Goal: Task Accomplishment & Management: Complete application form

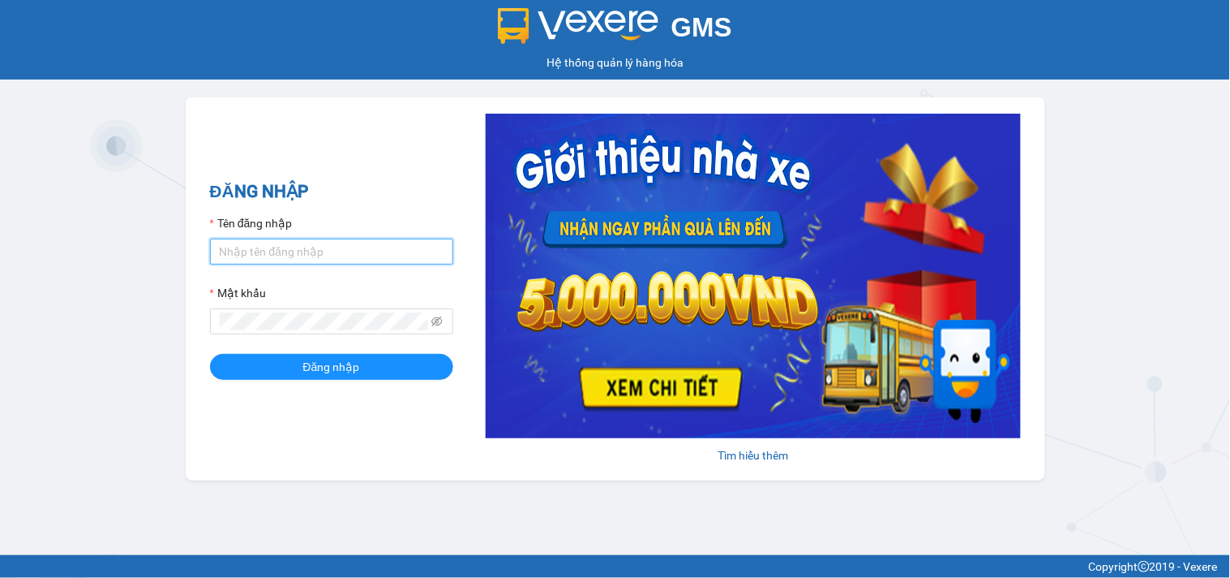
click at [349, 252] on input "Tên đăng nhập" at bounding box center [331, 251] width 243 height 26
type input "duyninhhoa.phucanex"
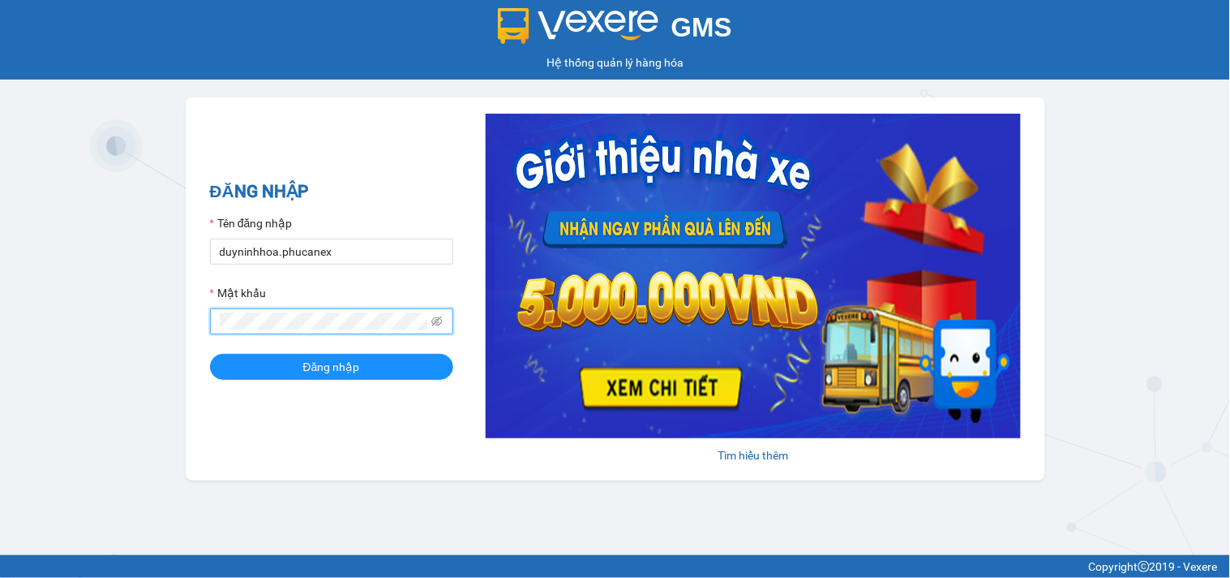
click at [210, 354] on button "Đăng nhập" at bounding box center [331, 367] width 243 height 26
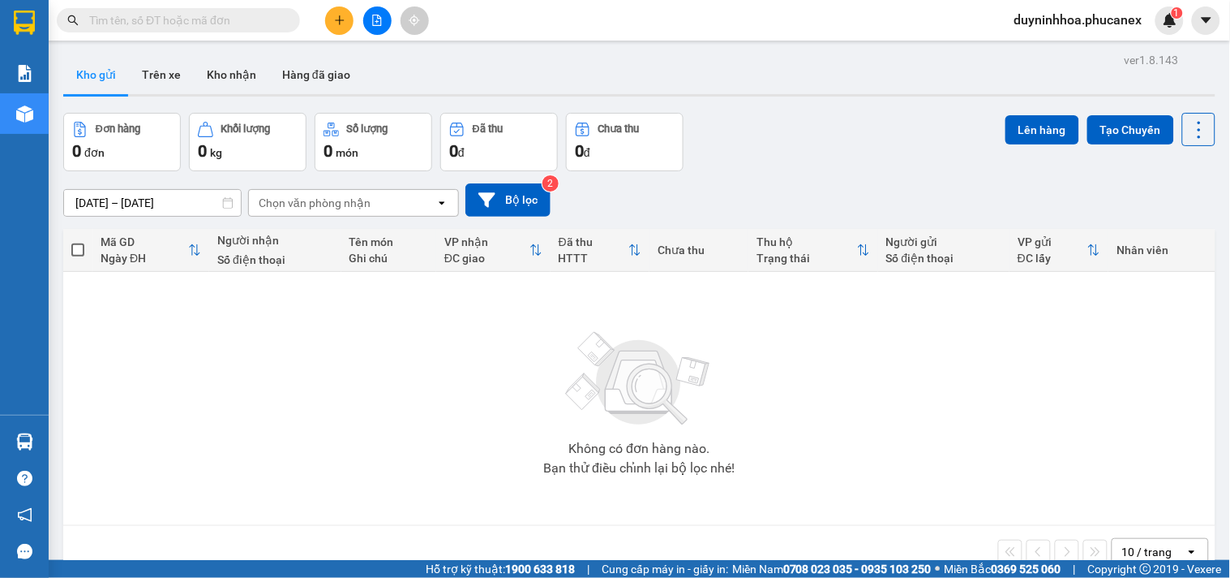
click at [329, 8] on div at bounding box center [377, 20] width 122 height 28
click at [329, 11] on button at bounding box center [339, 20] width 28 height 28
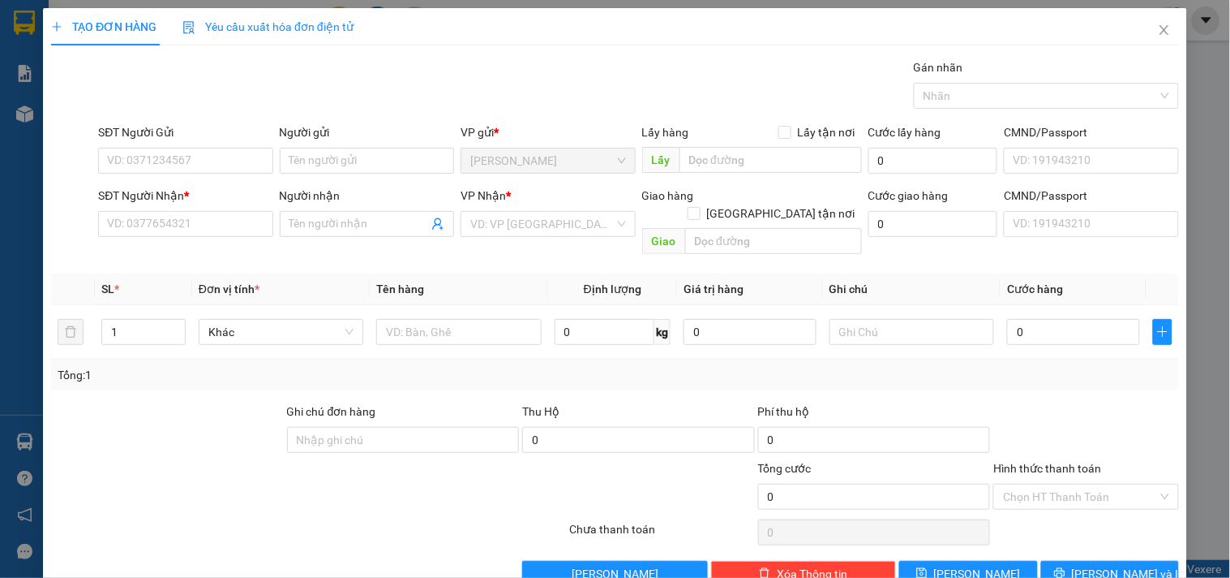
click at [307, 135] on div "Người gửi" at bounding box center [367, 132] width 174 height 18
click at [307, 148] on input "Người gửi" at bounding box center [367, 161] width 174 height 26
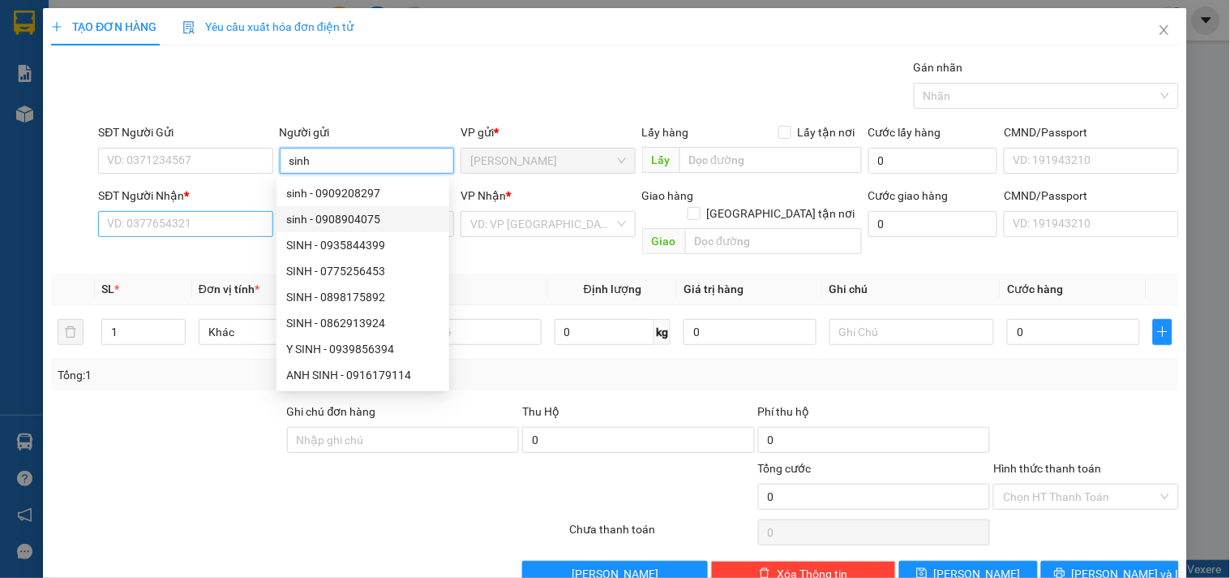
type input "sinh"
click at [140, 216] on input "SĐT Người Nhận *" at bounding box center [185, 224] width 174 height 26
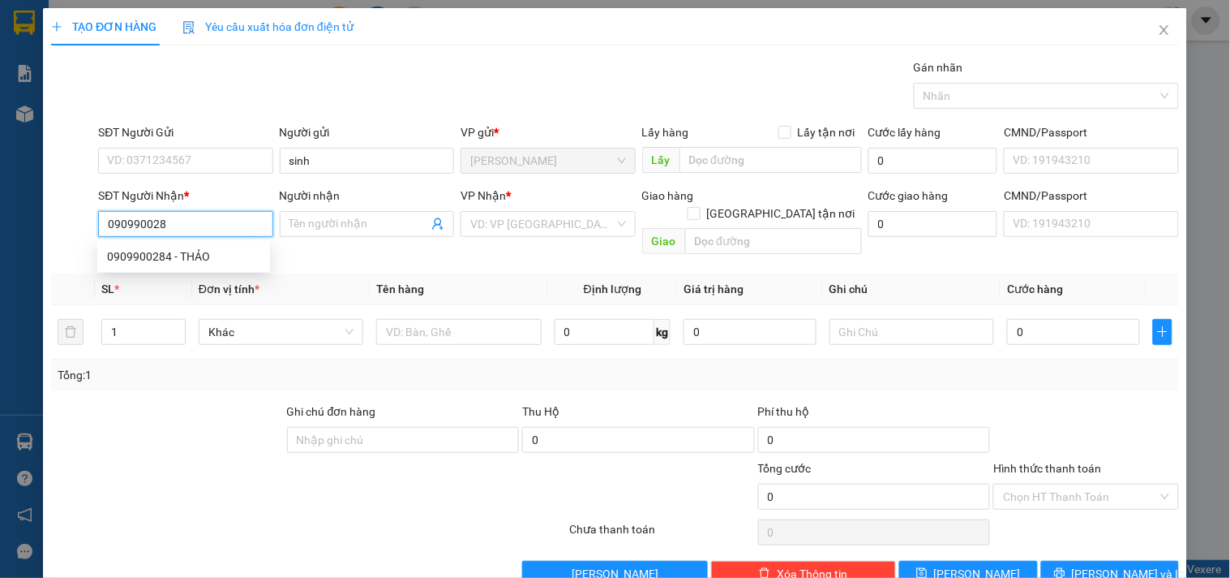
type input "0909900284"
click at [154, 249] on div "0909900284 - THẢO" at bounding box center [183, 256] width 153 height 18
type input "THẢO"
type input "0909900284"
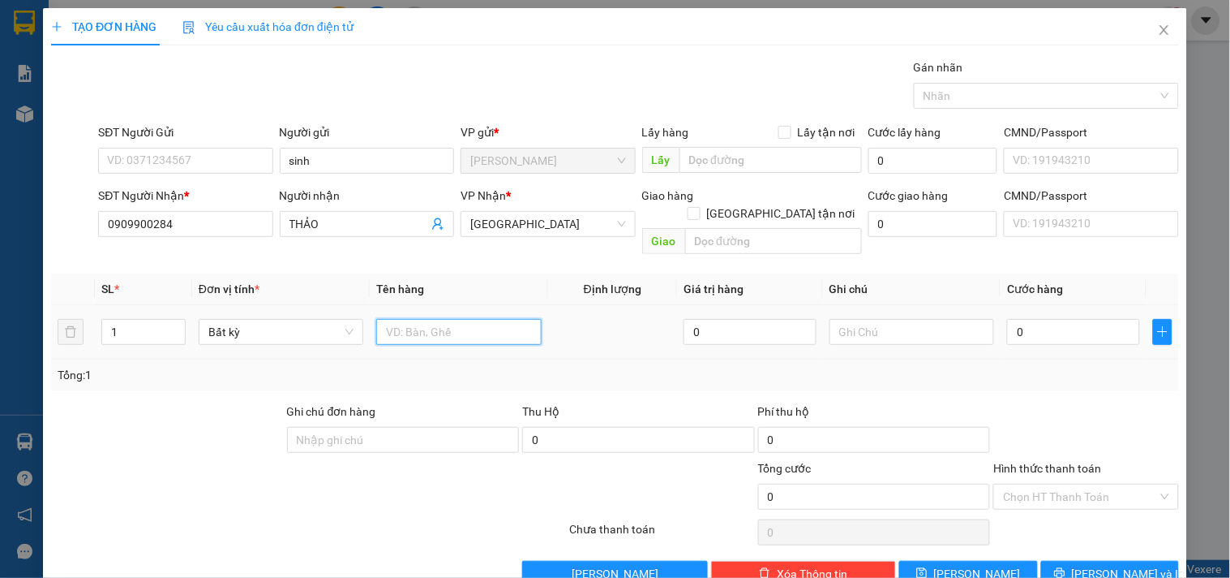
click at [414, 319] on input "text" at bounding box center [458, 332] width 165 height 26
type input "2 bịch dừa"
drag, startPoint x: 139, startPoint y: 314, endPoint x: 54, endPoint y: 315, distance: 85.2
click at [54, 315] on tr "1 Bất kỳ 2 bịch dừa 0 0" at bounding box center [615, 332] width 1128 height 54
type input "2"
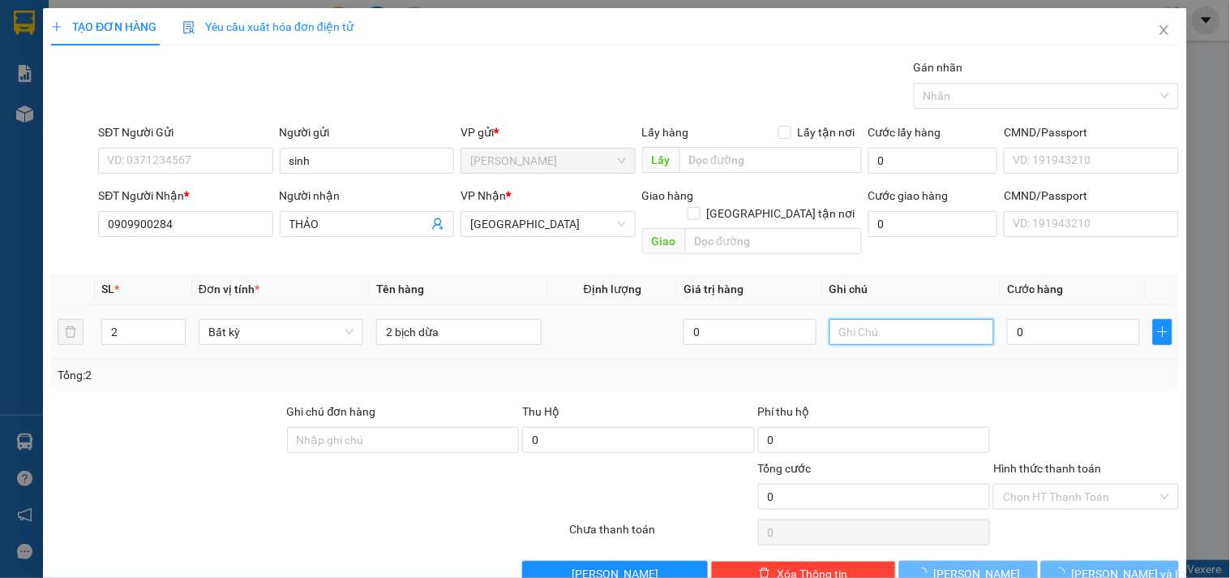
click at [919, 319] on input "text" at bounding box center [912, 332] width 165 height 26
type input "2081204"
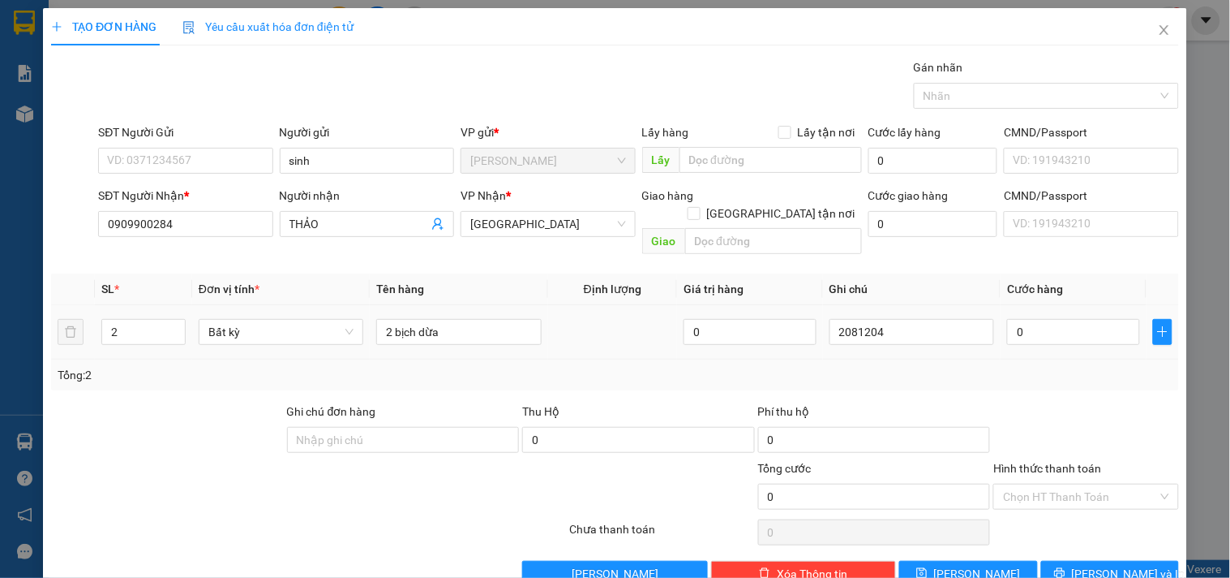
click at [1016, 316] on div "0" at bounding box center [1073, 332] width 133 height 32
click at [1020, 319] on input "0" at bounding box center [1073, 332] width 133 height 26
type input "6"
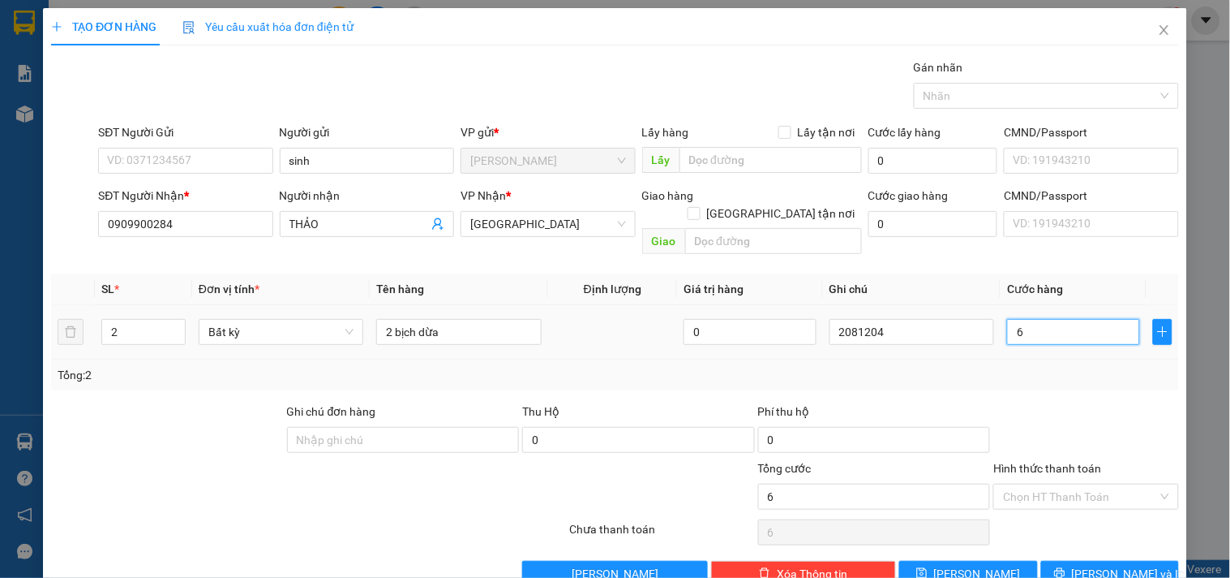
type input "60"
type input "60.000"
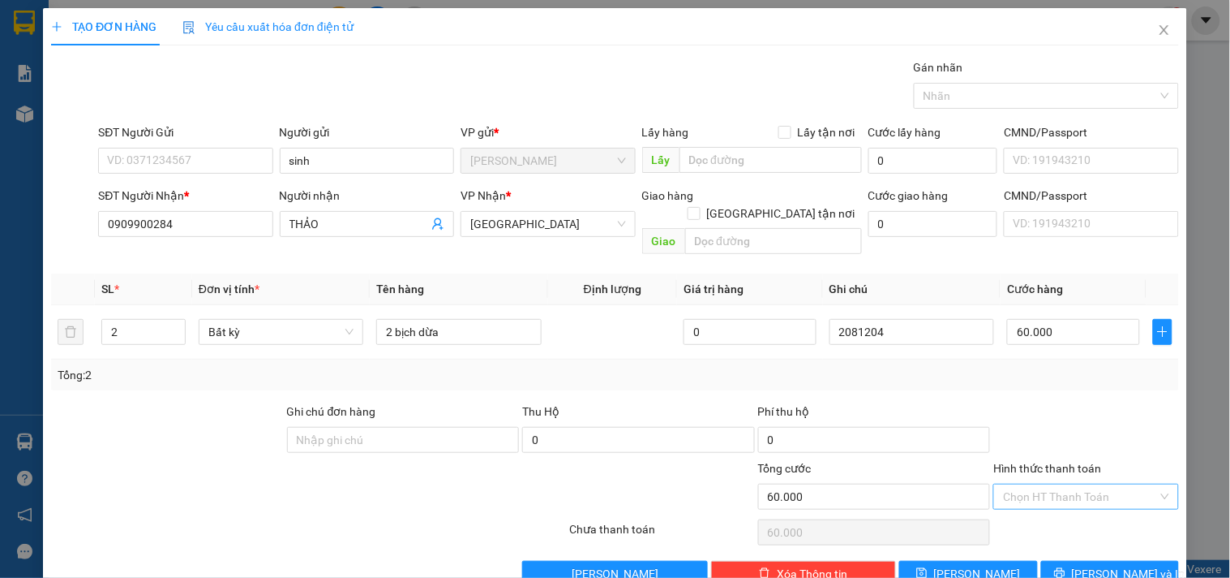
click at [1028, 484] on input "Hình thức thanh toán" at bounding box center [1080, 496] width 154 height 24
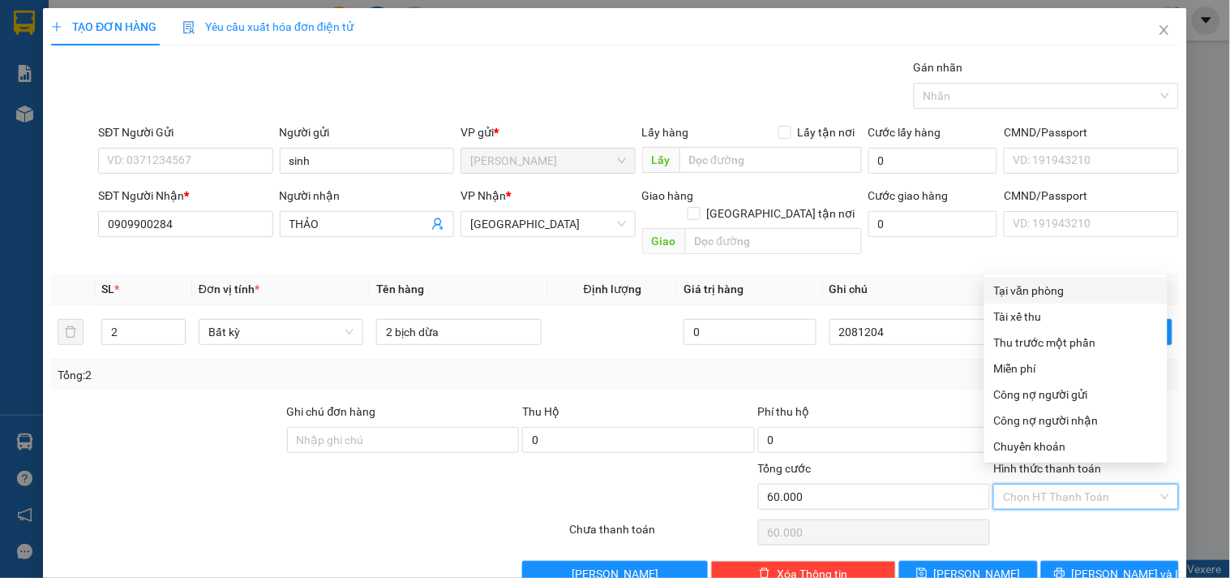
drag, startPoint x: 1036, startPoint y: 286, endPoint x: 1036, endPoint y: 423, distance: 136.3
click at [1036, 286] on div "Tại văn phòng" at bounding box center [1076, 290] width 164 height 18
type input "0"
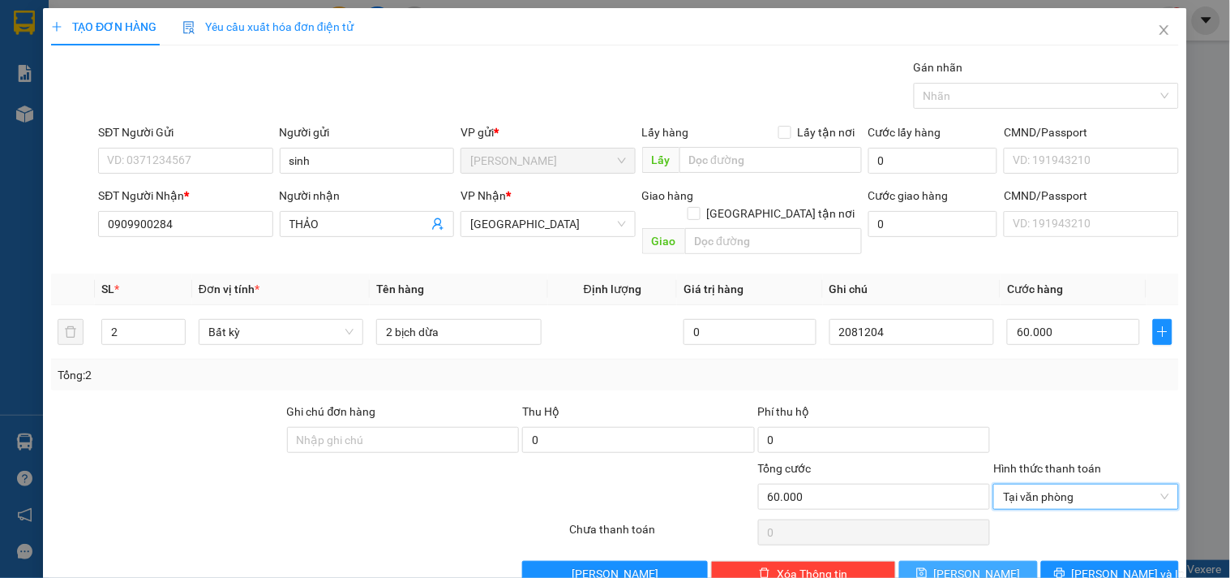
click at [961, 546] on span "Lưu" at bounding box center [977, 574] width 87 height 18
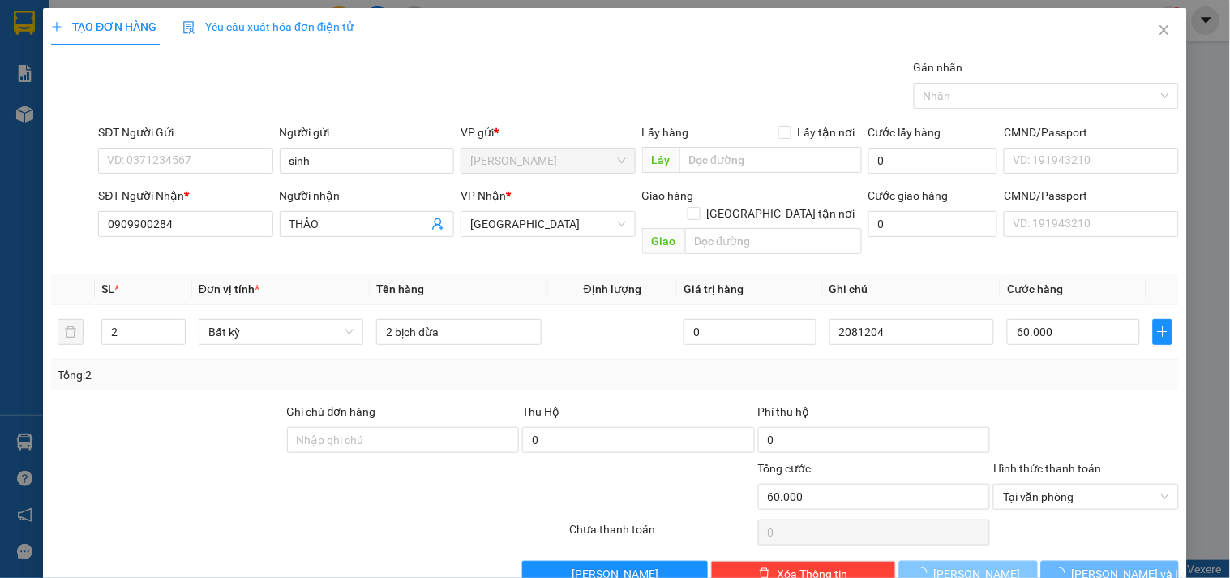
type input "1"
type input "0"
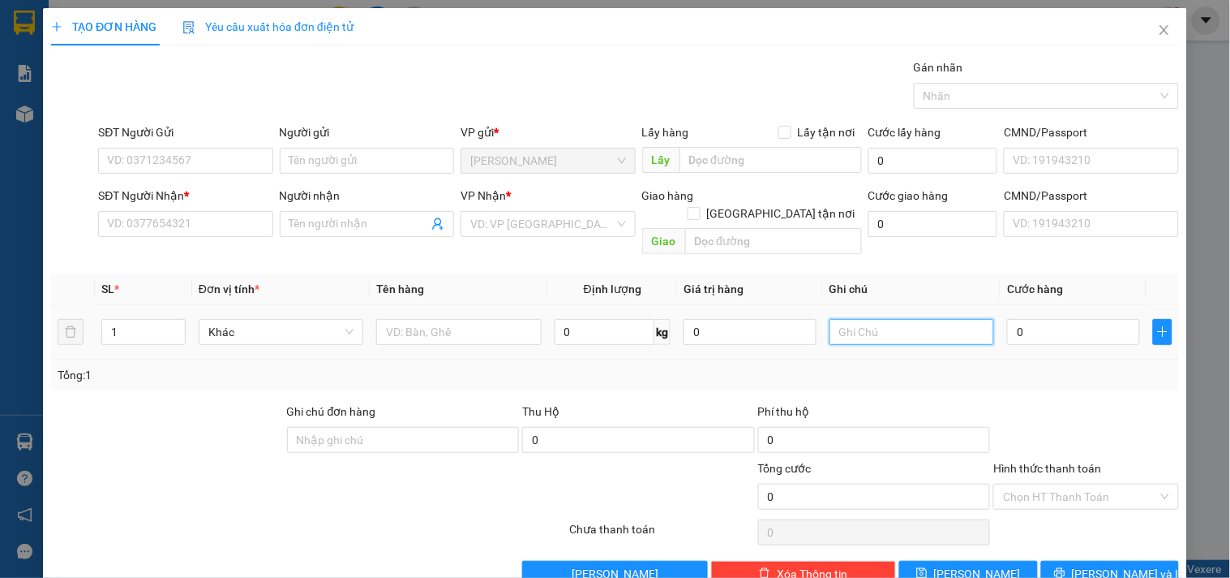
click at [882, 319] on input "text" at bounding box center [912, 332] width 165 height 26
type input "2081205"
click at [1058, 319] on input "0" at bounding box center [1073, 332] width 133 height 26
type input "2"
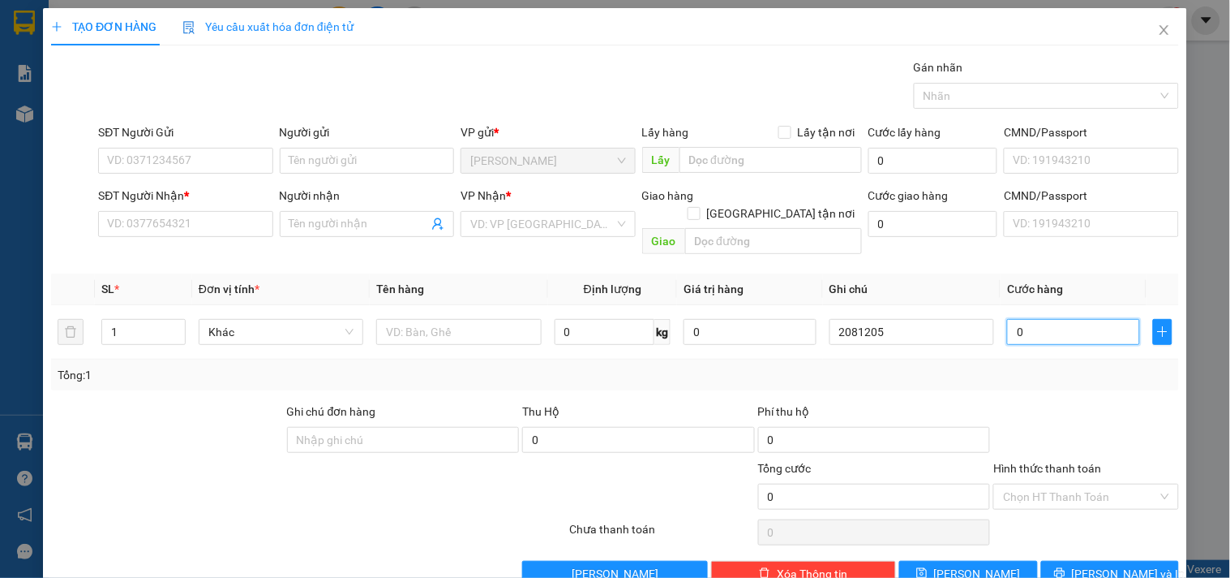
type input "2"
type input "20"
type input "20.000"
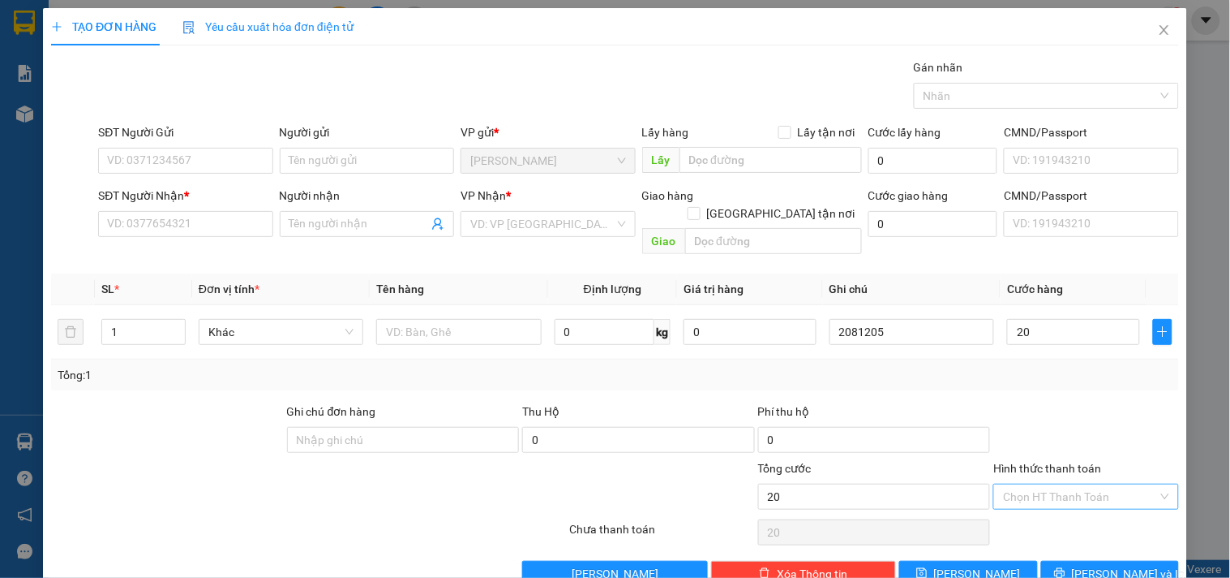
type input "20.000"
click at [1003, 484] on input "Hình thức thanh toán" at bounding box center [1080, 496] width 154 height 24
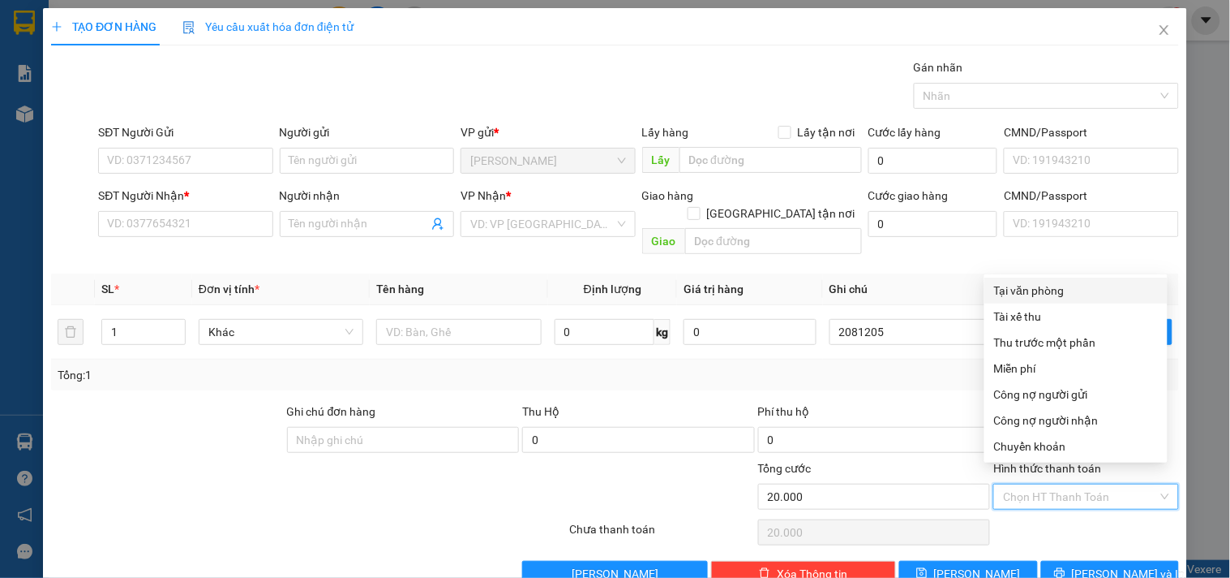
click at [1002, 290] on div "Tại văn phòng" at bounding box center [1076, 290] width 164 height 18
type input "0"
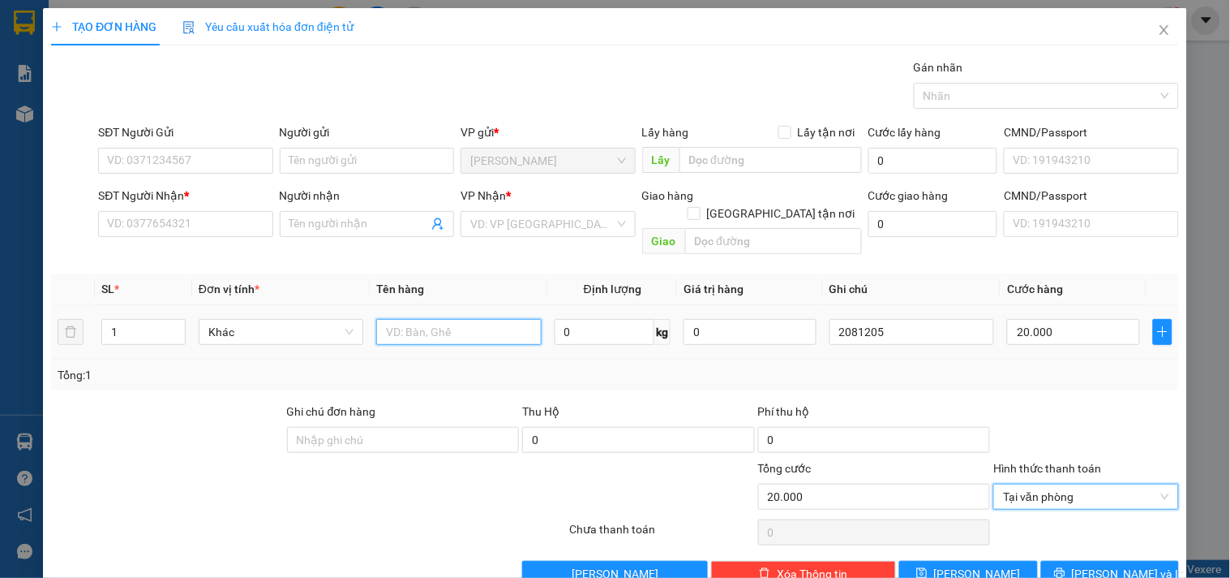
click at [396, 319] on input "text" at bounding box center [458, 332] width 165 height 26
type input "1h"
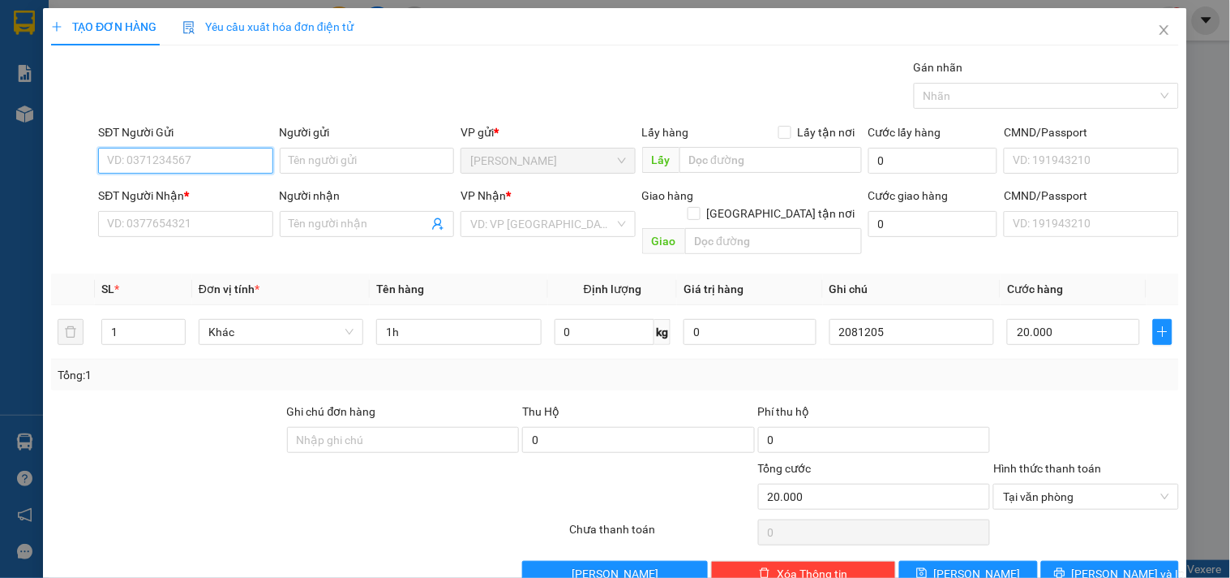
click at [190, 160] on input "SĐT Người Gửi" at bounding box center [185, 161] width 174 height 26
click at [376, 172] on input "Người gửi" at bounding box center [367, 161] width 174 height 26
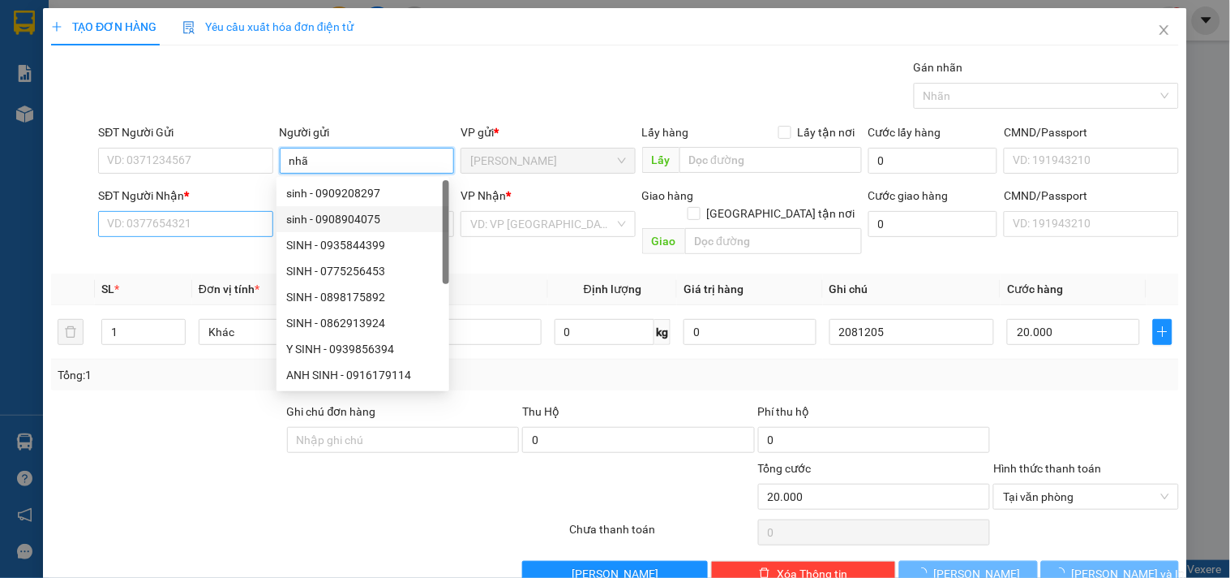
type input "nhã"
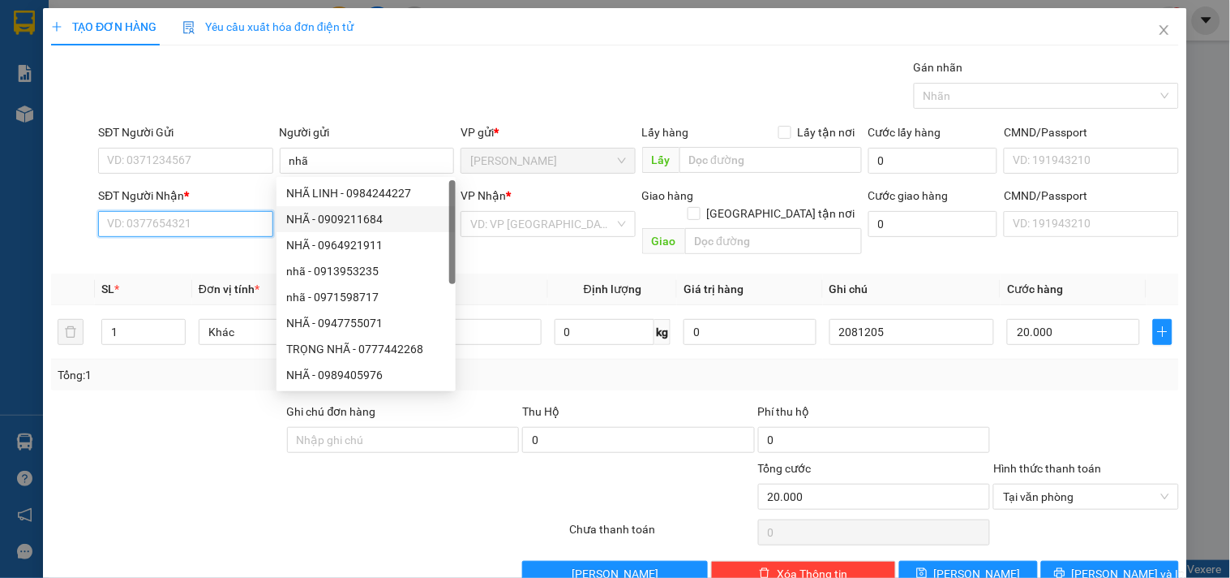
drag, startPoint x: 203, startPoint y: 227, endPoint x: 1230, endPoint y: 296, distance: 1029.2
click at [205, 227] on input "SĐT Người Nhận *" at bounding box center [185, 224] width 174 height 26
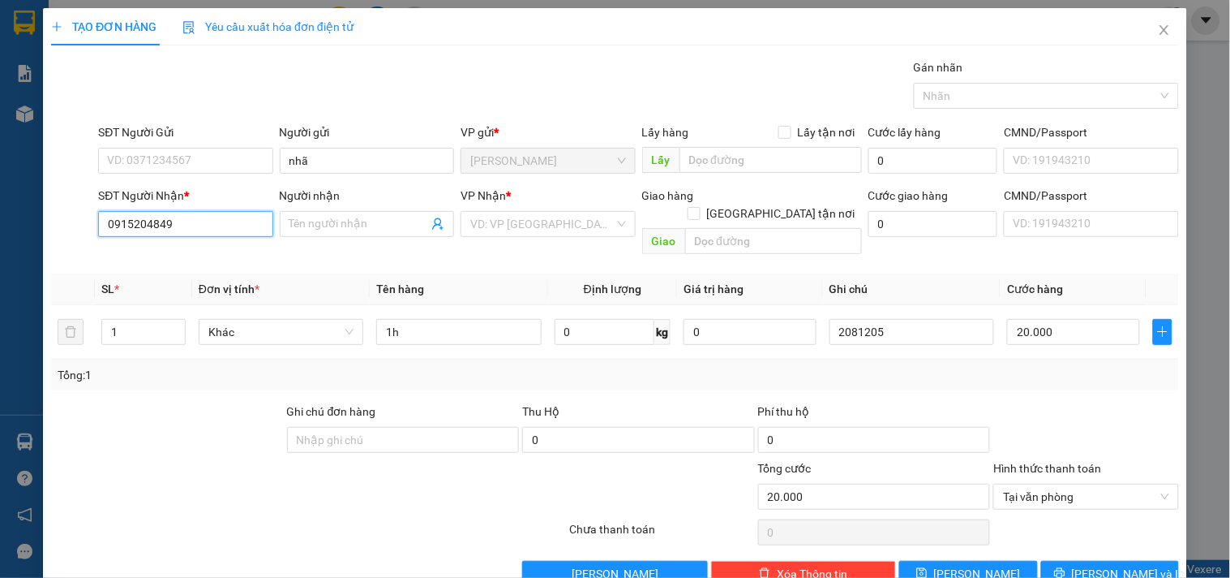
drag, startPoint x: 189, startPoint y: 232, endPoint x: 45, endPoint y: 217, distance: 144.3
click at [45, 217] on div "TẠO ĐƠN HÀNG Yêu cầu xuất hóa đơn điện tử Transit Pickup Surcharge Ids Transit …" at bounding box center [615, 303] width 1144 height 590
type input "0915204849"
click at [315, 229] on input "Người nhận" at bounding box center [359, 224] width 139 height 18
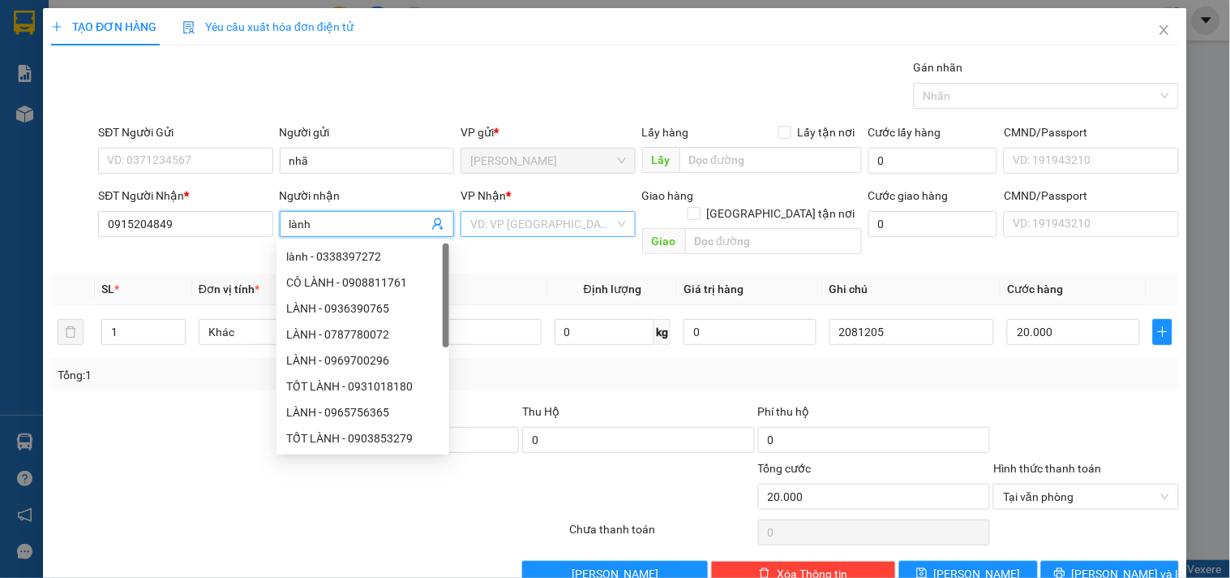
type input "lành"
click at [544, 231] on input "search" at bounding box center [542, 224] width 144 height 24
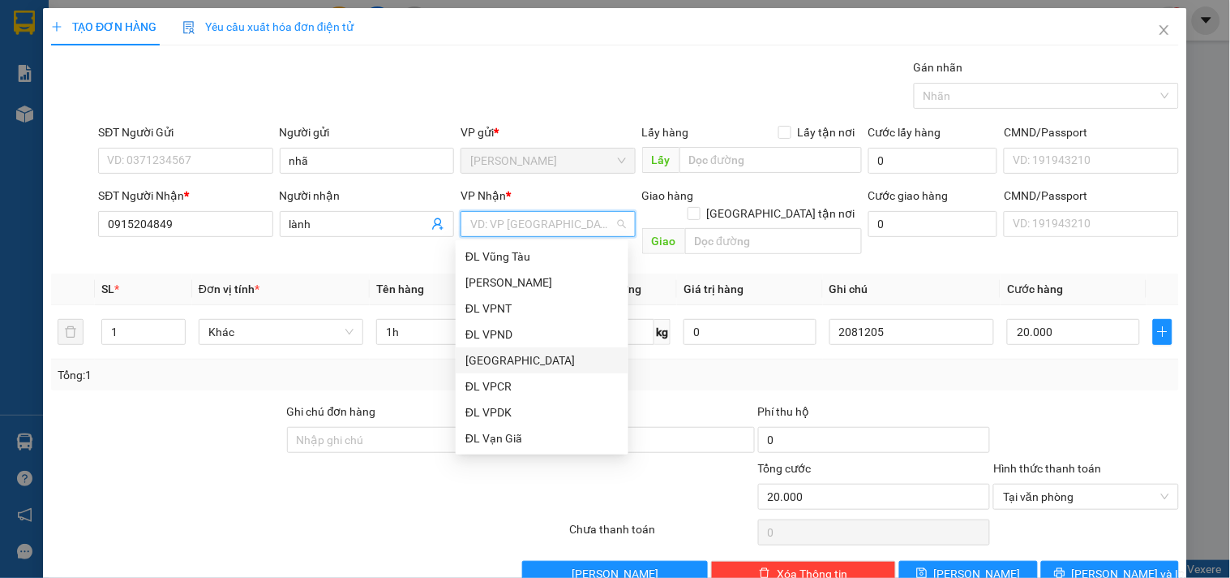
click at [521, 355] on div "[GEOGRAPHIC_DATA]" at bounding box center [542, 360] width 153 height 18
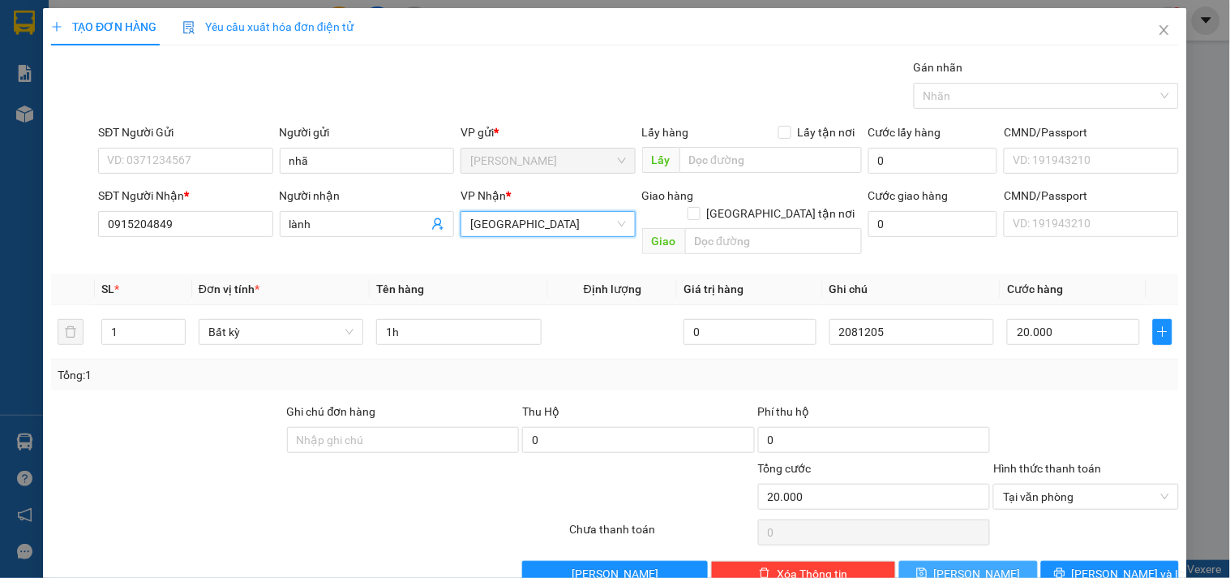
drag, startPoint x: 938, startPoint y: 543, endPoint x: 938, endPoint y: 513, distance: 30.8
click at [938, 546] on button "Lưu" at bounding box center [969, 573] width 138 height 26
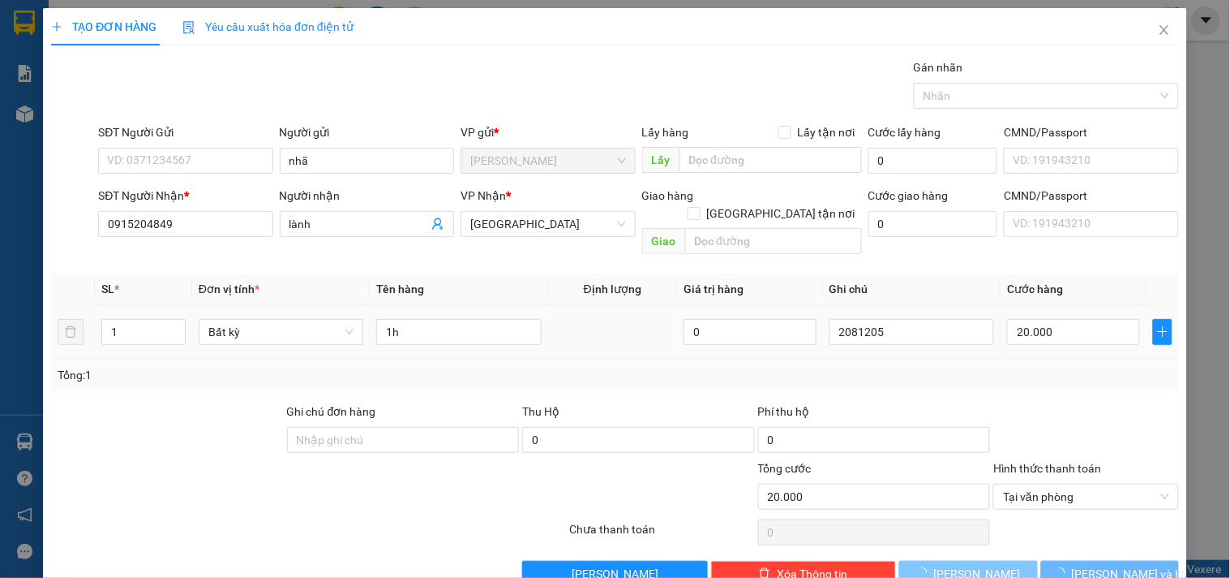
type input "0"
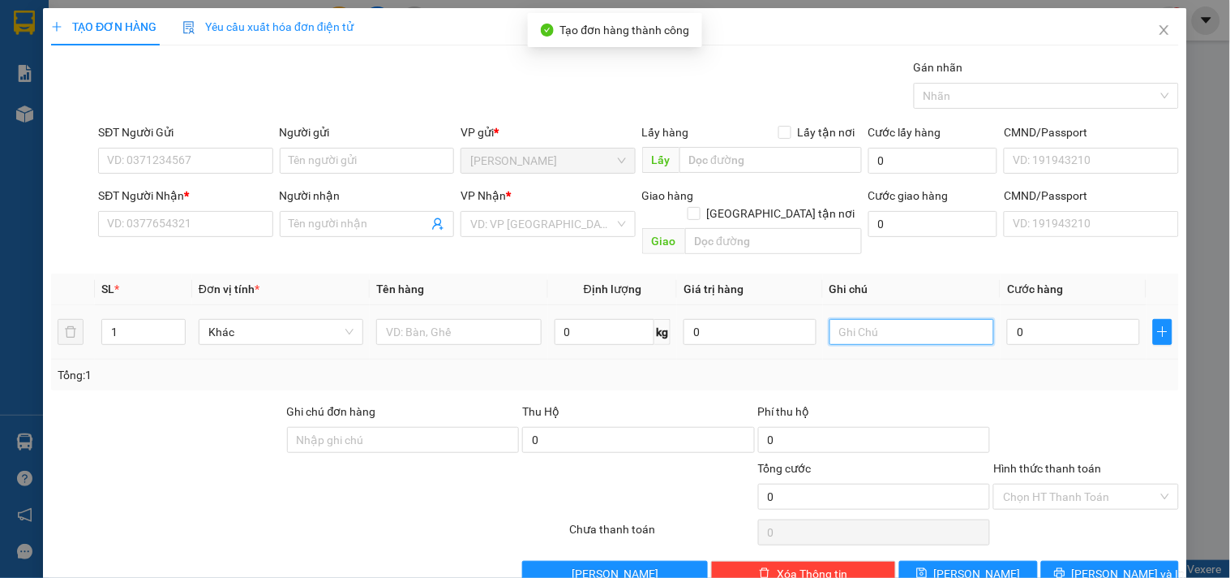
click at [938, 322] on input "text" at bounding box center [912, 332] width 165 height 26
type input "2081206"
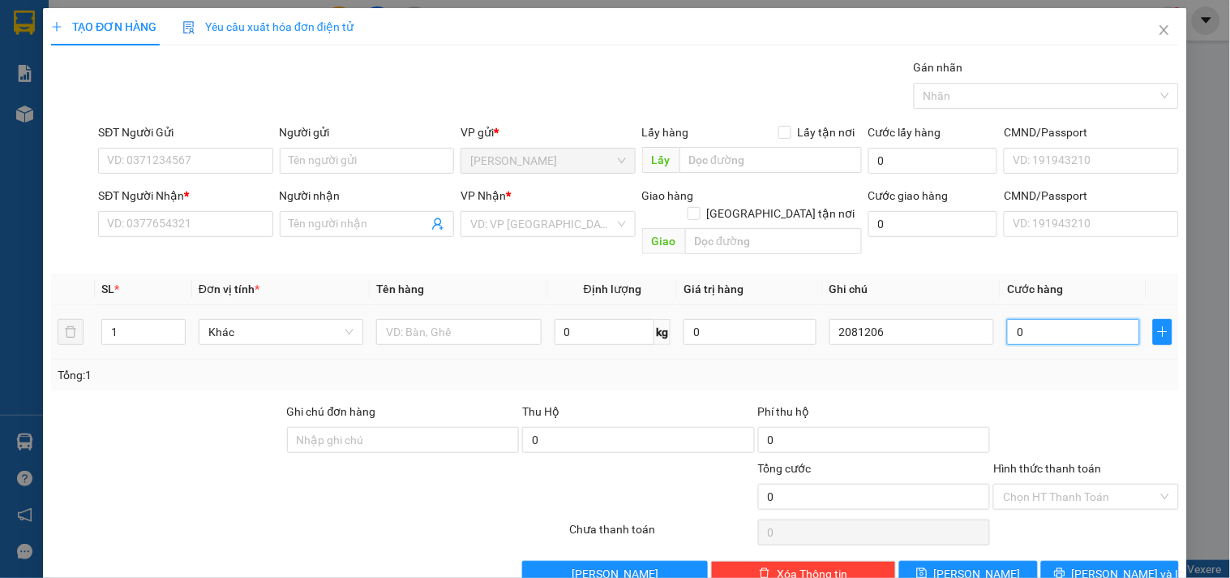
click at [1053, 321] on input "0" at bounding box center [1073, 332] width 133 height 26
type input "2"
type input "20"
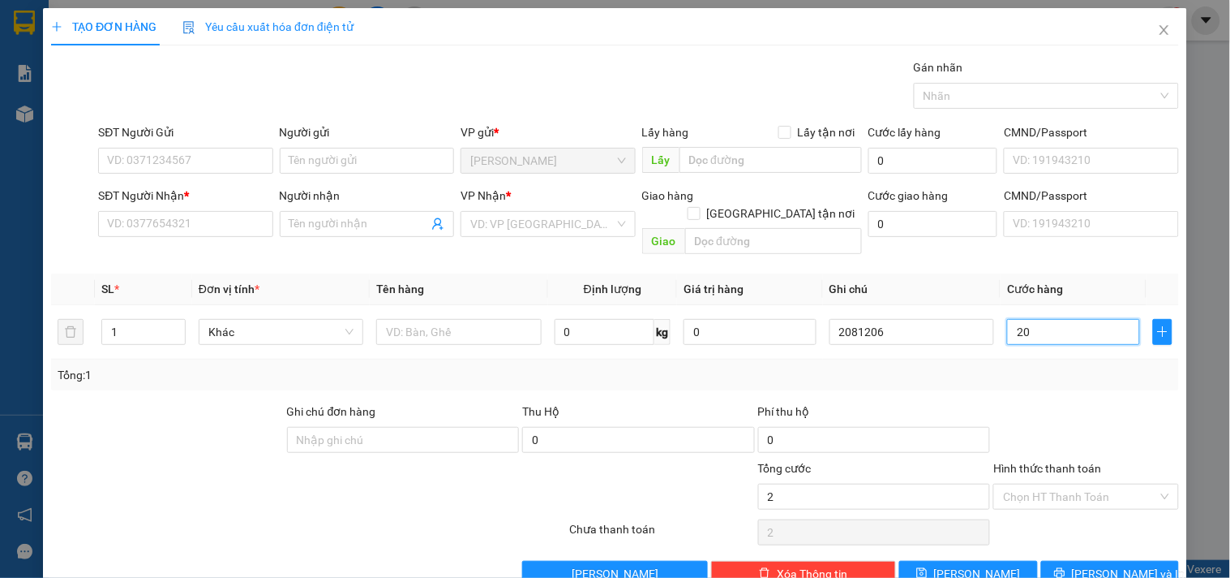
type input "20"
type input "20.000"
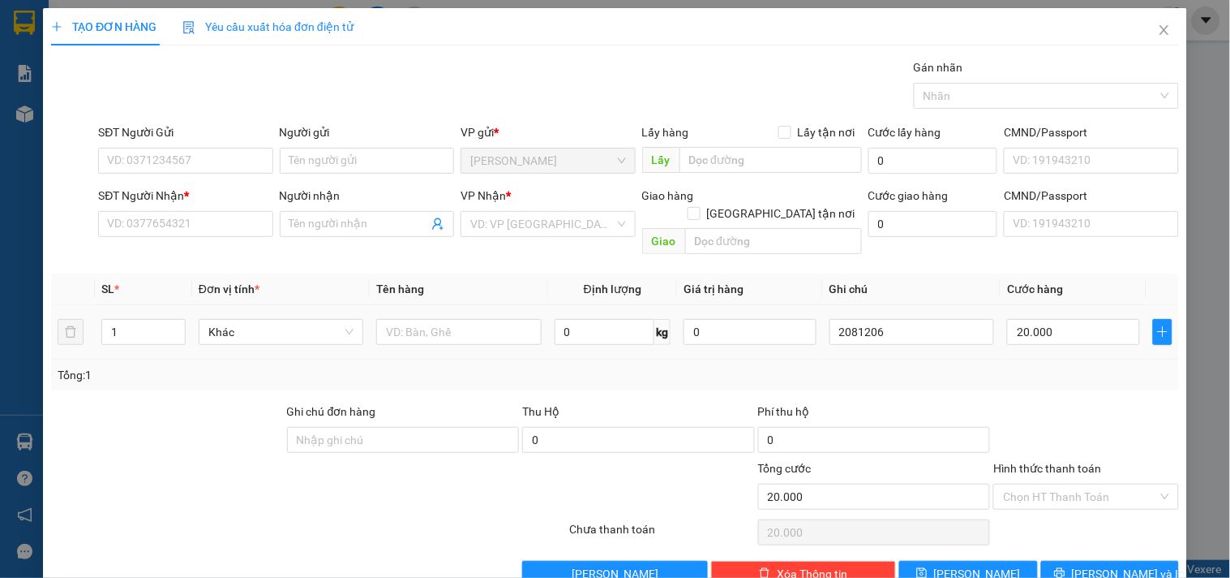
click at [411, 331] on td at bounding box center [459, 332] width 178 height 54
click at [419, 319] on input "text" at bounding box center [458, 332] width 165 height 26
type input "1 bịch"
click at [351, 152] on input "Người gửi" at bounding box center [367, 161] width 174 height 26
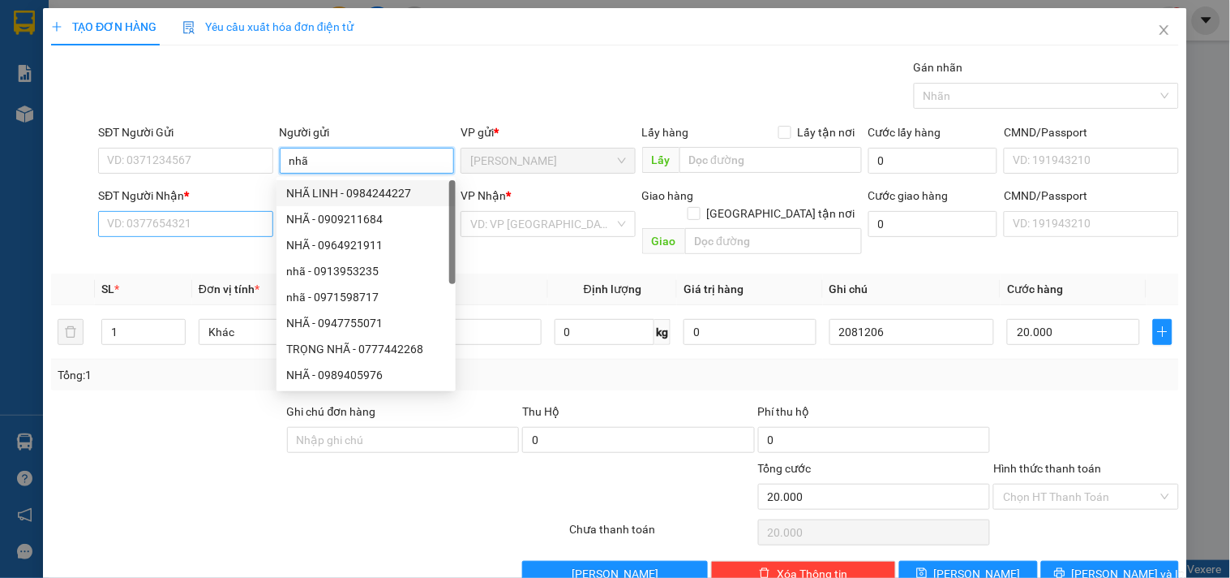
type input "nhã"
click at [220, 213] on input "SĐT Người Nhận *" at bounding box center [185, 224] width 174 height 26
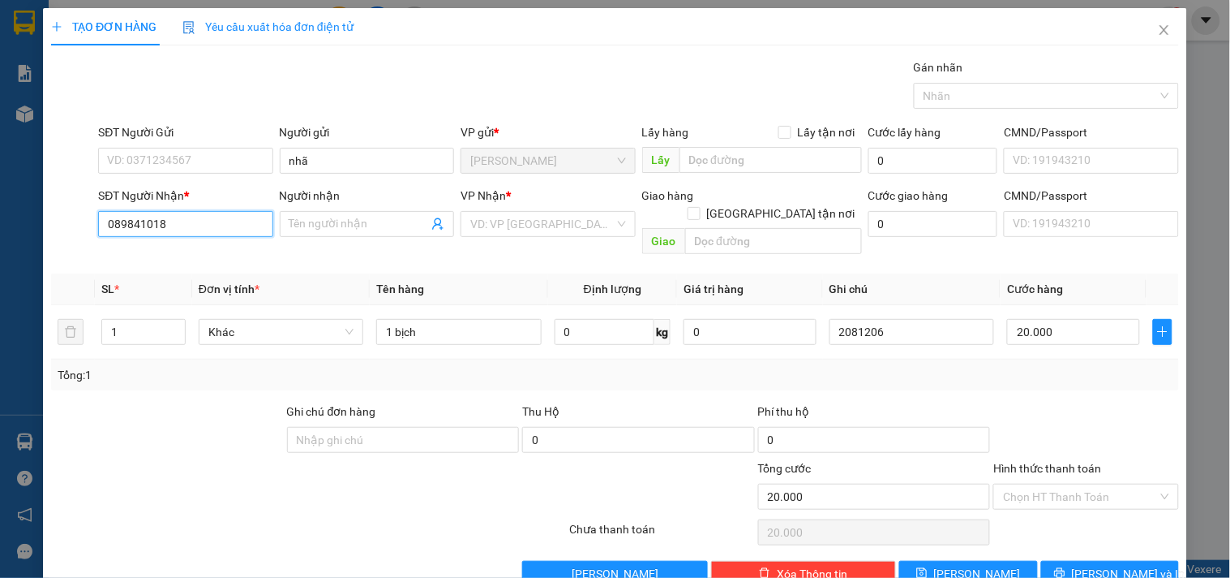
type input "0898410186"
click at [225, 260] on div "0898410186 - DANH" at bounding box center [183, 256] width 153 height 18
type input "DANH"
type input "0898410186"
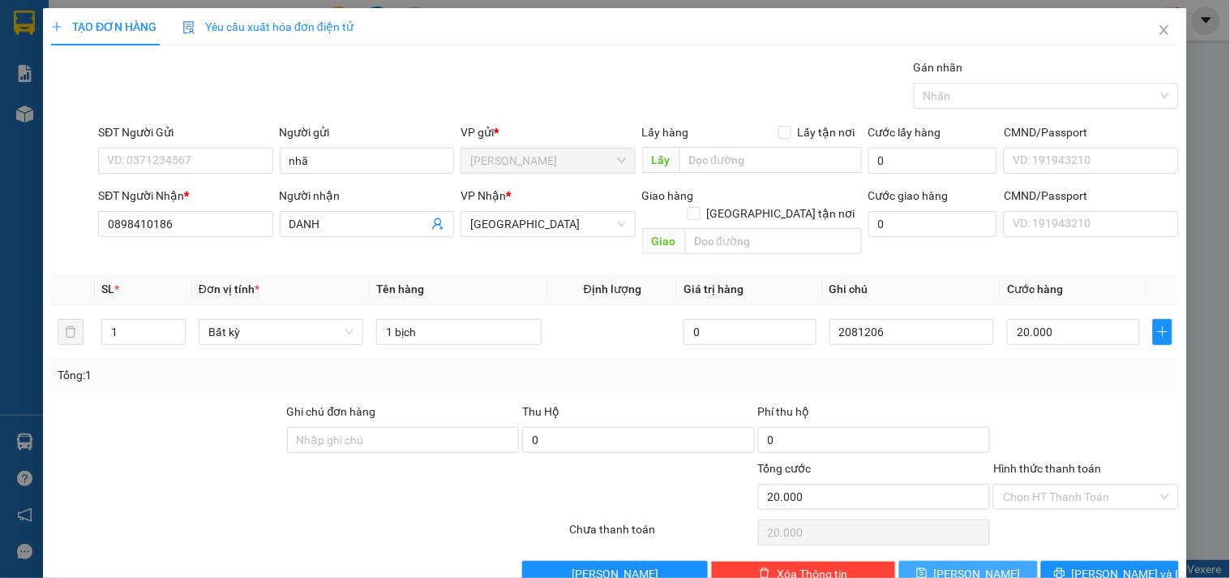
click at [959, 546] on span "Lưu" at bounding box center [977, 574] width 87 height 18
type input "0"
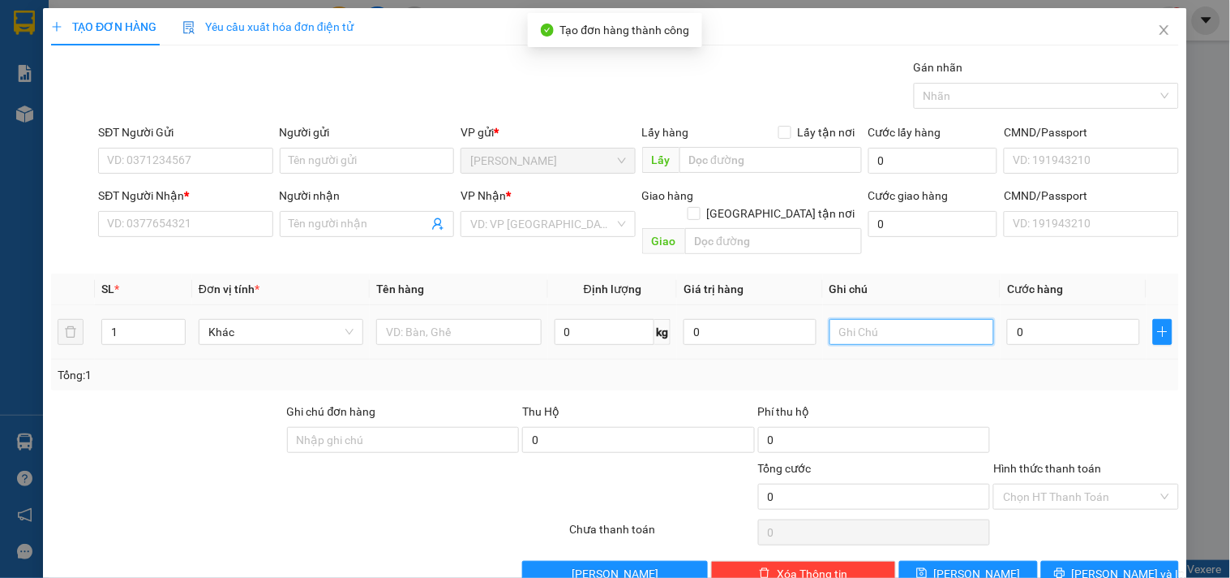
click at [911, 319] on input "text" at bounding box center [912, 332] width 165 height 26
type input "2081207"
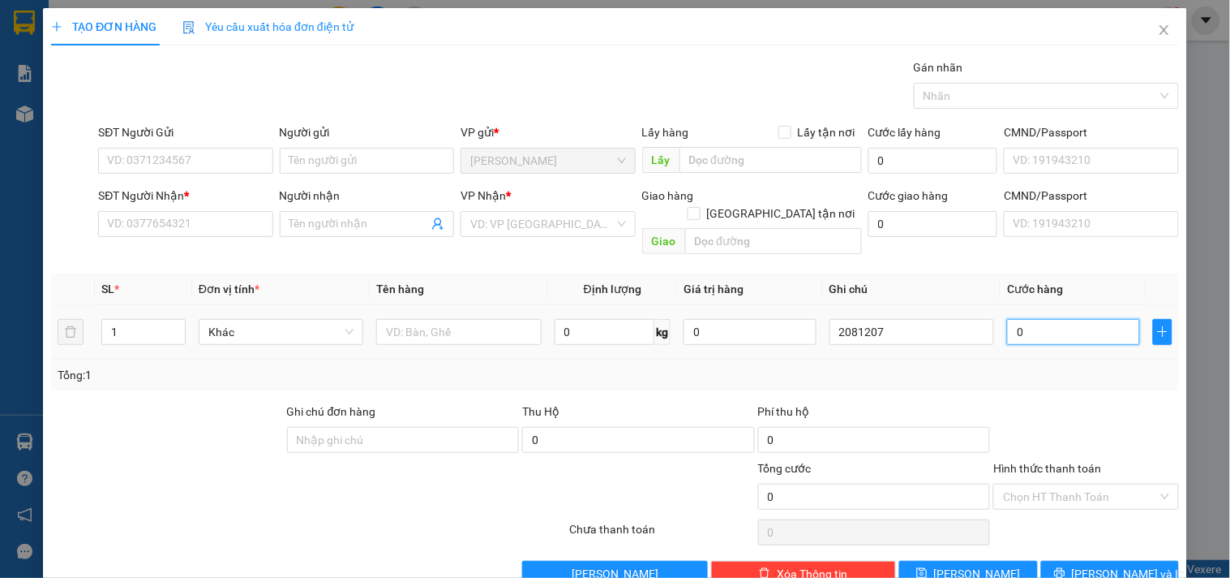
click at [1044, 319] on input "0" at bounding box center [1073, 332] width 133 height 26
type input "3"
type input "30"
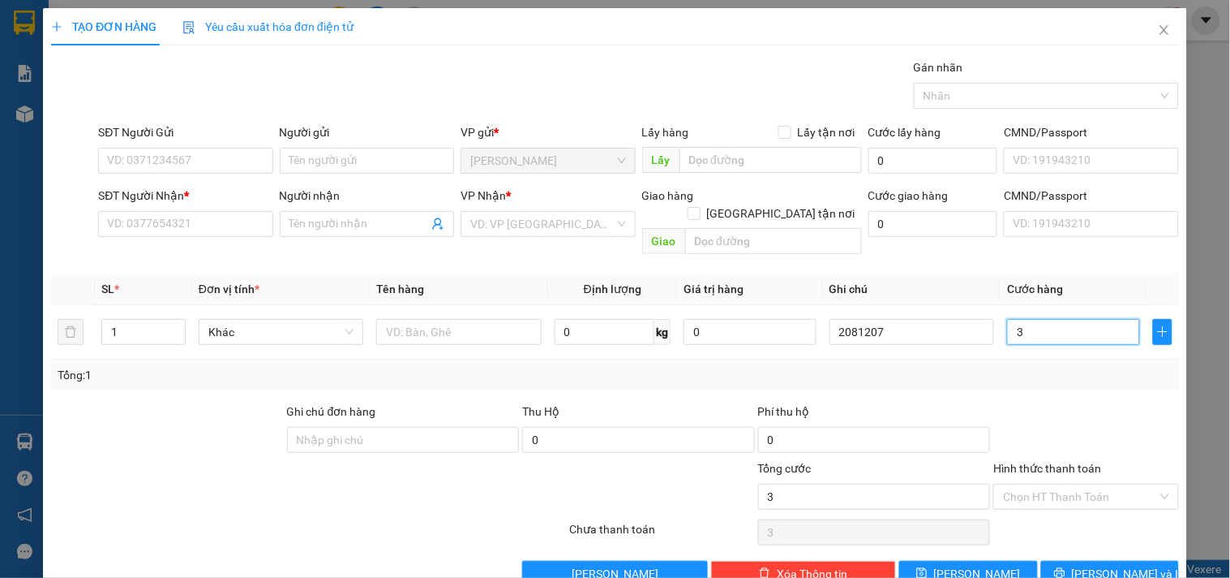
type input "30"
type input "30.000"
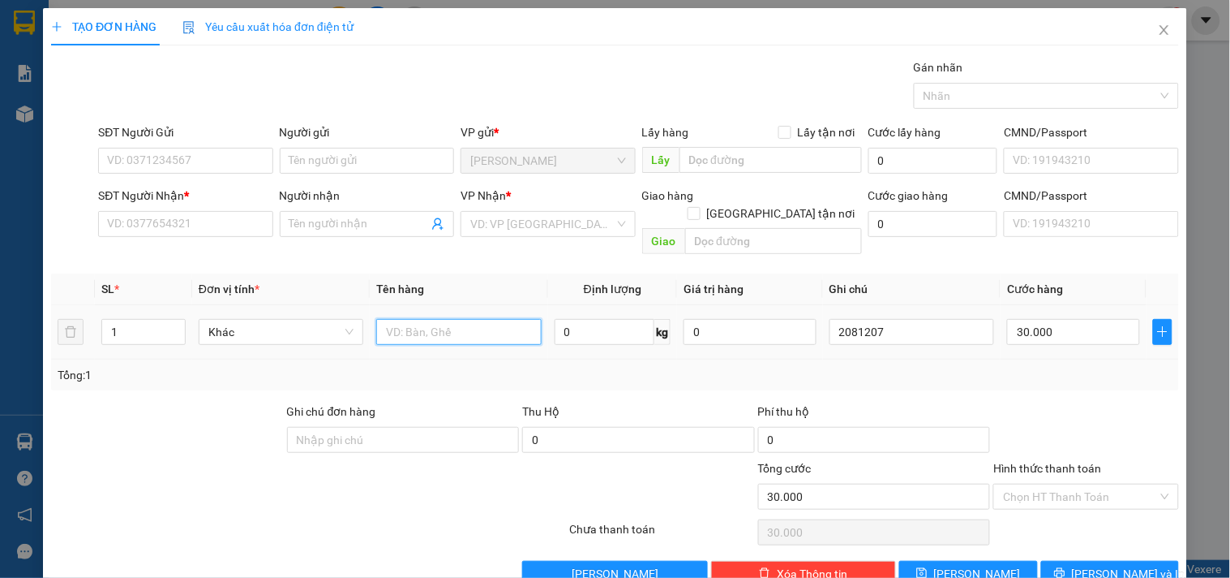
click at [427, 319] on input "text" at bounding box center [458, 332] width 165 height 26
type input "1tx"
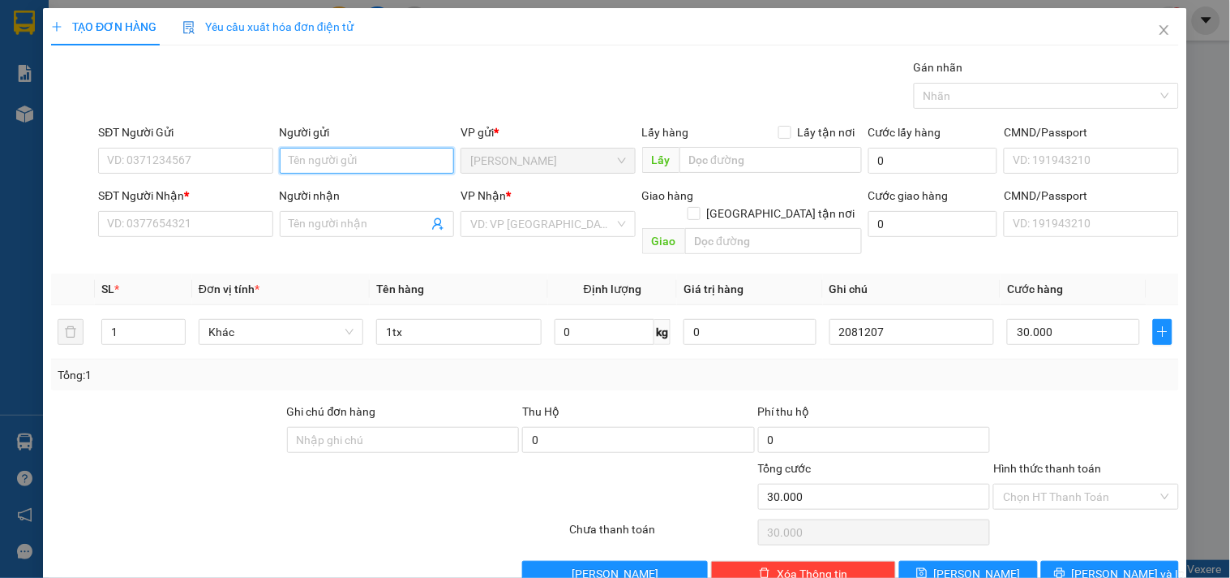
click at [341, 163] on input "Người gửi" at bounding box center [367, 161] width 174 height 26
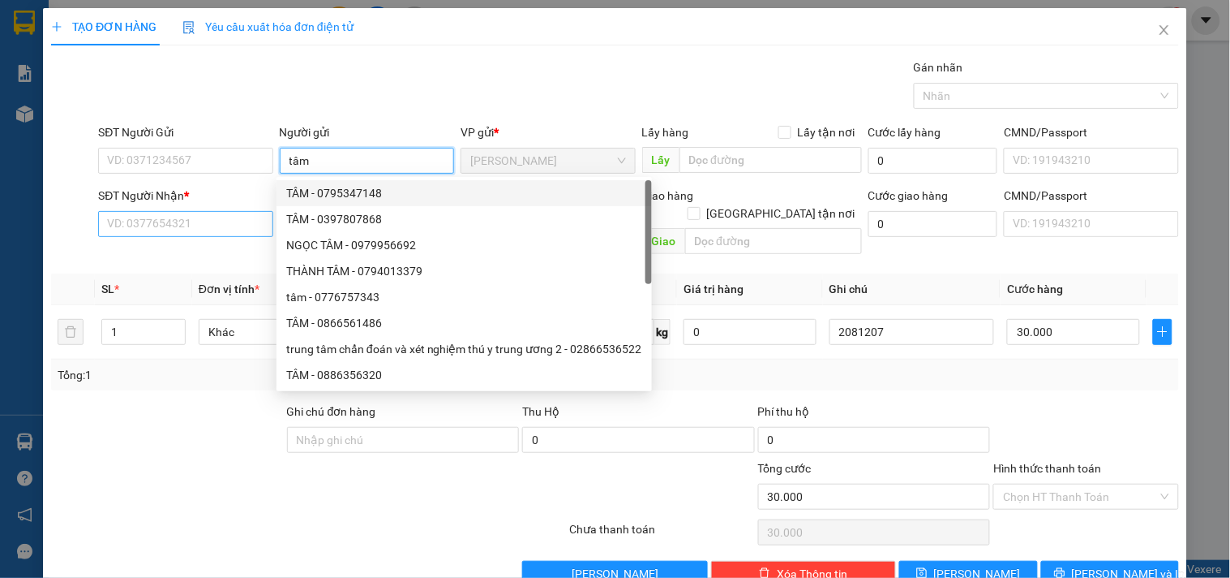
type input "tâm"
click at [224, 213] on input "SĐT Người Nhận *" at bounding box center [185, 224] width 174 height 26
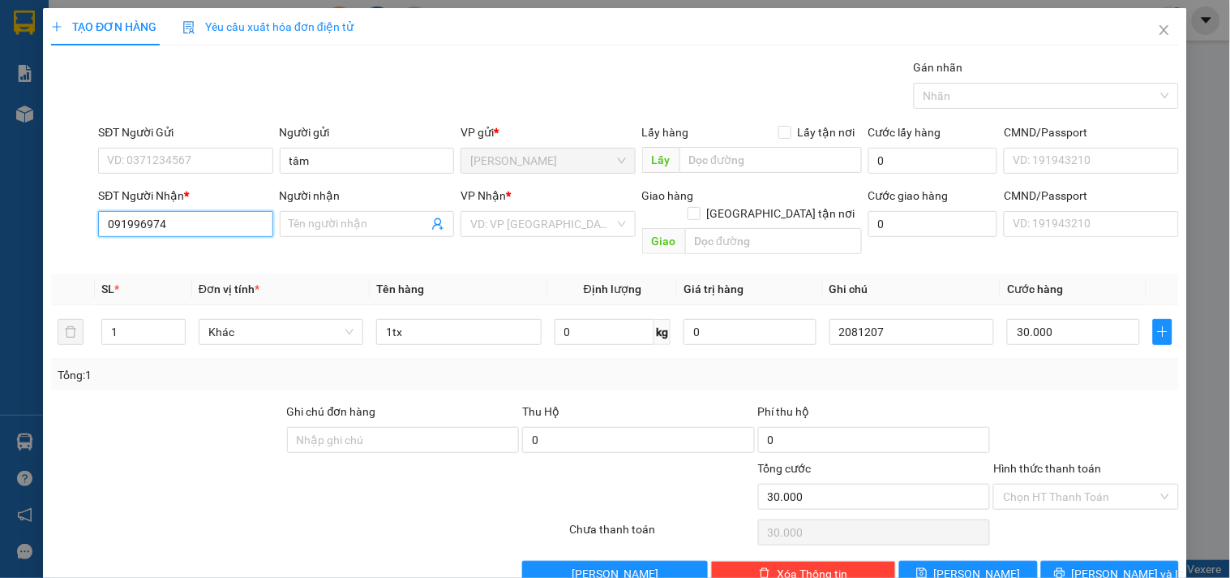
type input "0919969744"
click at [221, 263] on div "0919969744 - TUYỀN" at bounding box center [183, 256] width 153 height 18
type input "TUYỀN"
type input "0919969744"
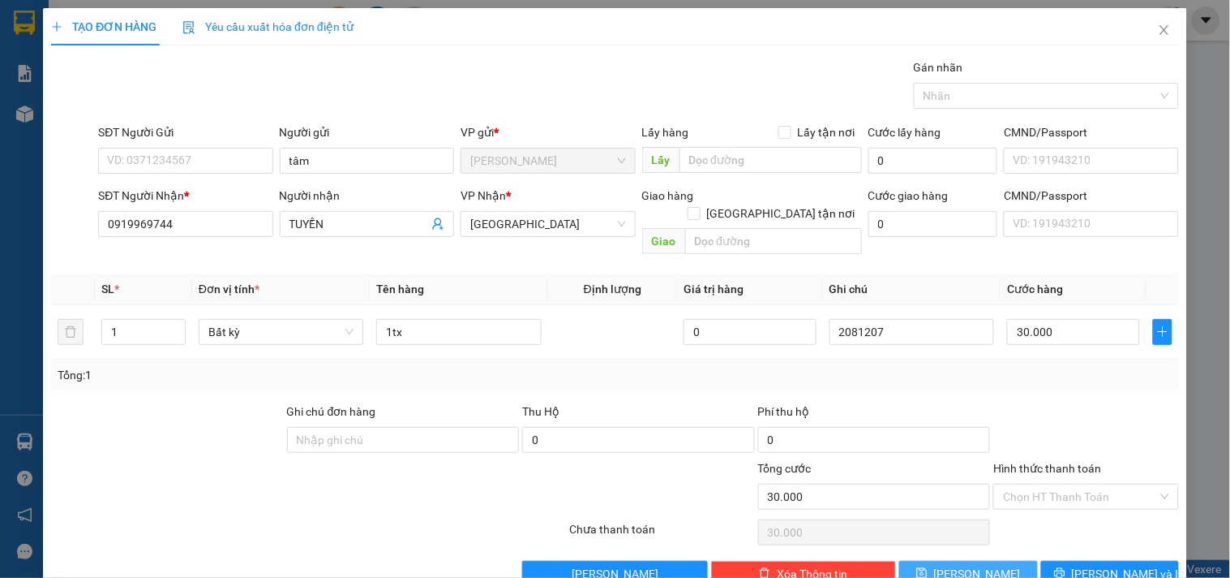
click at [987, 546] on button "Lưu" at bounding box center [969, 573] width 138 height 26
type input "0"
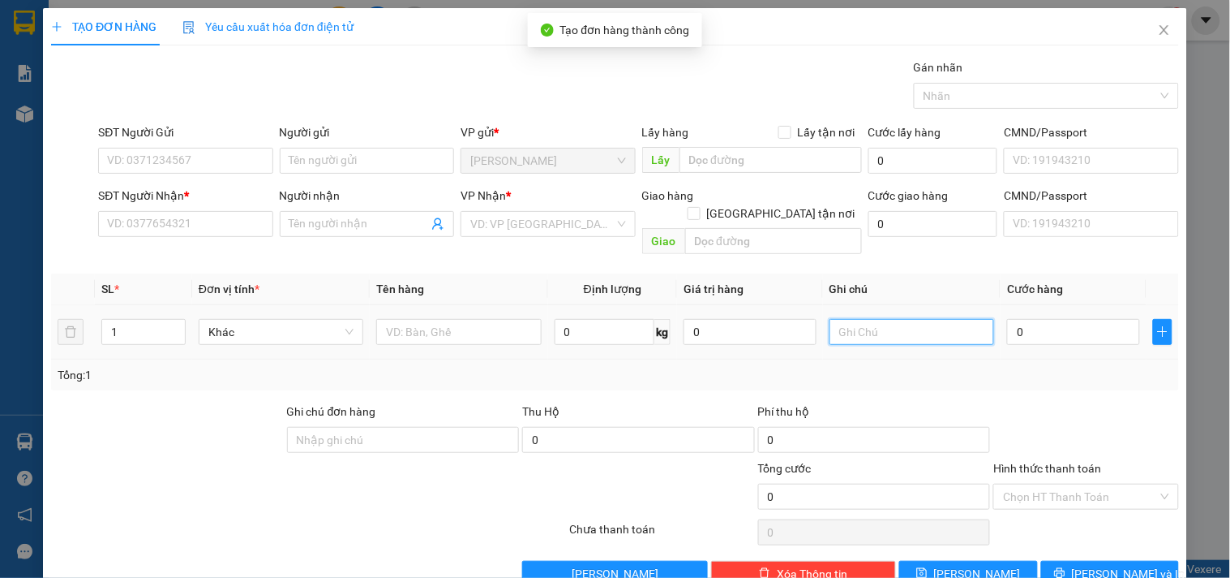
click at [878, 319] on input "text" at bounding box center [912, 332] width 165 height 26
type input "2081208"
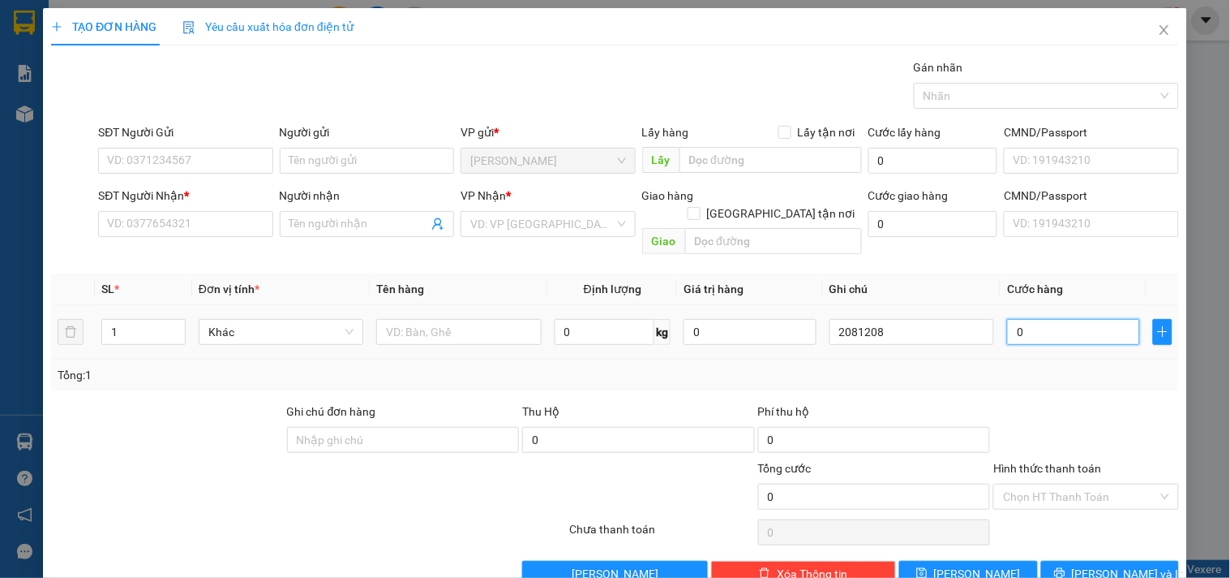
click at [1054, 319] on input "0" at bounding box center [1073, 332] width 133 height 26
type input "3"
type input "30"
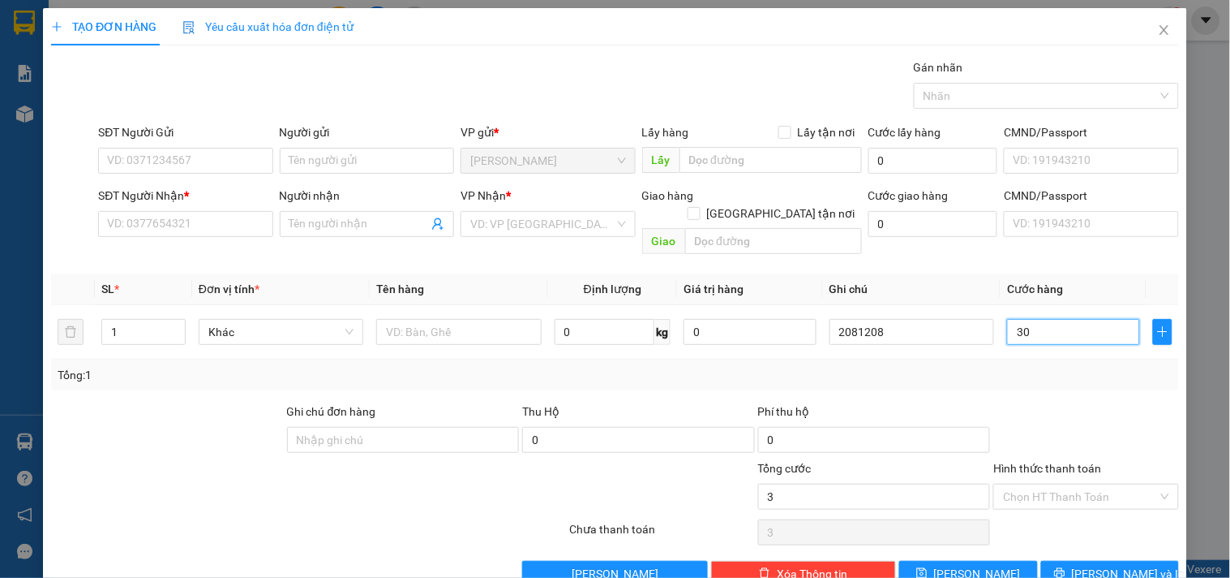
type input "30"
type input "30.000"
click at [1003, 484] on input "Hình thức thanh toán" at bounding box center [1080, 496] width 154 height 24
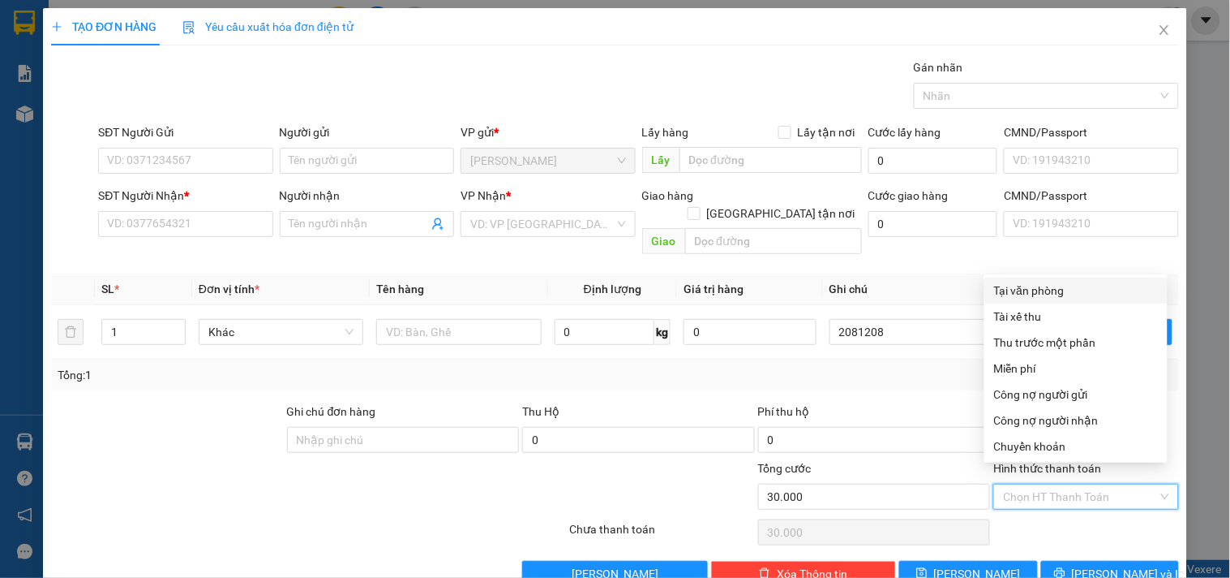
click at [1007, 286] on div "Tại văn phòng" at bounding box center [1076, 290] width 164 height 18
type input "0"
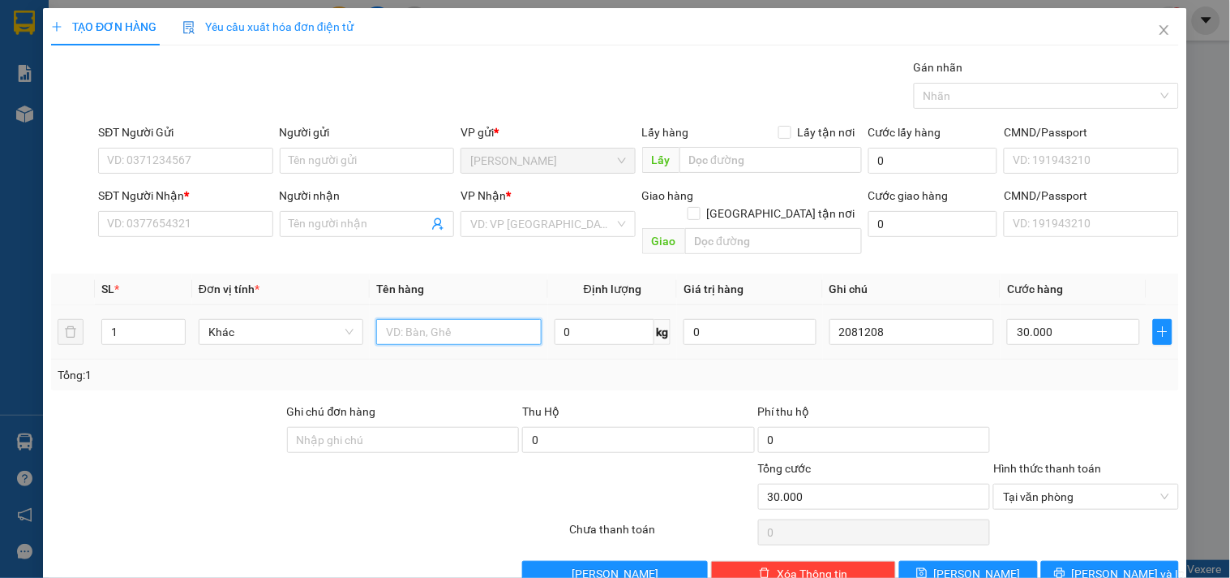
click at [441, 319] on input "text" at bounding box center [458, 332] width 165 height 26
type input "1tx"
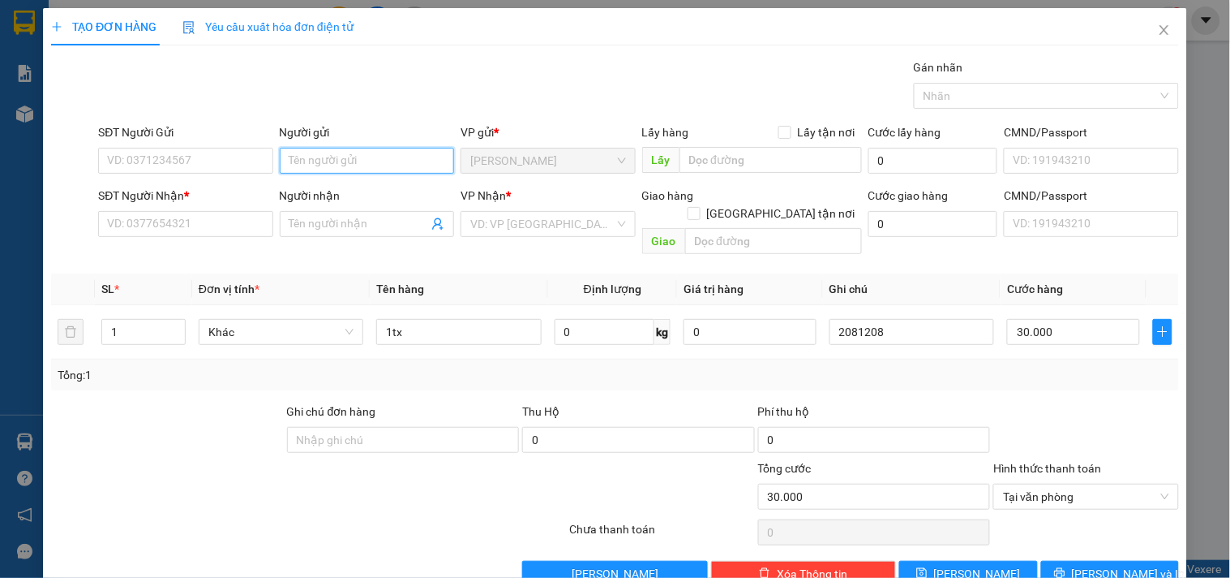
click at [301, 165] on input "Người gửi" at bounding box center [367, 161] width 174 height 26
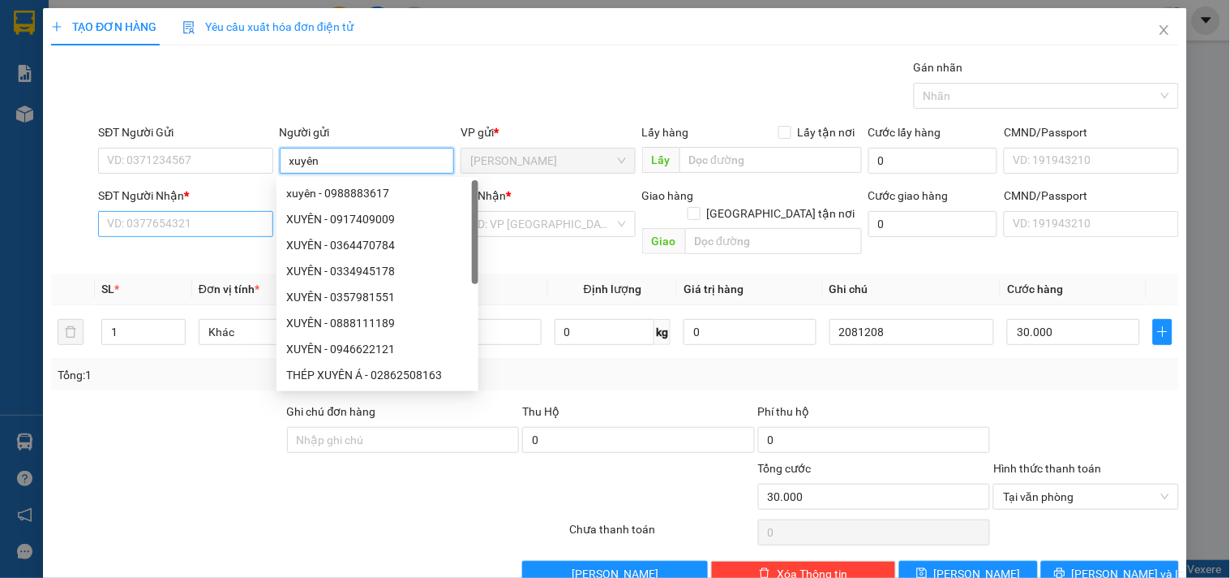
type input "xuyên"
click at [131, 228] on input "SĐT Người Nhận *" at bounding box center [185, 224] width 174 height 26
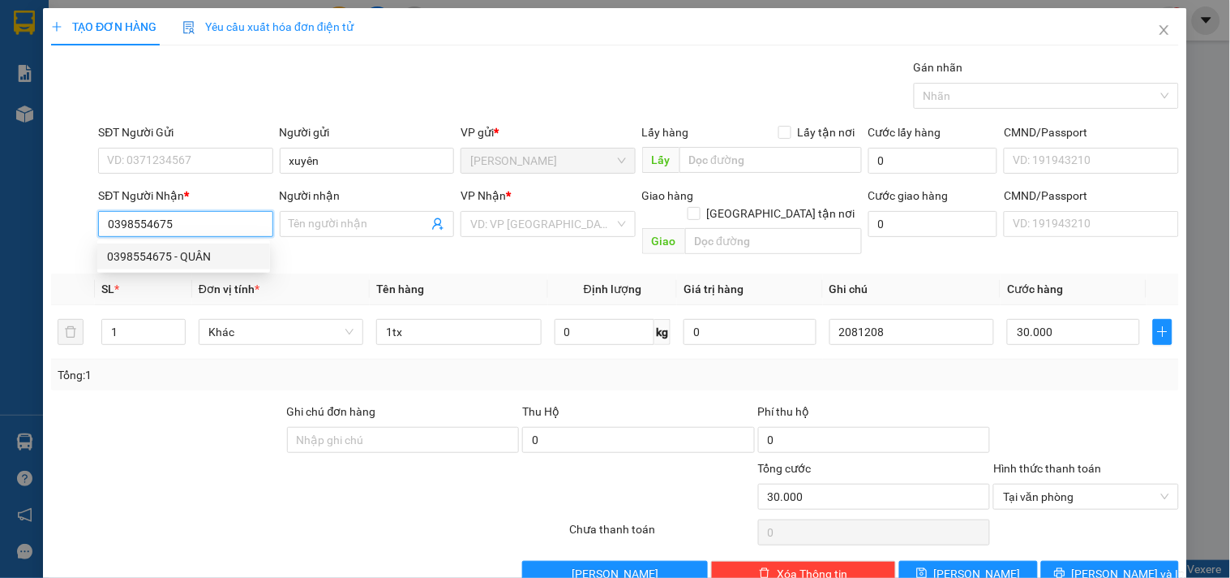
type input "0398554675"
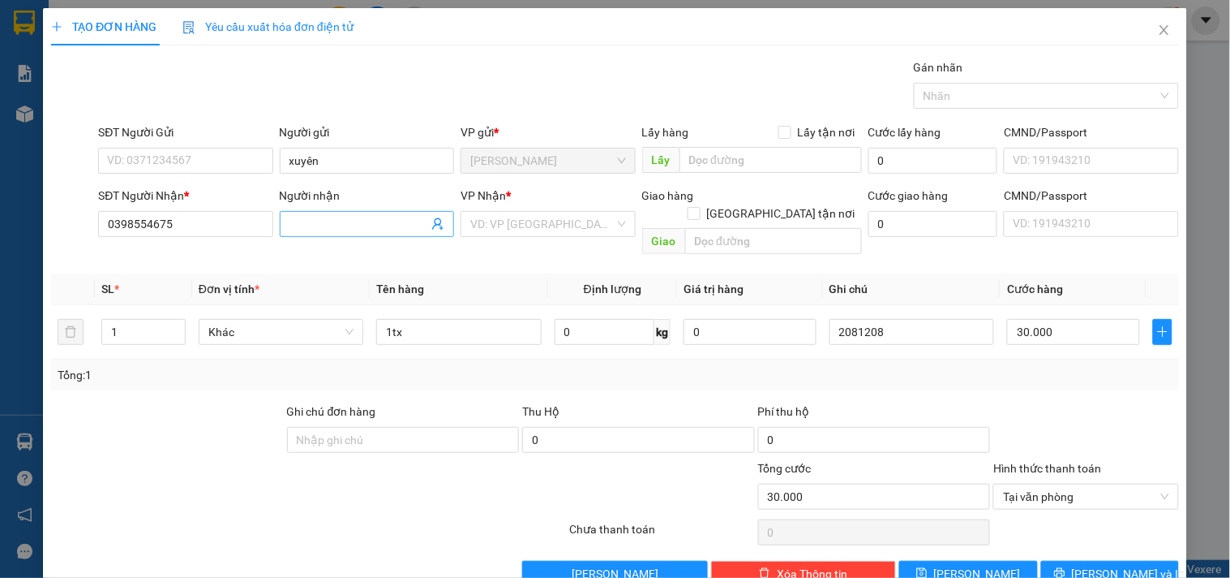
click at [301, 216] on input "Người nhận" at bounding box center [359, 224] width 139 height 18
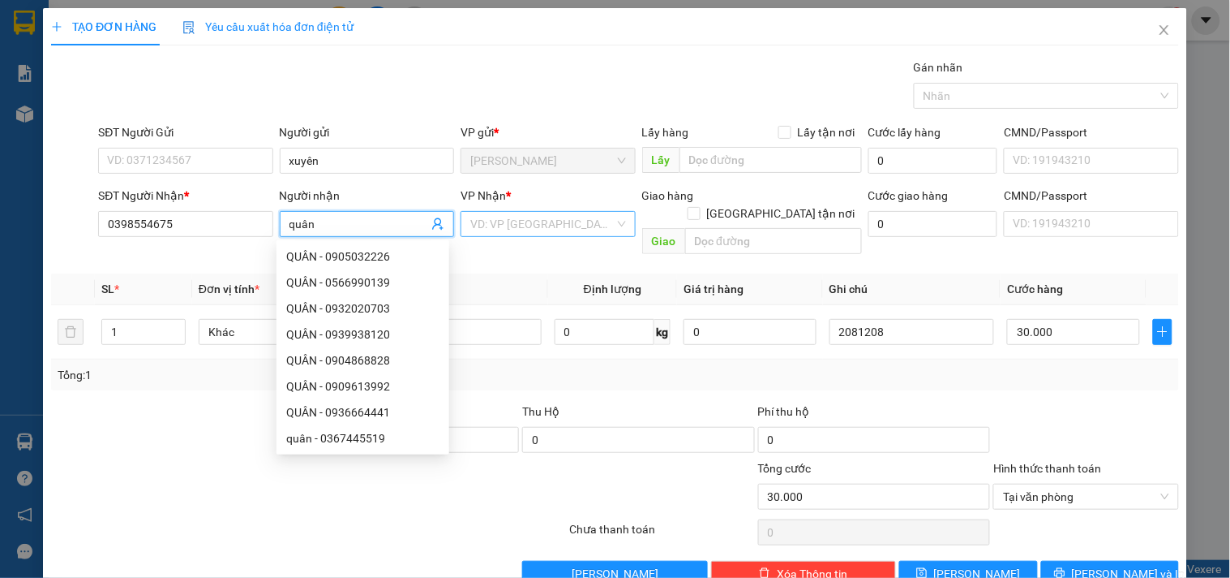
type input "quân"
click at [526, 230] on input "search" at bounding box center [542, 224] width 144 height 24
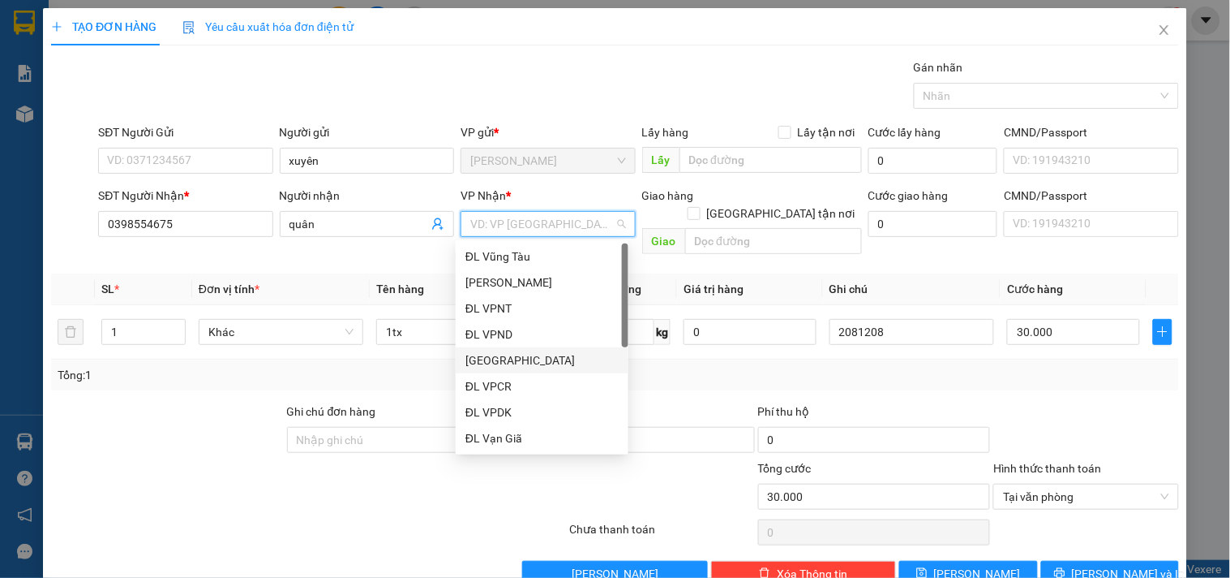
click at [497, 353] on div "[GEOGRAPHIC_DATA]" at bounding box center [542, 360] width 153 height 18
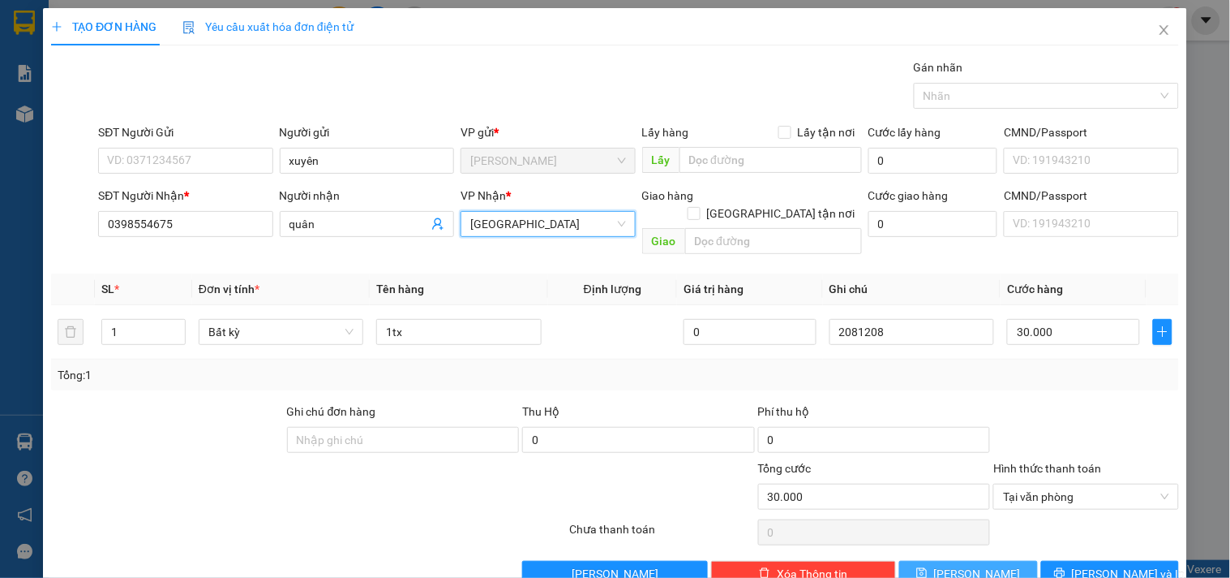
click at [921, 546] on button "Lưu" at bounding box center [969, 573] width 138 height 26
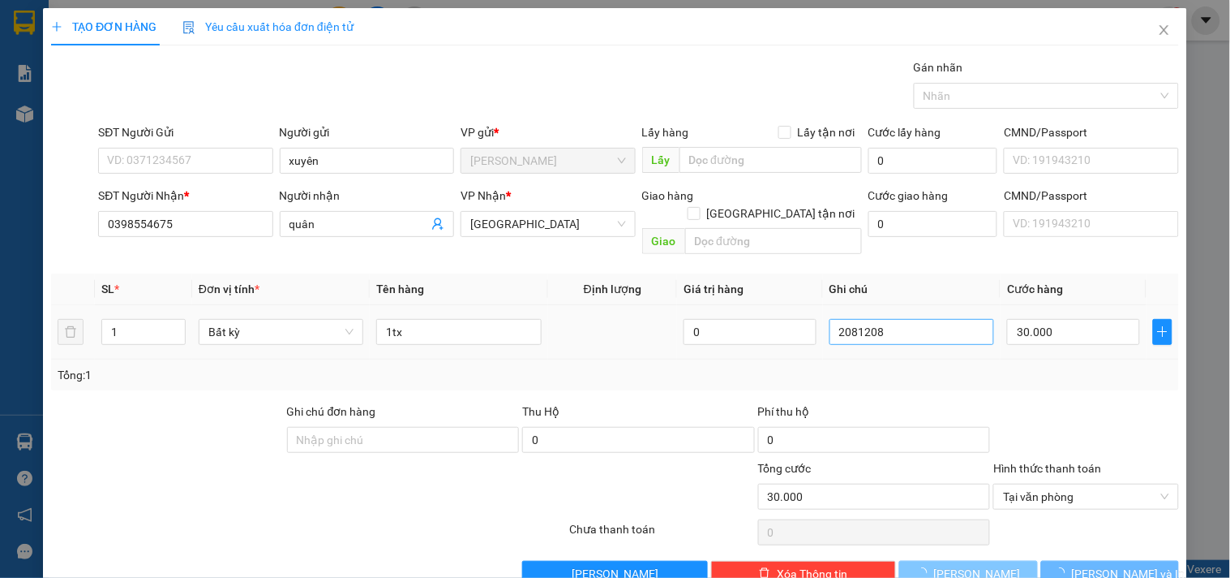
type input "0"
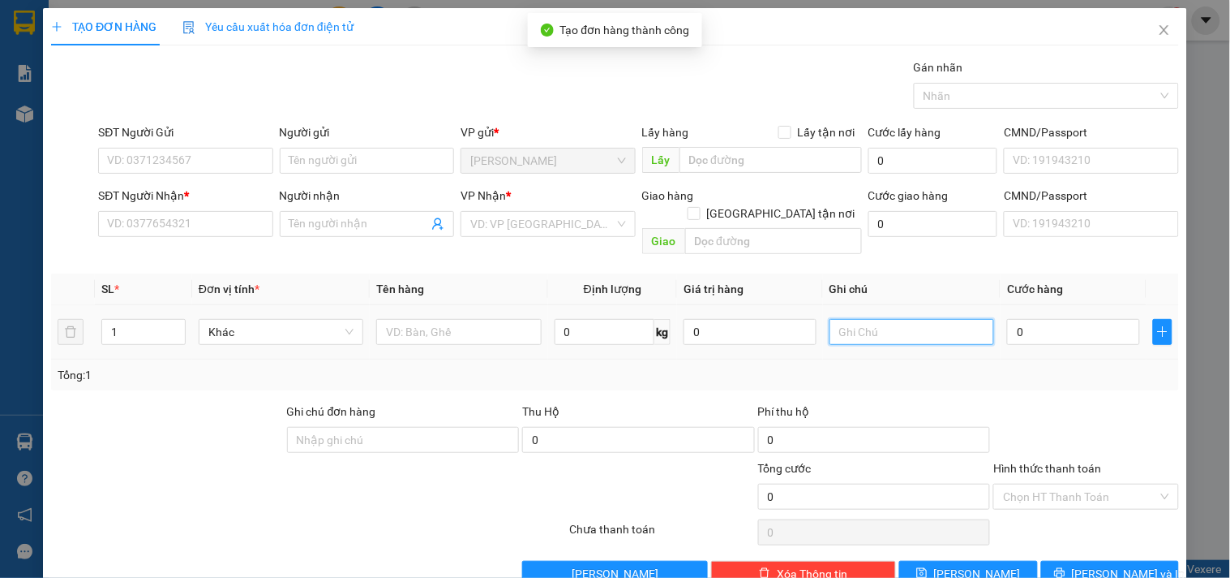
click at [900, 319] on input "text" at bounding box center [912, 332] width 165 height 26
type input "2081209"
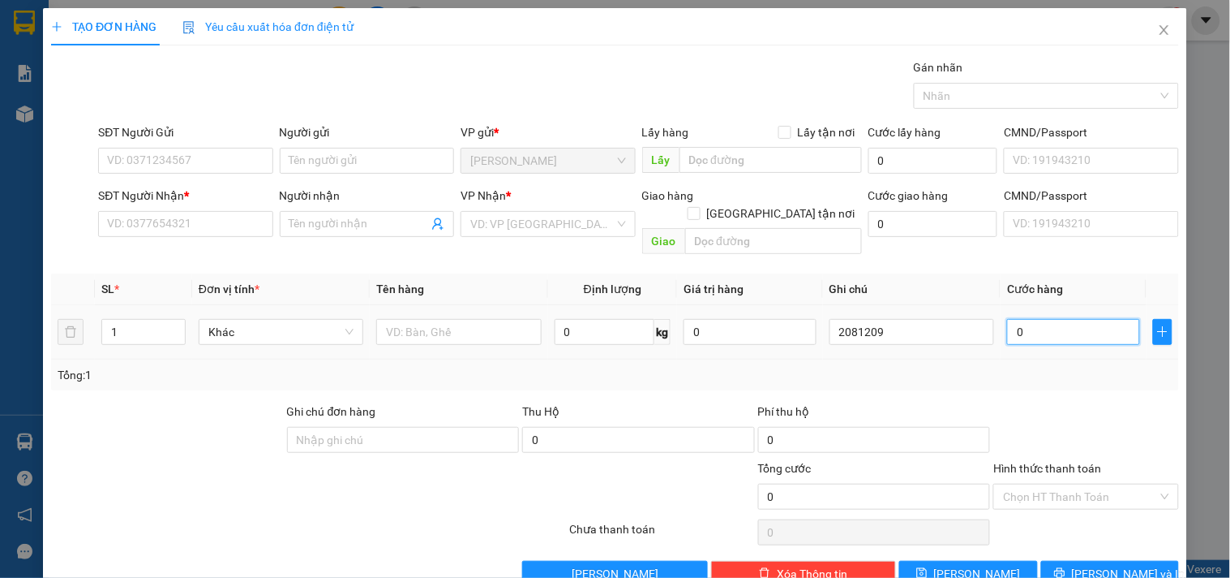
click at [1038, 319] on input "0" at bounding box center [1073, 332] width 133 height 26
type input "3"
type input "30"
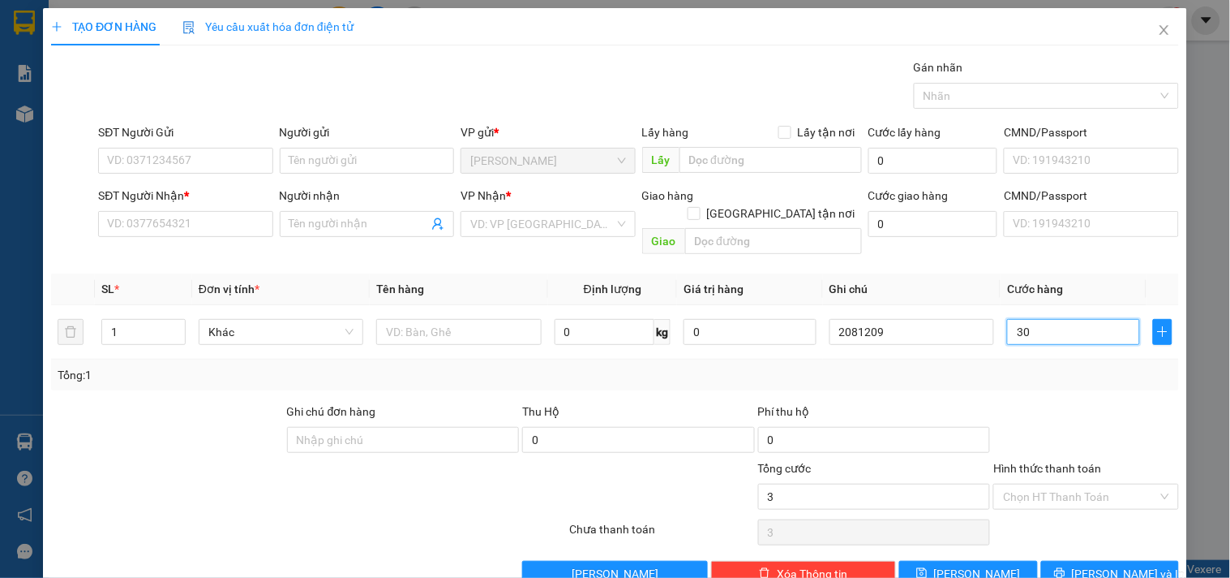
type input "30"
type input "30.000"
click at [1058, 484] on input "Hình thức thanh toán" at bounding box center [1080, 496] width 154 height 24
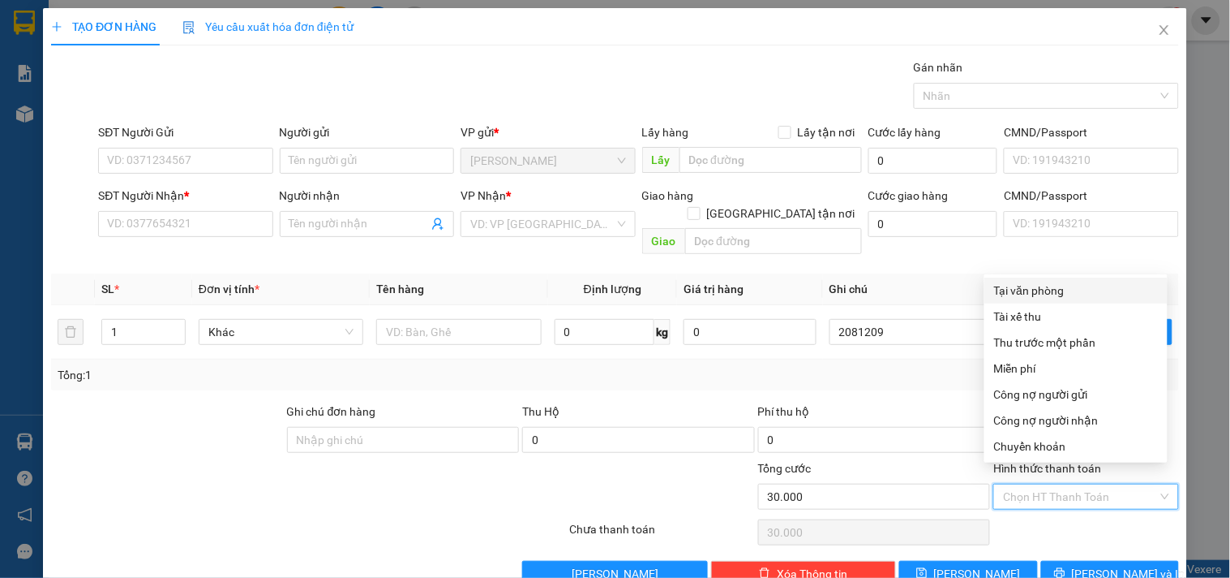
click at [1048, 289] on div "Tại văn phòng" at bounding box center [1076, 290] width 164 height 18
type input "0"
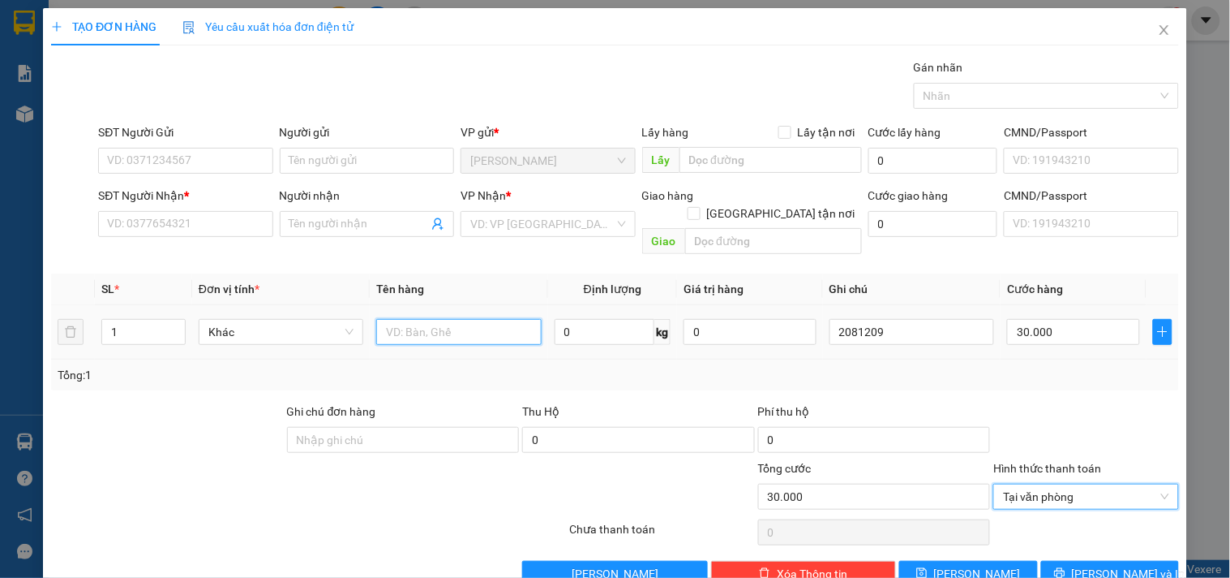
click at [402, 320] on input "text" at bounding box center [458, 332] width 165 height 26
type input "1tx"
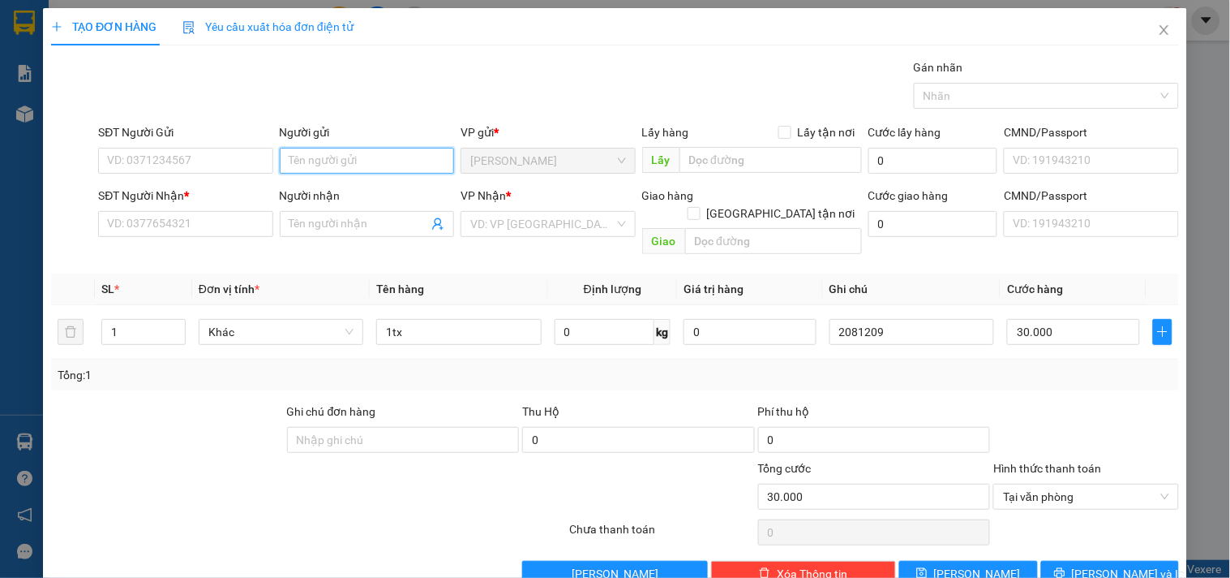
click at [303, 151] on input "Người gửi" at bounding box center [367, 161] width 174 height 26
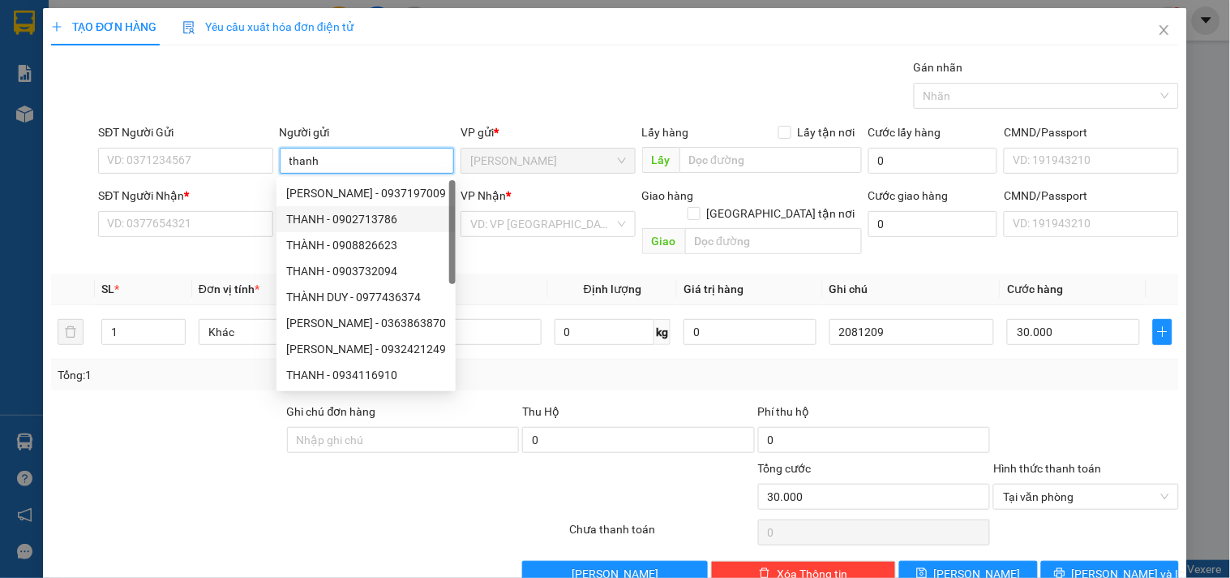
type input "thanh"
click at [144, 203] on div "SĐT Người Nhận *" at bounding box center [185, 196] width 174 height 18
click at [144, 211] on input "SĐT Người Nhận *" at bounding box center [185, 224] width 174 height 26
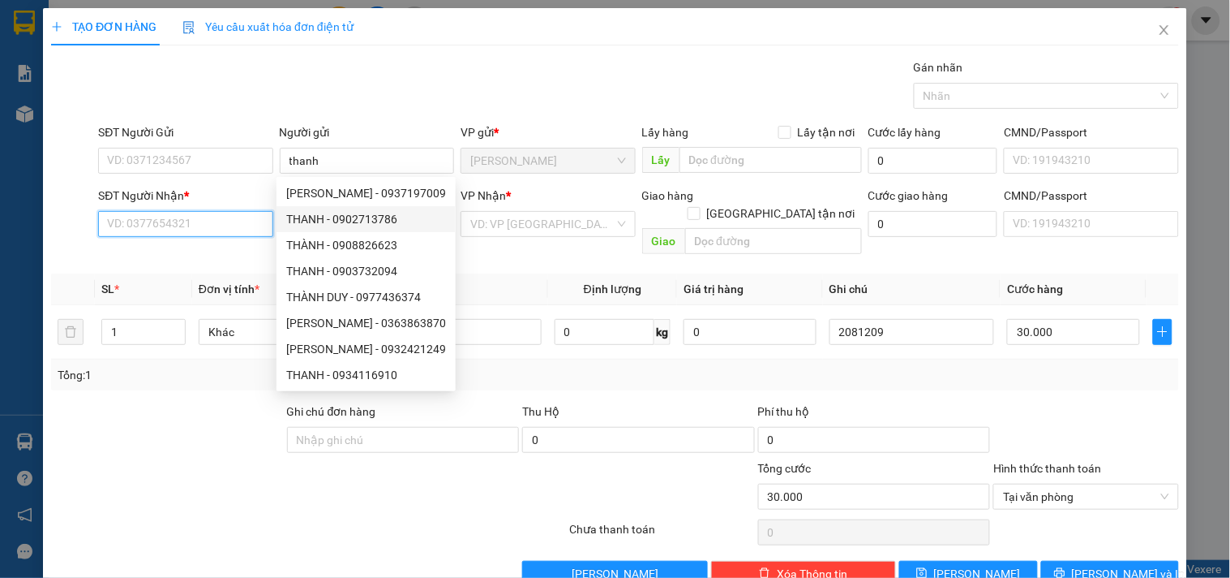
click at [131, 223] on input "SĐT Người Nhận *" at bounding box center [185, 224] width 174 height 26
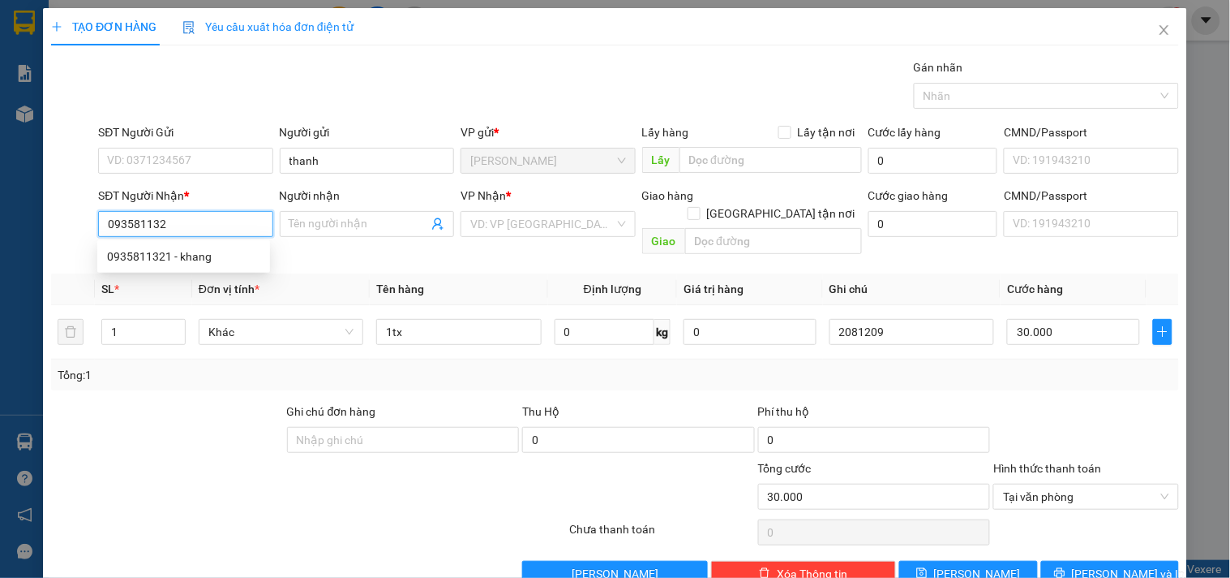
type input "0935811321"
click at [169, 256] on div "0935811321 - khang" at bounding box center [183, 256] width 153 height 18
type input "khang"
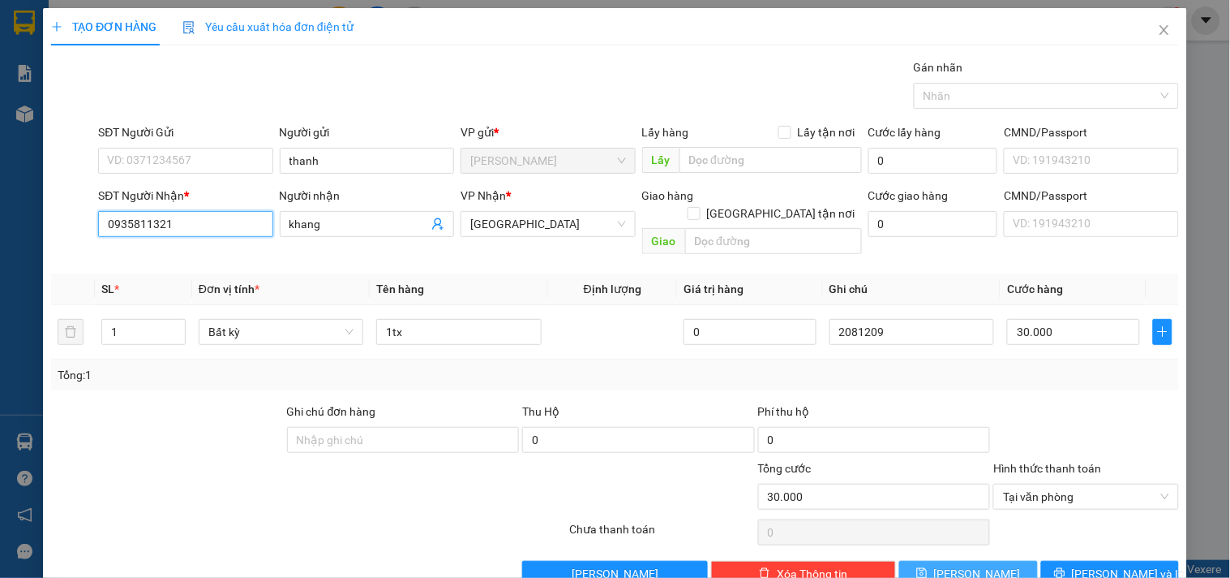
type input "0935811321"
click at [934, 546] on button "Lưu" at bounding box center [969, 573] width 138 height 26
type input "0"
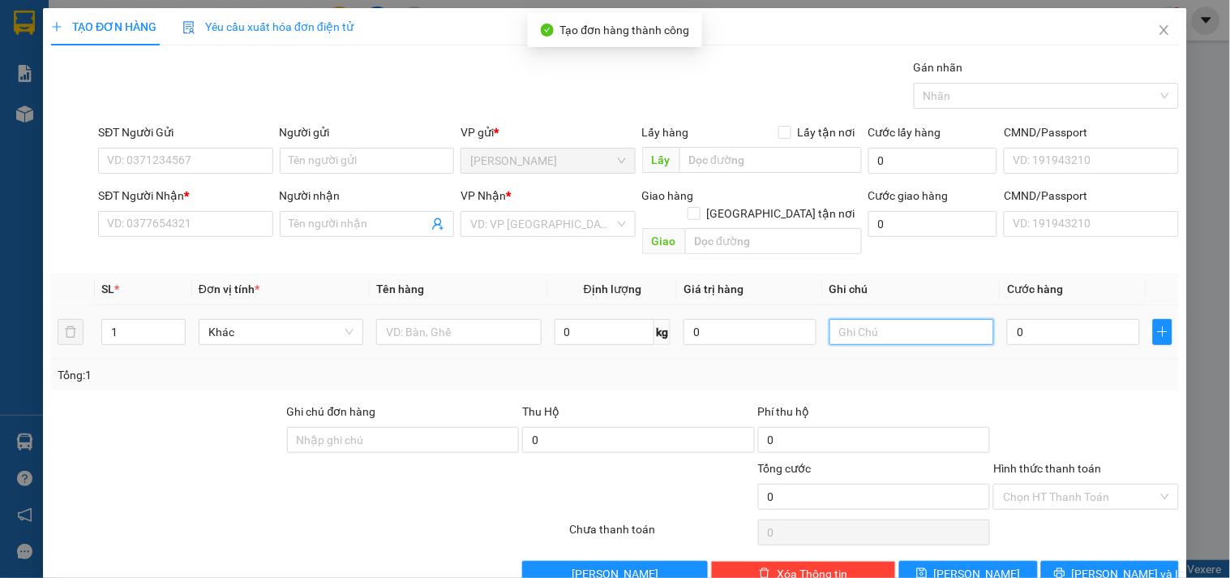
click at [928, 319] on input "text" at bounding box center [912, 332] width 165 height 26
type input "2081210"
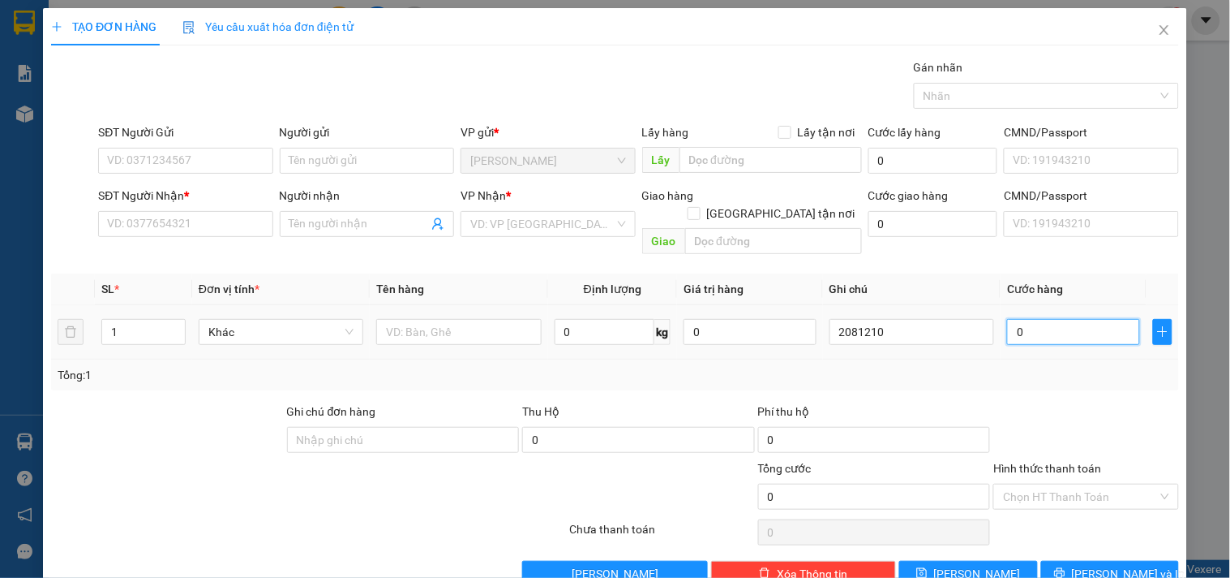
click at [1064, 323] on input "0" at bounding box center [1073, 332] width 133 height 26
type input "7"
type input "70"
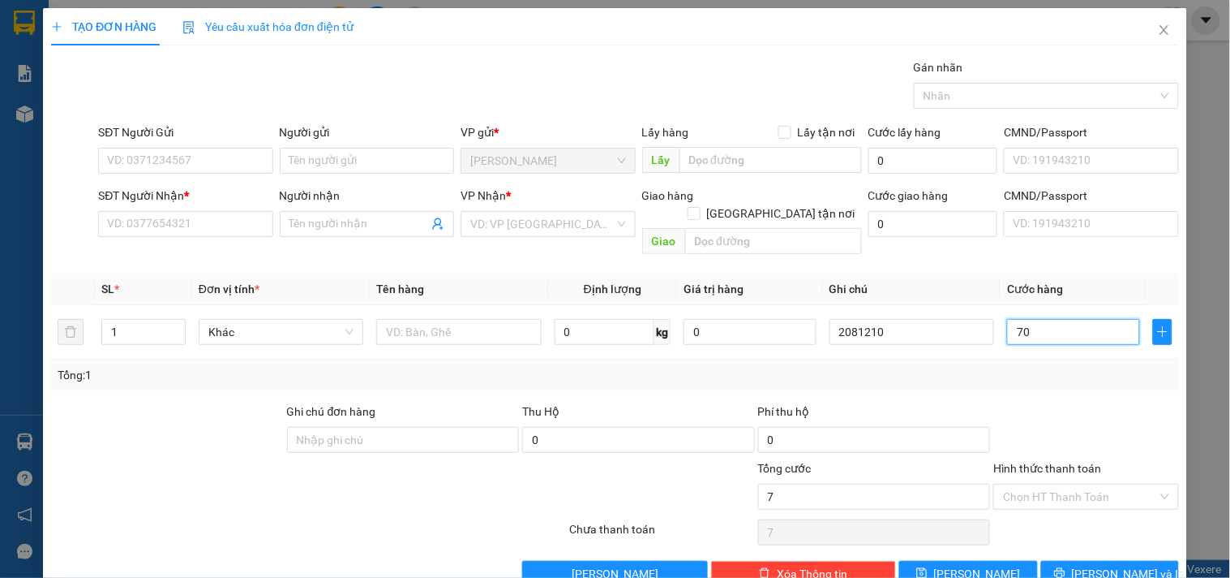
type input "70"
type input "70.000"
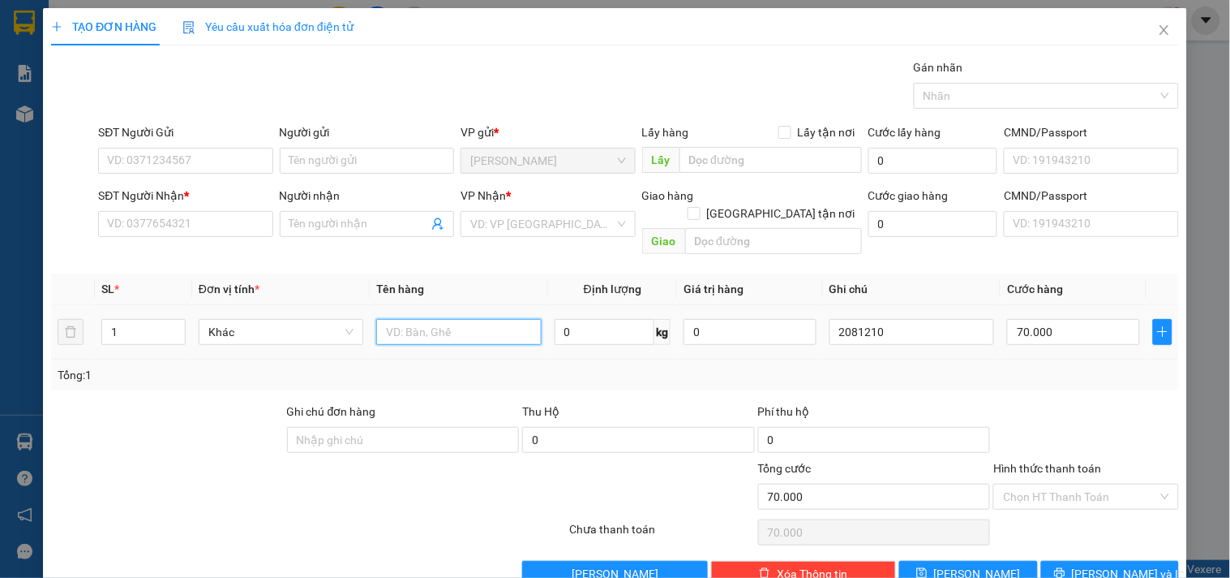
click at [503, 319] on input "text" at bounding box center [458, 332] width 165 height 26
type input "1tx 1 bịch"
click at [79, 316] on tr "1 Khác 1tx 1 bịch 0 kg 0 2081210 70.000" at bounding box center [615, 332] width 1128 height 54
type input "2"
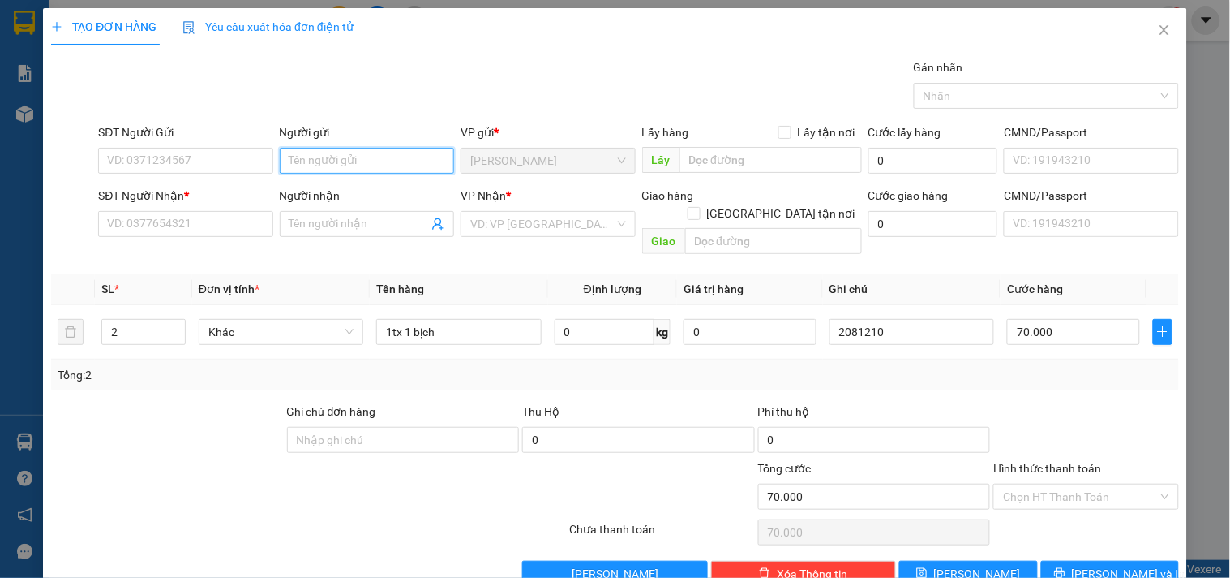
click at [342, 159] on input "Người gửi" at bounding box center [367, 161] width 174 height 26
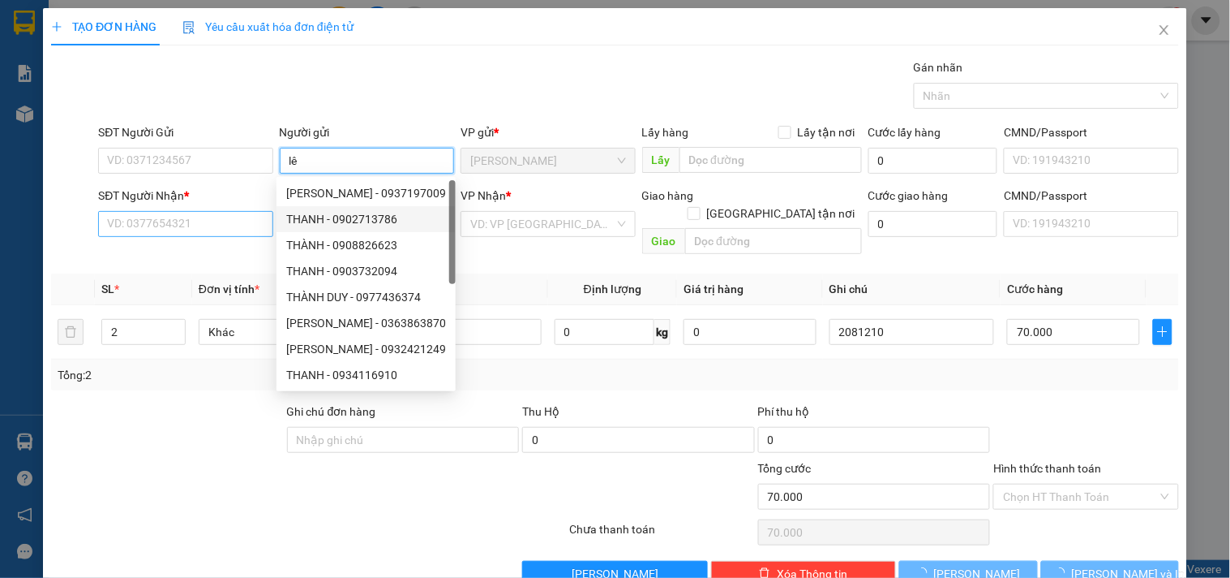
type input "lê"
click at [207, 225] on input "SĐT Người Nhận *" at bounding box center [185, 224] width 174 height 26
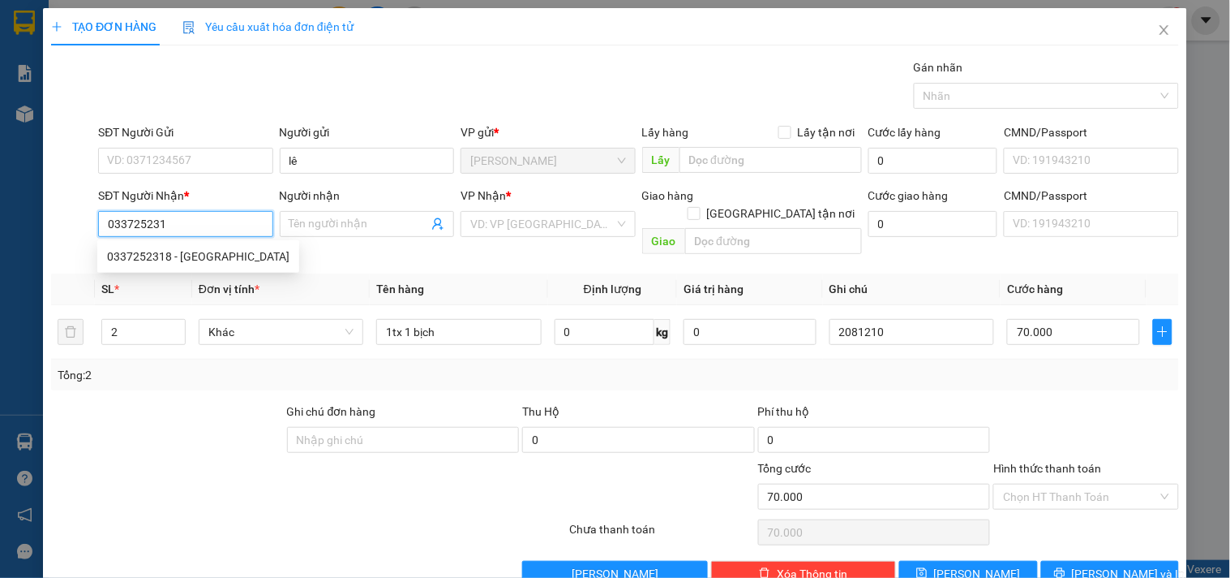
type input "0337252318"
click at [200, 265] on div "0337252318 - QUANG MINH" at bounding box center [198, 256] width 202 height 26
type input "QUANG MINH"
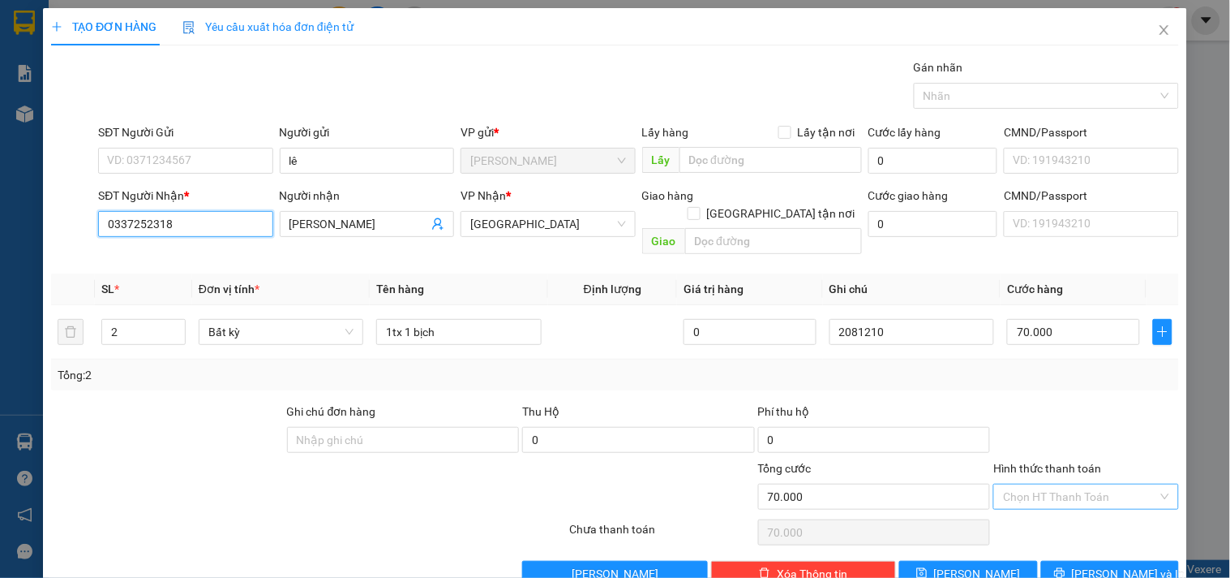
type input "0337252318"
click at [1059, 484] on input "Hình thức thanh toán" at bounding box center [1080, 496] width 154 height 24
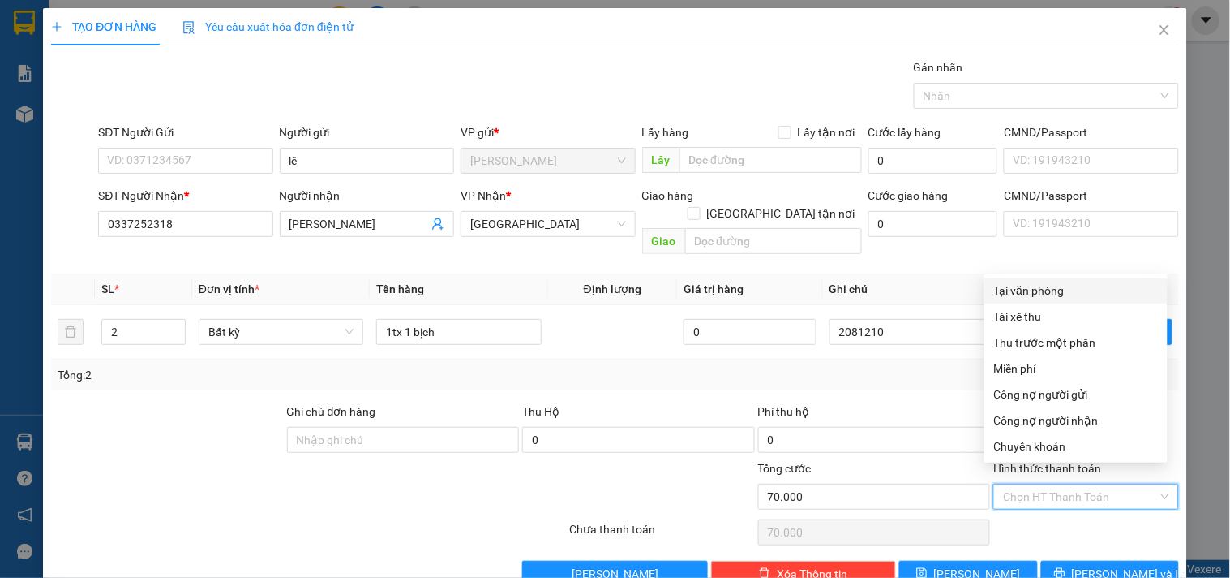
click at [1023, 288] on div "Tại văn phòng" at bounding box center [1076, 290] width 164 height 18
type input "0"
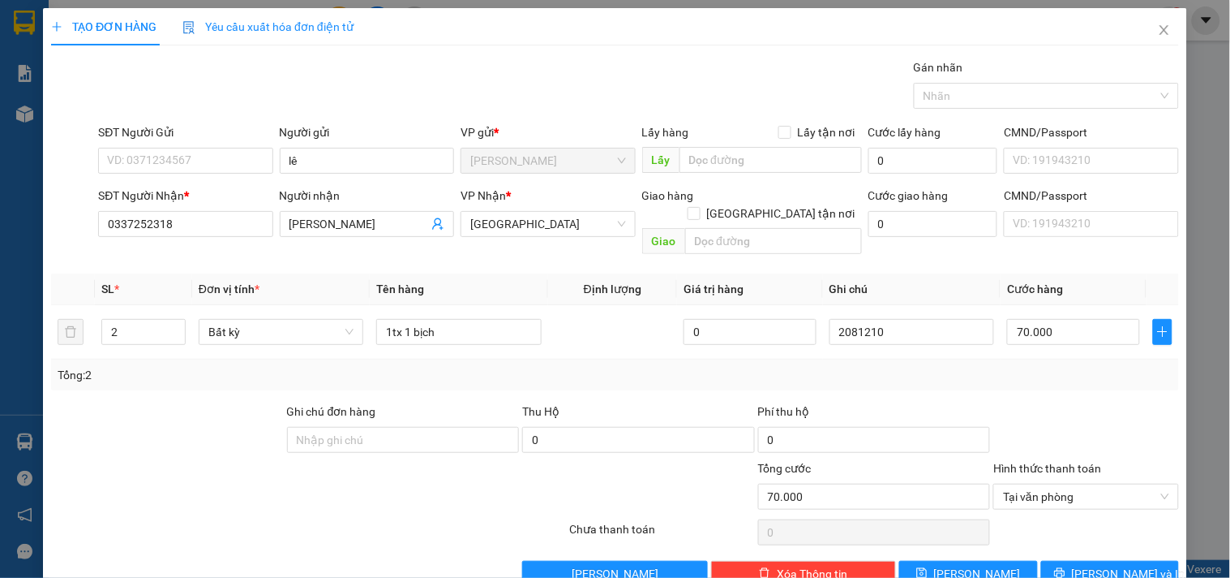
click at [951, 546] on div "TẠO ĐƠN HÀNG Yêu cầu xuất hóa đơn điện tử Transit Pickup Surcharge Ids Transit …" at bounding box center [615, 303] width 1144 height 590
click at [956, 546] on button "Lưu" at bounding box center [969, 573] width 138 height 26
type input "1"
type input "0"
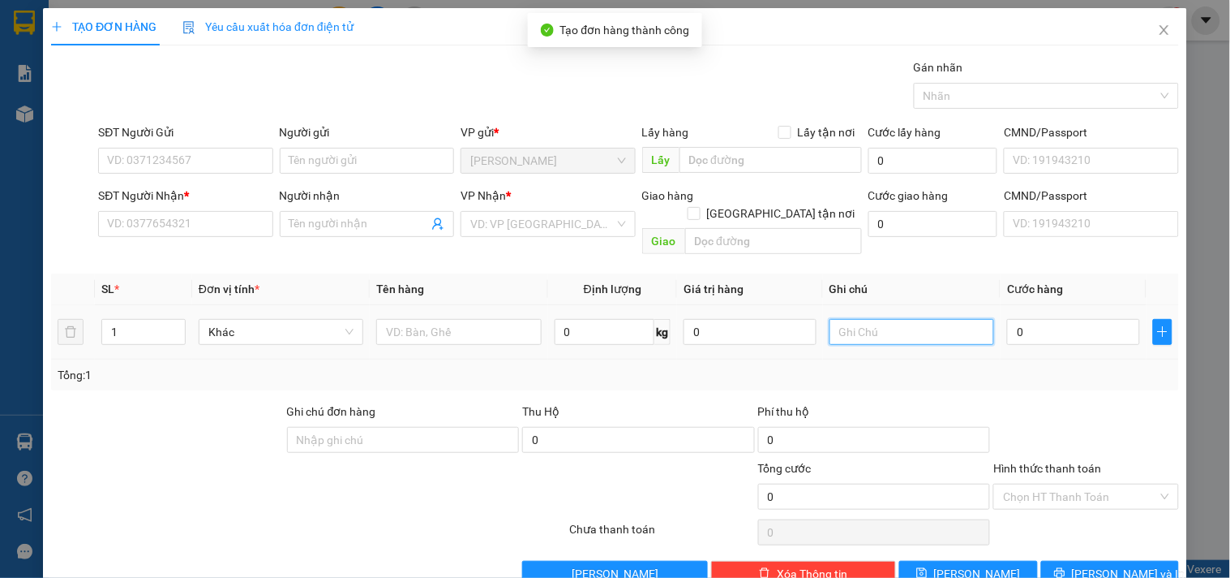
click at [931, 319] on input "text" at bounding box center [912, 332] width 165 height 26
type input "2081211"
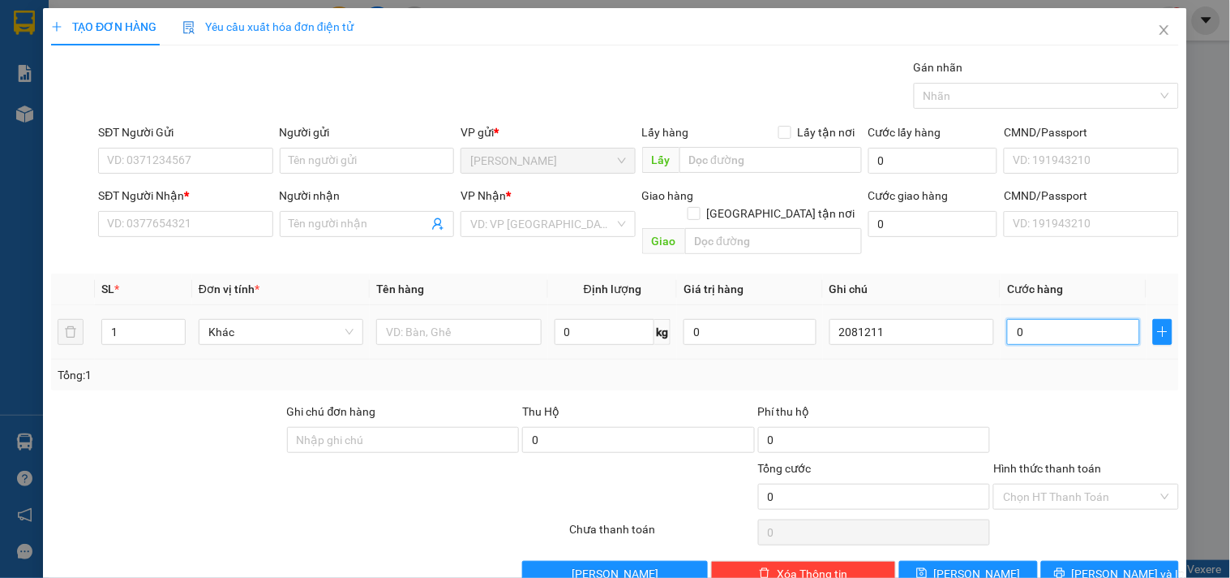
click at [1067, 319] on input "0" at bounding box center [1073, 332] width 133 height 26
type input "3"
type input "30"
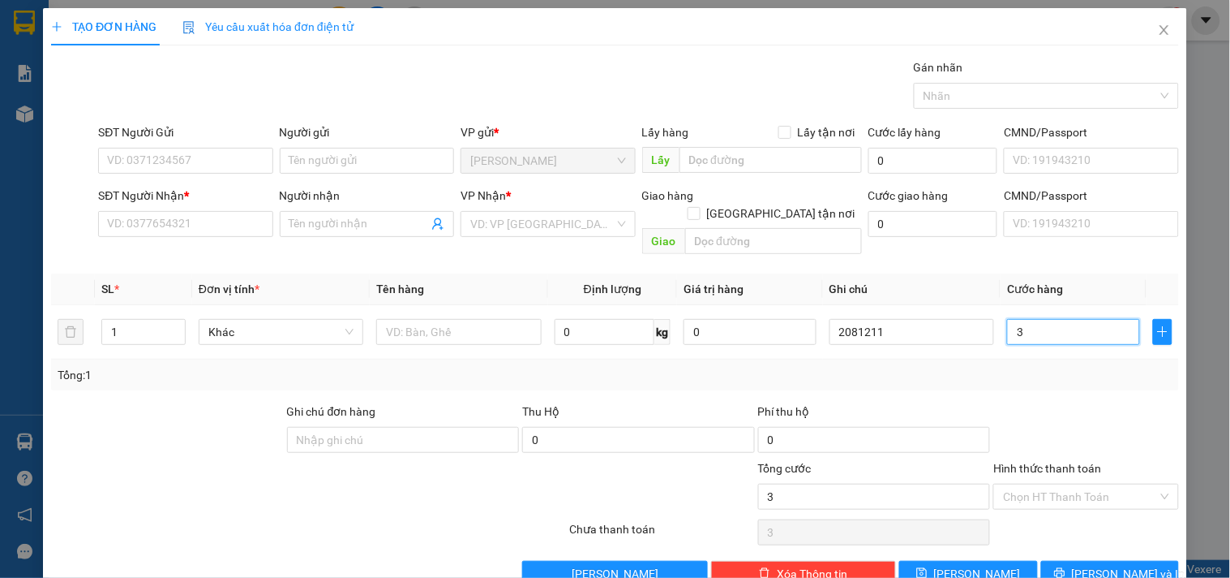
type input "30"
type input "30.000"
click at [1019, 484] on input "Hình thức thanh toán" at bounding box center [1080, 496] width 154 height 24
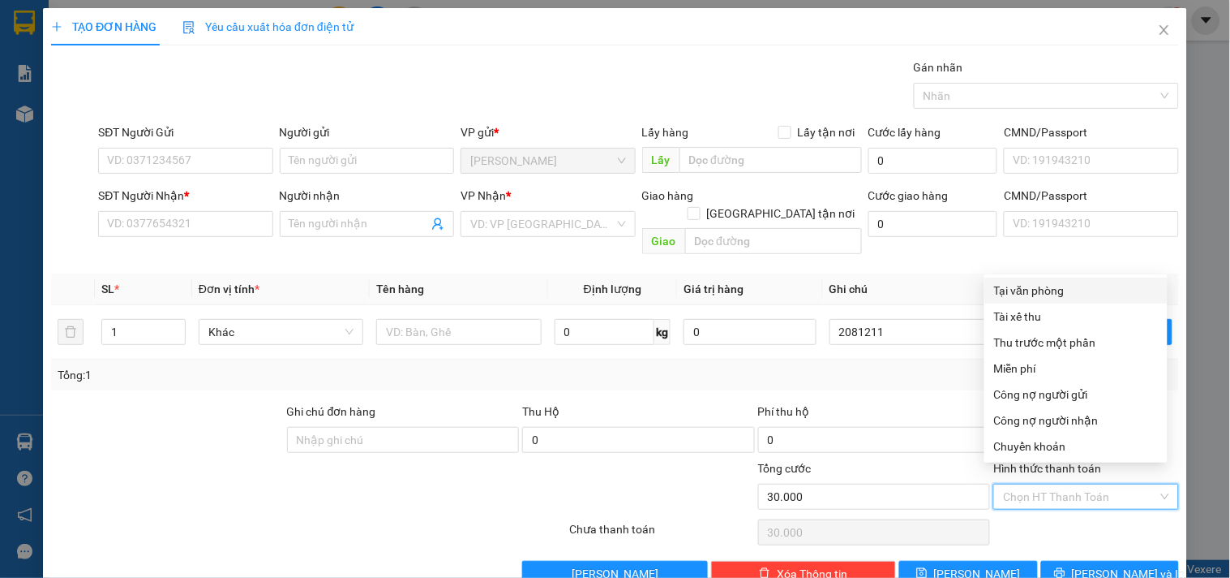
click at [1040, 289] on div "Tại văn phòng" at bounding box center [1076, 290] width 164 height 18
type input "0"
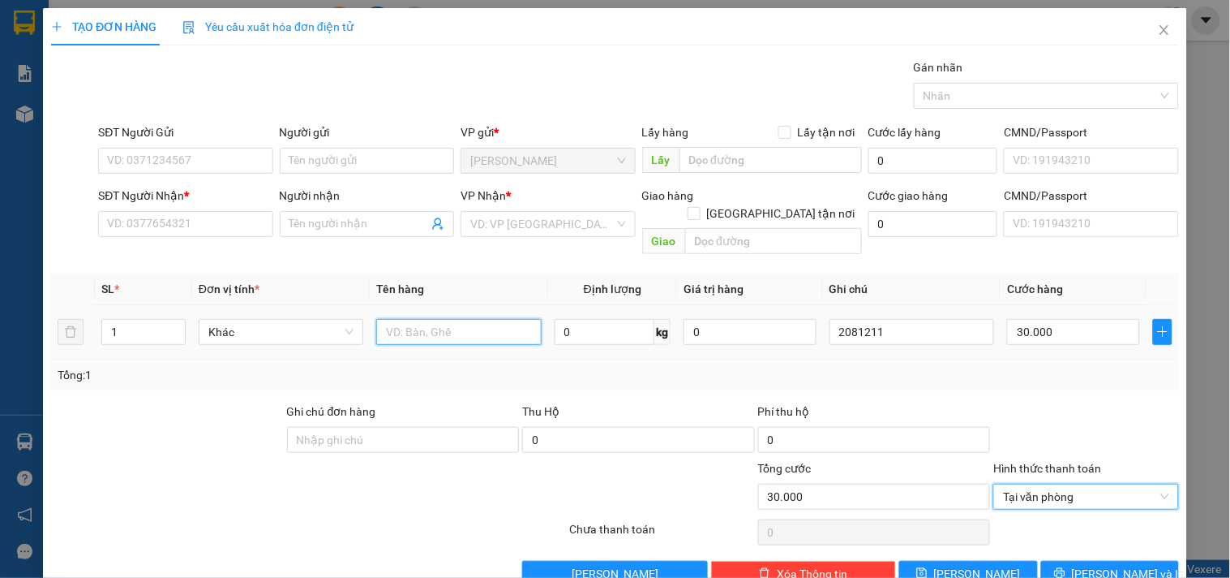
click at [467, 324] on input "text" at bounding box center [458, 332] width 165 height 26
type input "1tx"
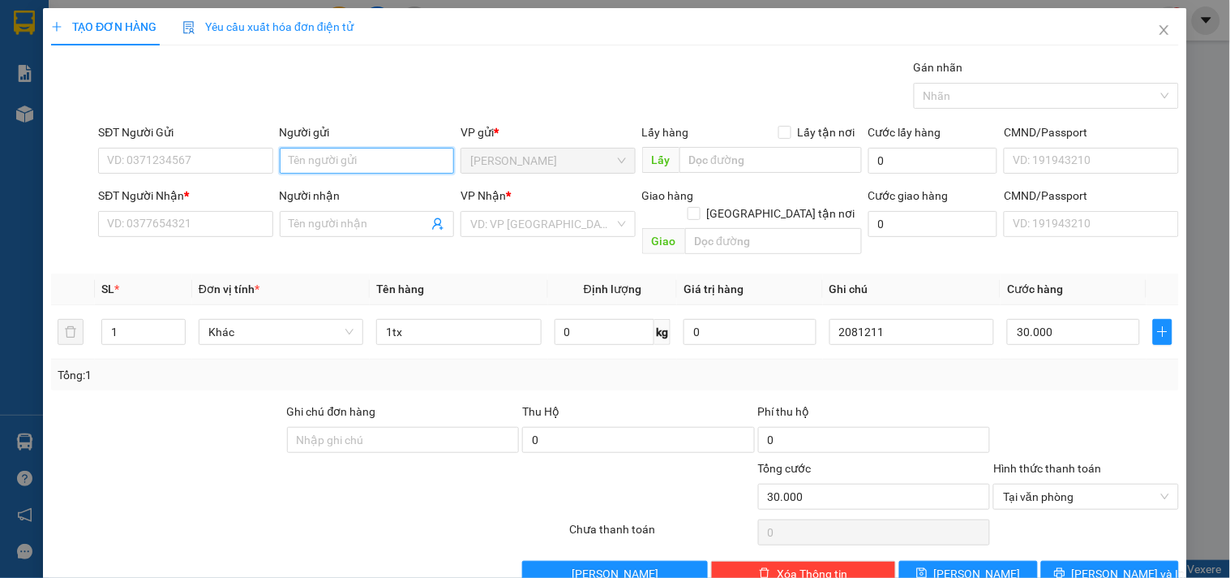
click at [410, 163] on input "Người gửi" at bounding box center [367, 161] width 174 height 26
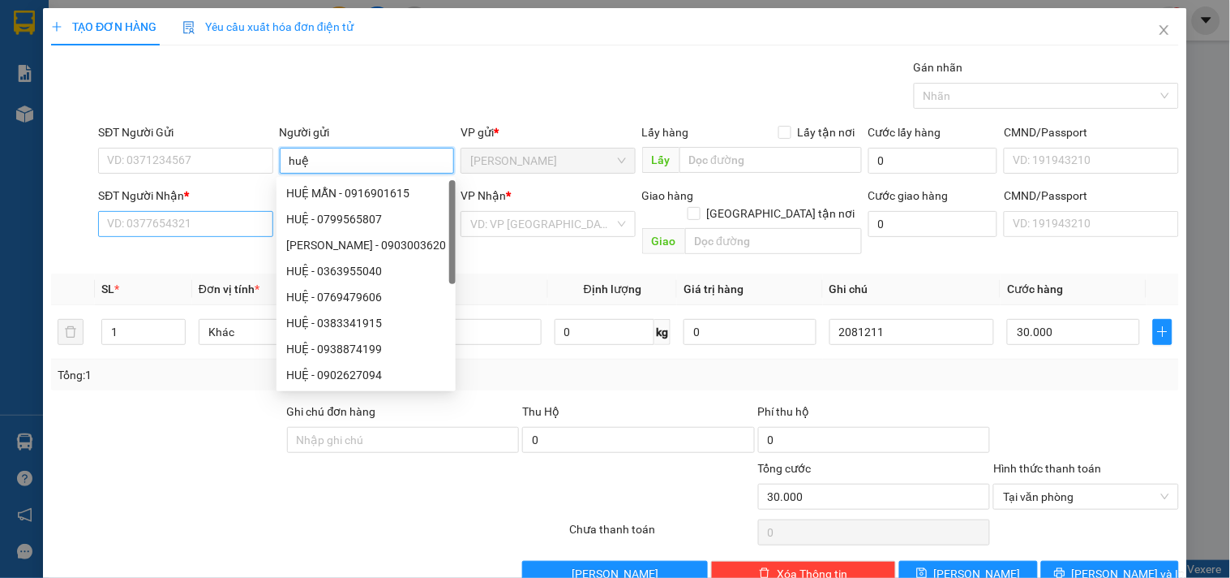
type input "huệ"
drag, startPoint x: 191, startPoint y: 215, endPoint x: 1230, endPoint y: 118, distance: 1043.6
click at [191, 214] on input "SĐT Người Nhận *" at bounding box center [185, 224] width 174 height 26
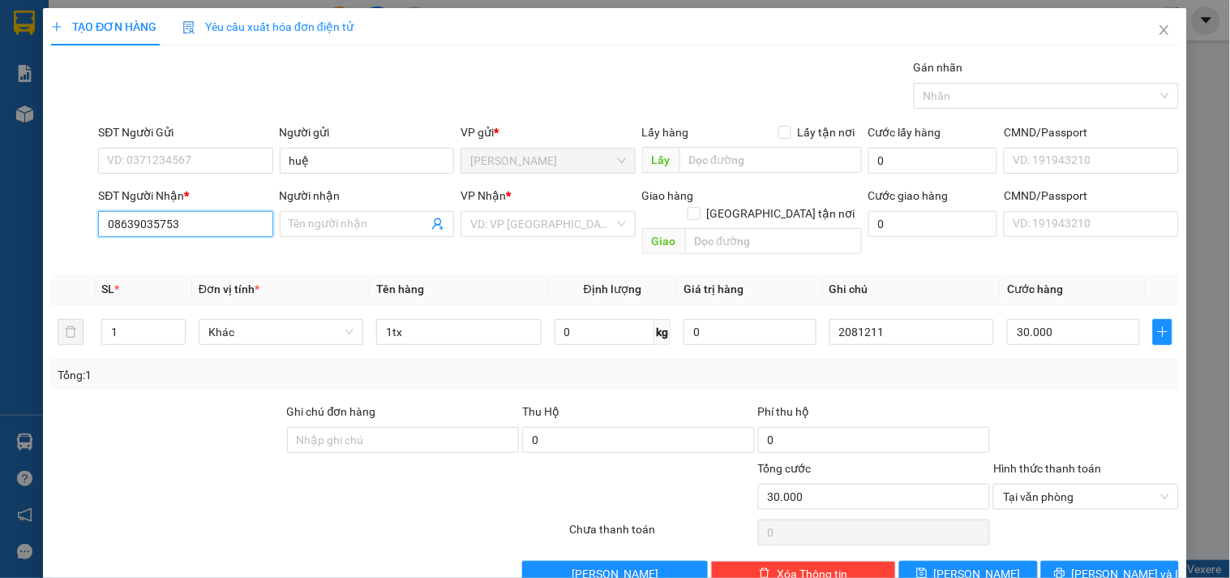
click at [132, 229] on input "08639035753" at bounding box center [185, 224] width 174 height 26
type input "0869035753"
click at [181, 255] on div "0869035753 - NHI" at bounding box center [183, 256] width 153 height 18
type input "NHI"
type input "0869035753"
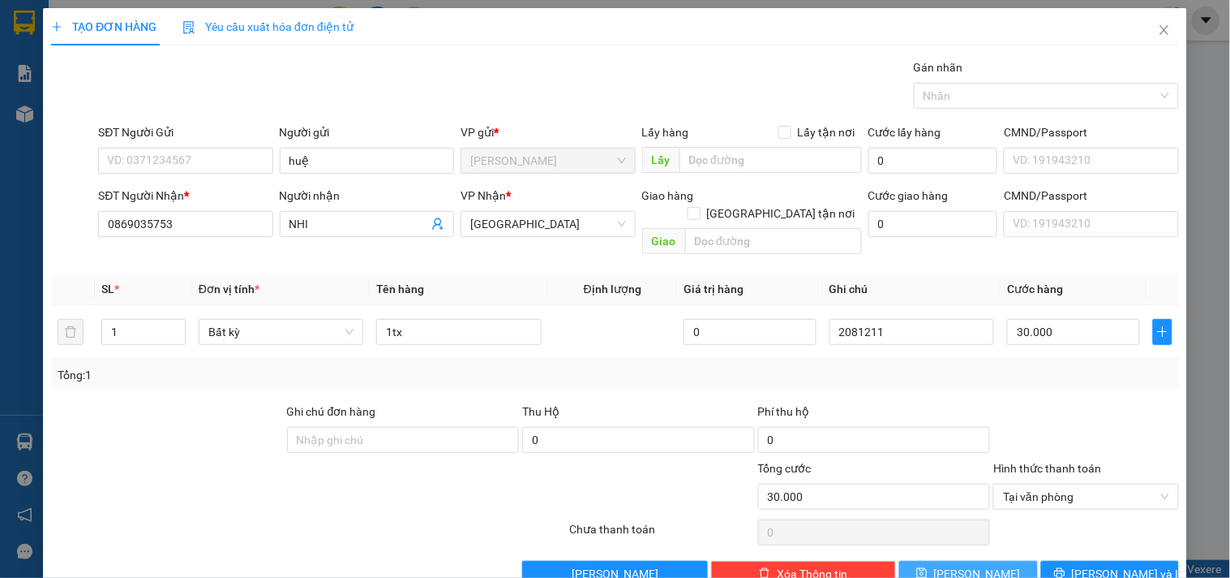
click at [972, 546] on span "Lưu" at bounding box center [977, 574] width 87 height 18
type input "0"
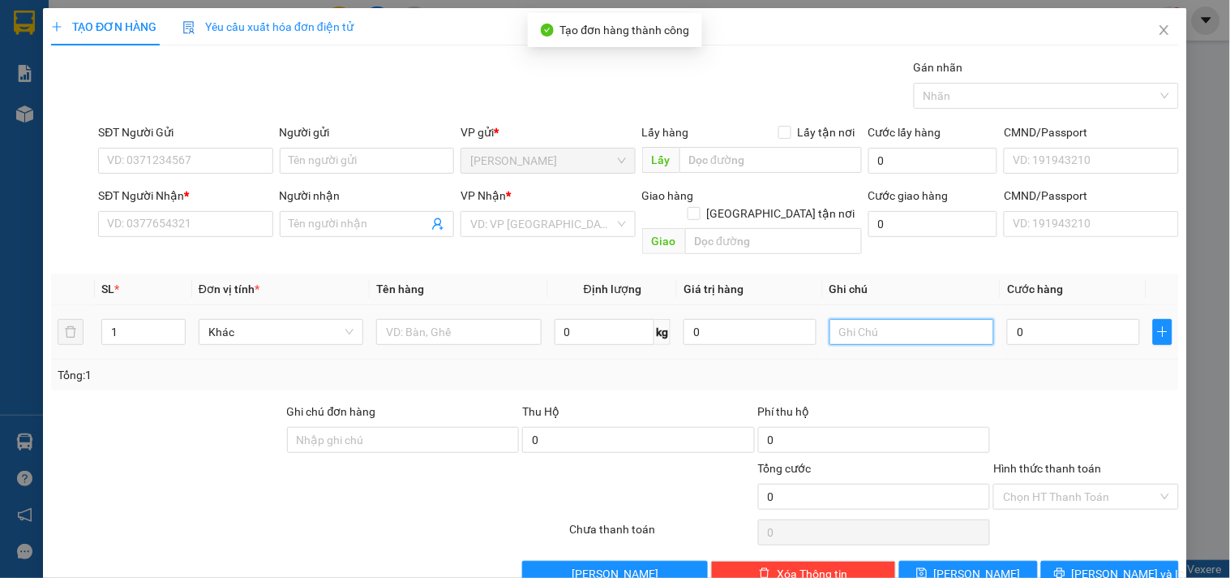
click at [896, 319] on input "text" at bounding box center [912, 332] width 165 height 26
type input "2081212"
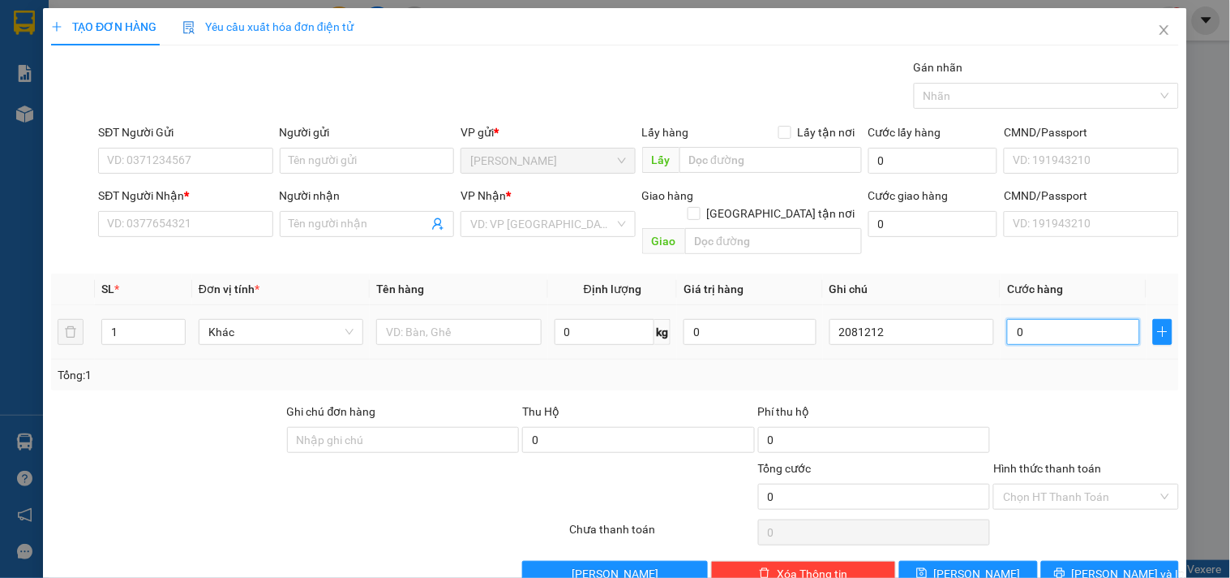
click at [1030, 321] on input "0" at bounding box center [1073, 332] width 133 height 26
type input "5"
type input "50"
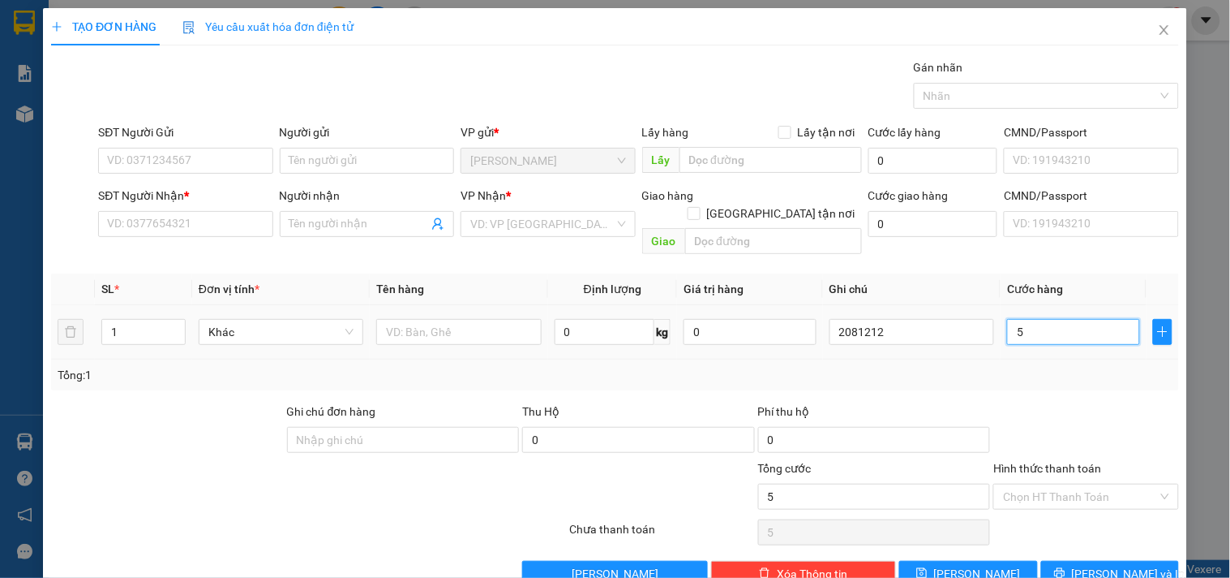
type input "50"
type input "50.000"
click at [1011, 484] on input "Hình thức thanh toán" at bounding box center [1080, 496] width 154 height 24
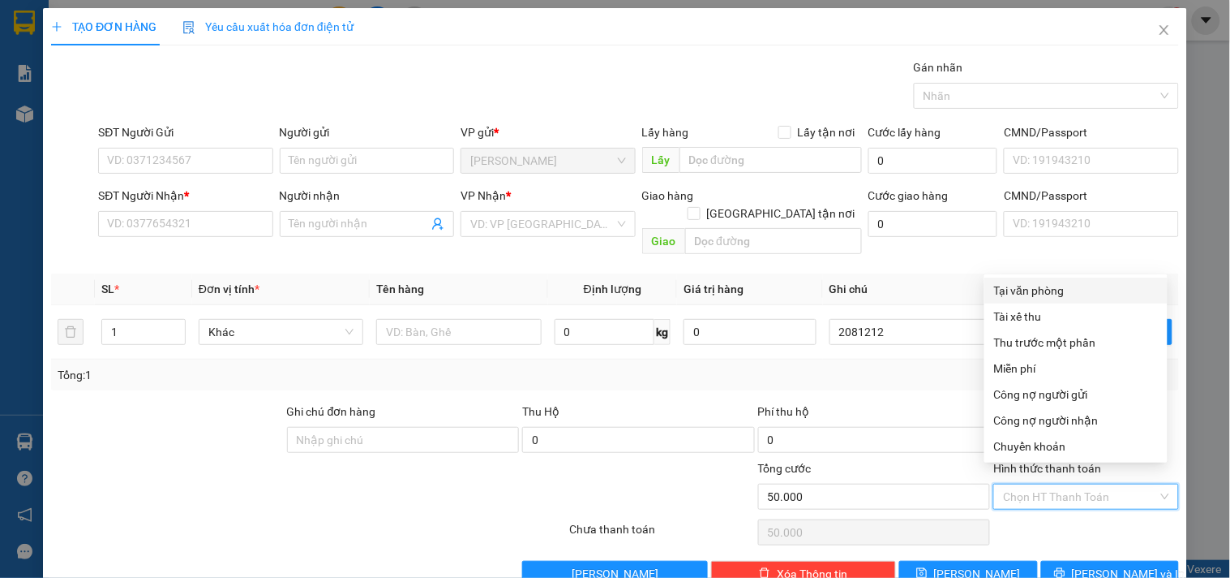
click at [1031, 288] on div "Tại văn phòng" at bounding box center [1076, 290] width 164 height 18
type input "0"
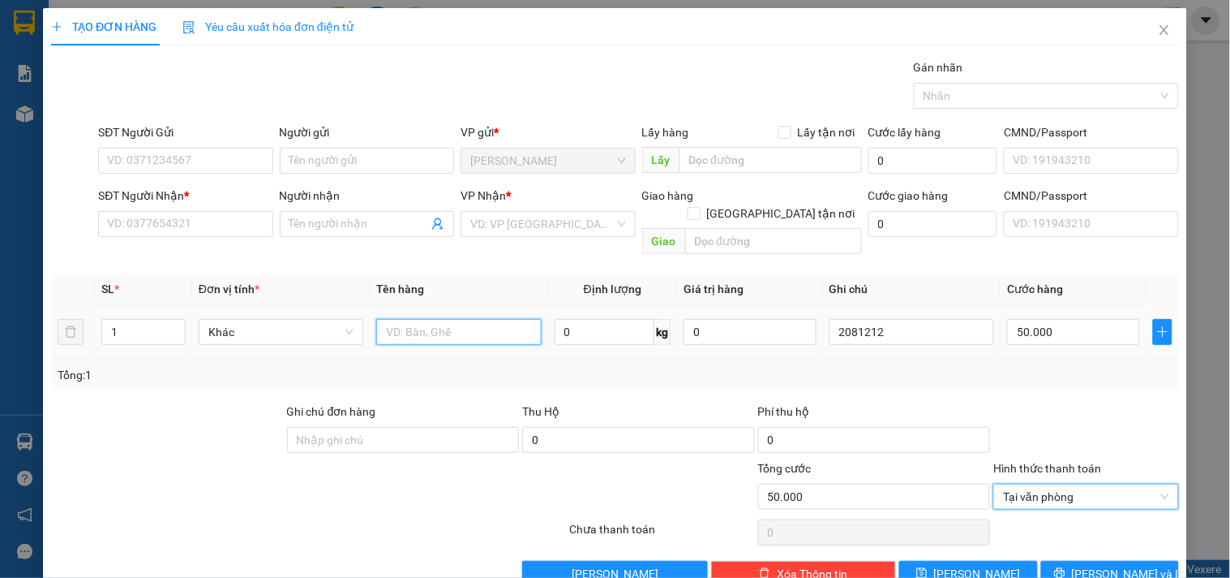
click at [509, 319] on input "text" at bounding box center [458, 332] width 165 height 26
type input "1kt"
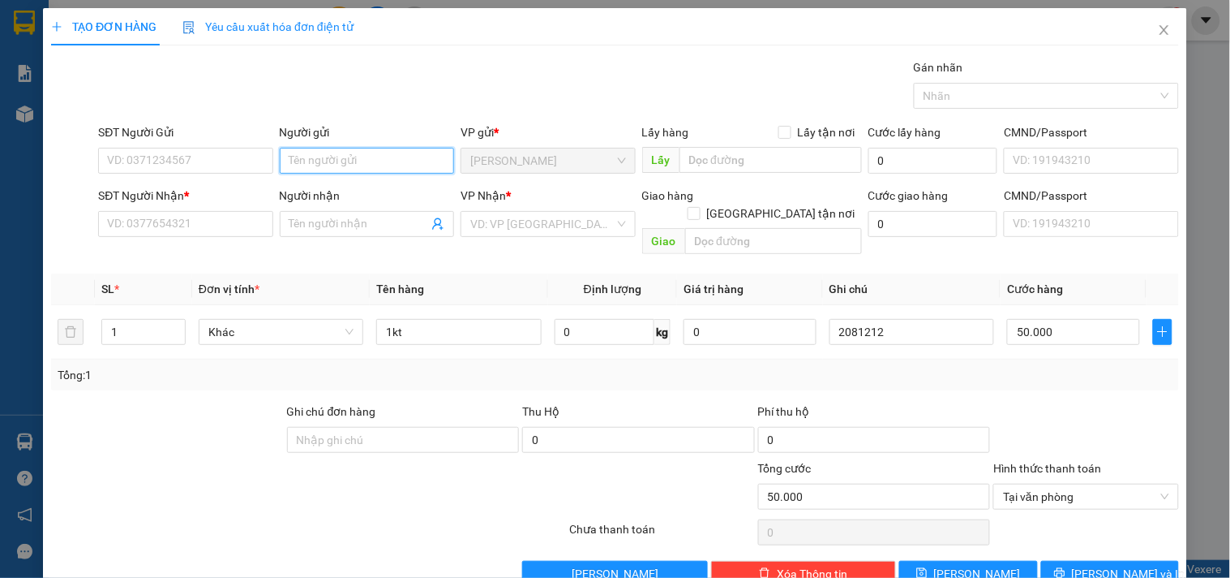
click at [317, 157] on input "Người gửi" at bounding box center [367, 161] width 174 height 26
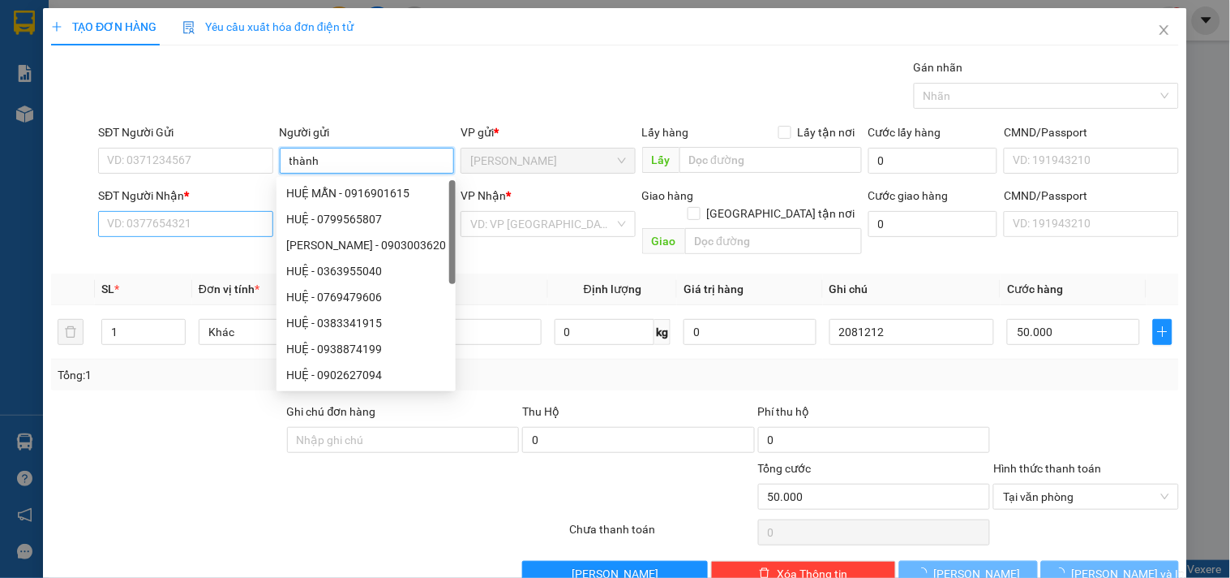
type input "thành"
click at [176, 212] on input "SĐT Người Nhận *" at bounding box center [185, 224] width 174 height 26
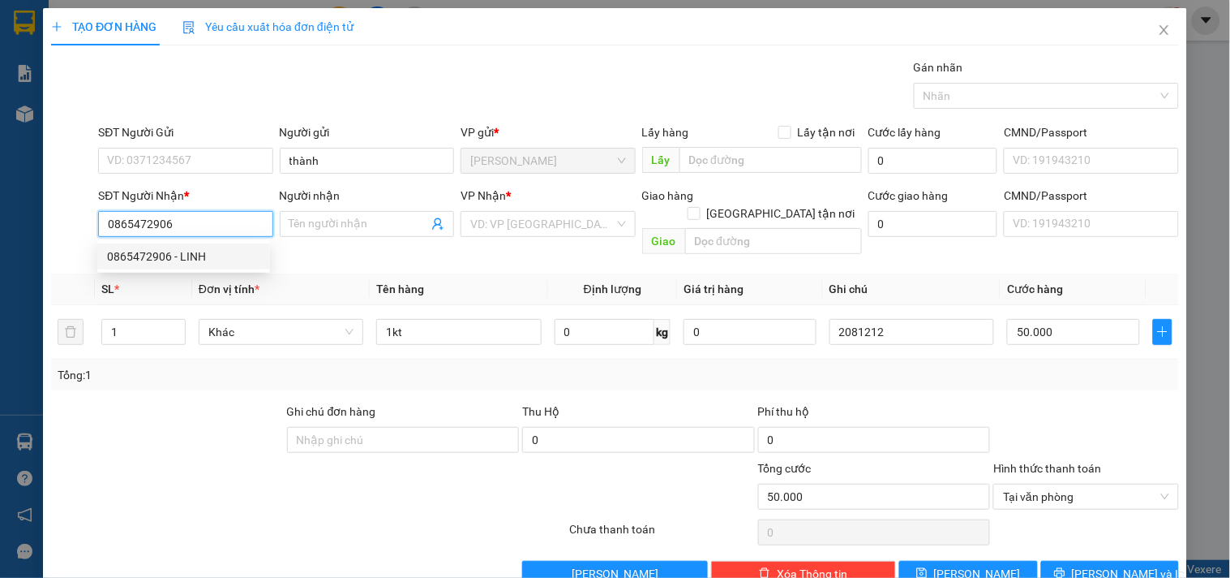
type input "0865472906"
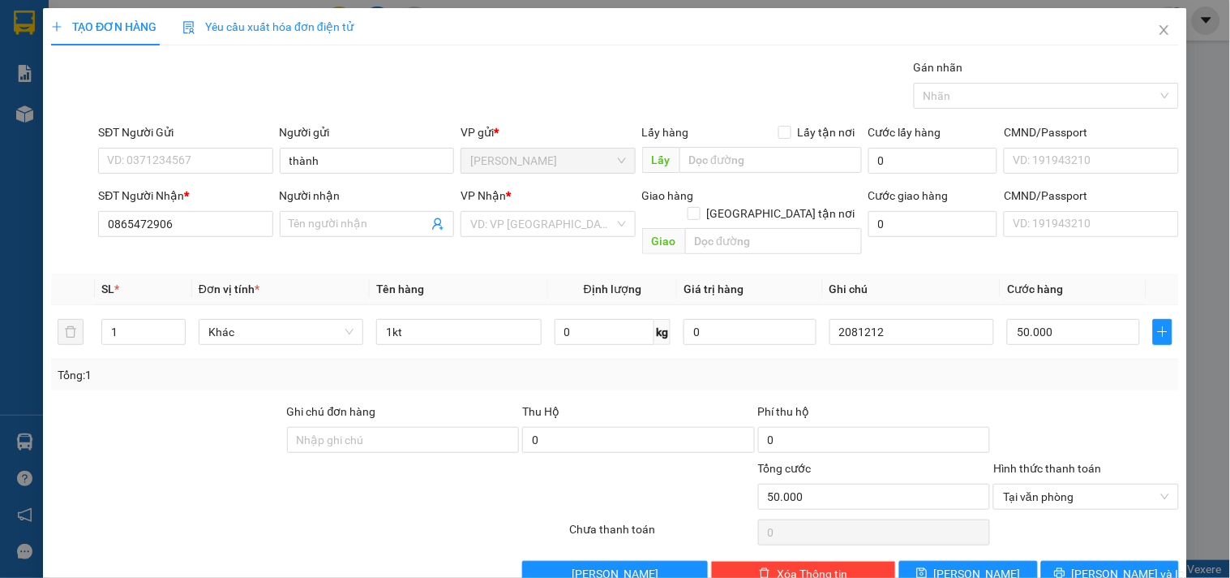
drag, startPoint x: 154, startPoint y: 440, endPoint x: 315, endPoint y: 347, distance: 185.3
click at [155, 440] on div at bounding box center [167, 430] width 236 height 57
click at [217, 225] on input "0865472906" at bounding box center [185, 224] width 174 height 26
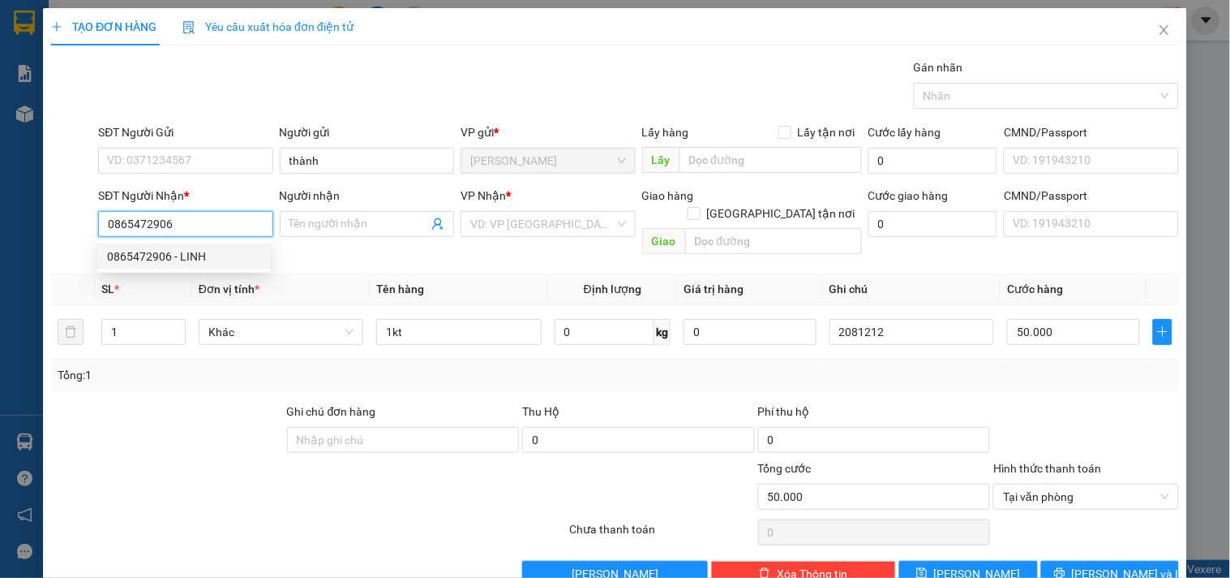
click at [200, 256] on div "0865472906 - LINH" at bounding box center [183, 256] width 153 height 18
type input "LINH"
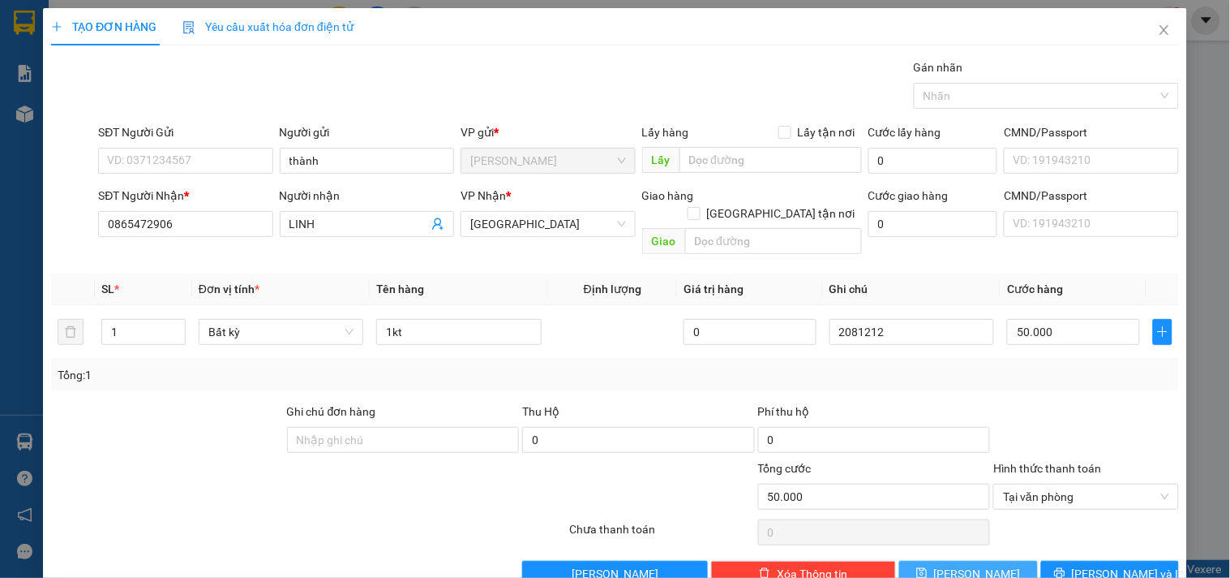
click at [965, 546] on span "Lưu" at bounding box center [977, 574] width 87 height 18
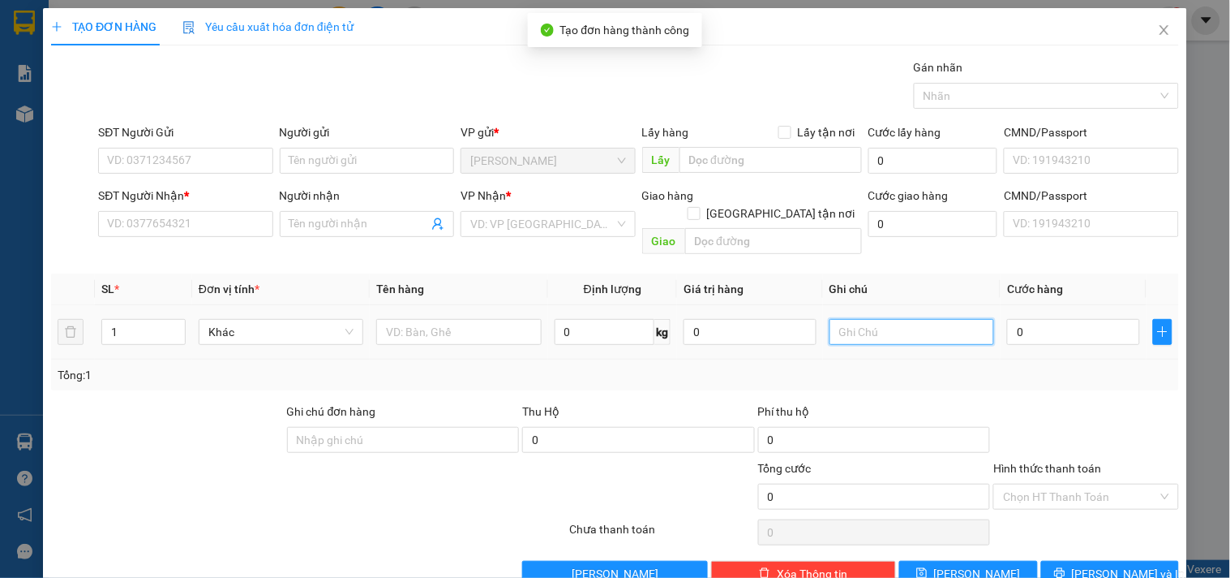
click at [890, 319] on input "text" at bounding box center [912, 332] width 165 height 26
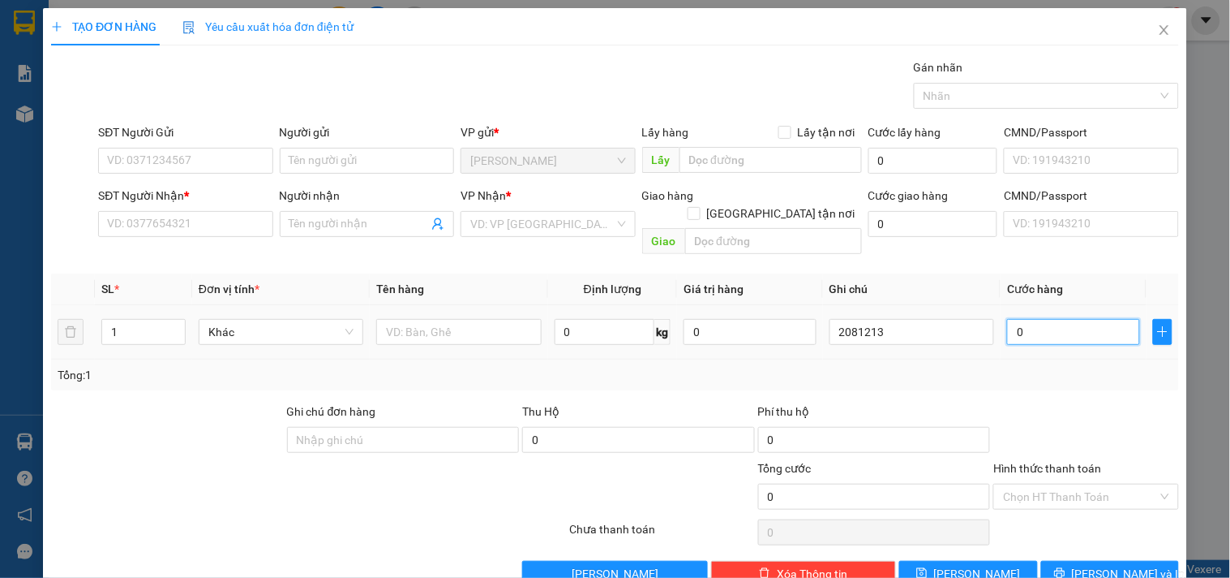
click at [1011, 319] on input "0" at bounding box center [1073, 332] width 133 height 26
click at [402, 319] on input "text" at bounding box center [458, 332] width 165 height 26
click at [309, 158] on input "Người gửi" at bounding box center [367, 161] width 174 height 26
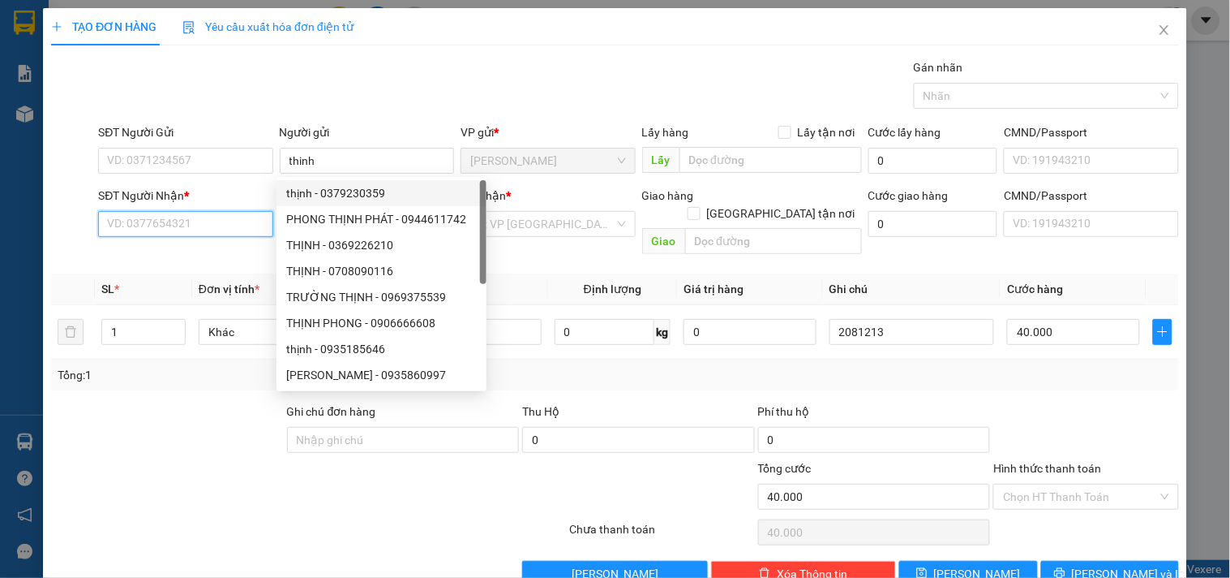
click at [185, 232] on input "SĐT Người Nhận *" at bounding box center [185, 224] width 174 height 26
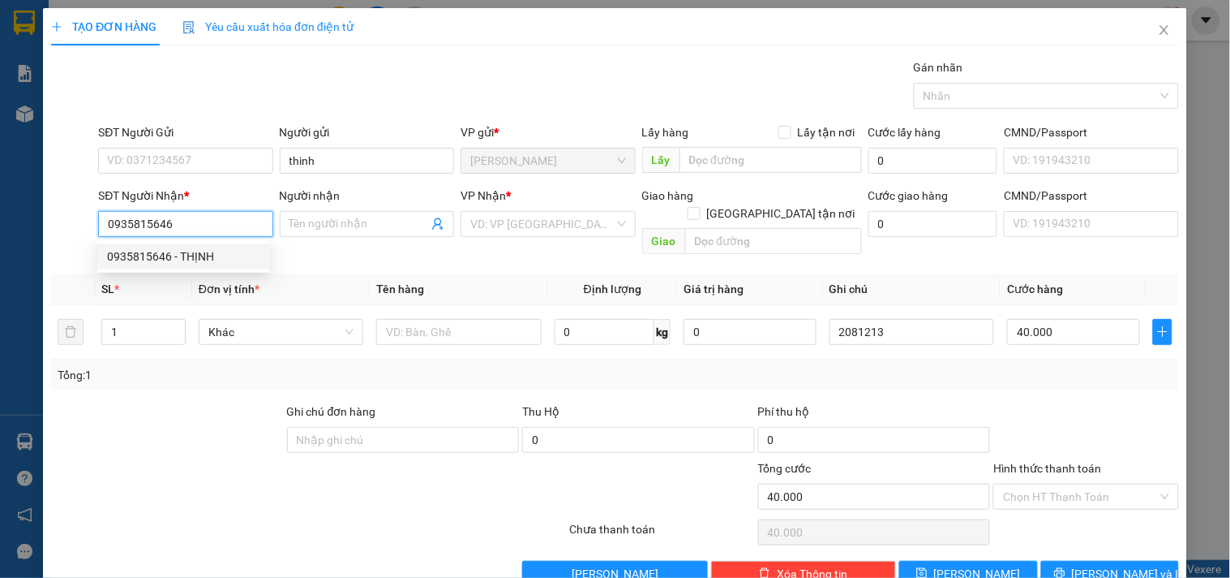
click at [131, 255] on div "0935815646 - THỊNH" at bounding box center [183, 256] width 153 height 18
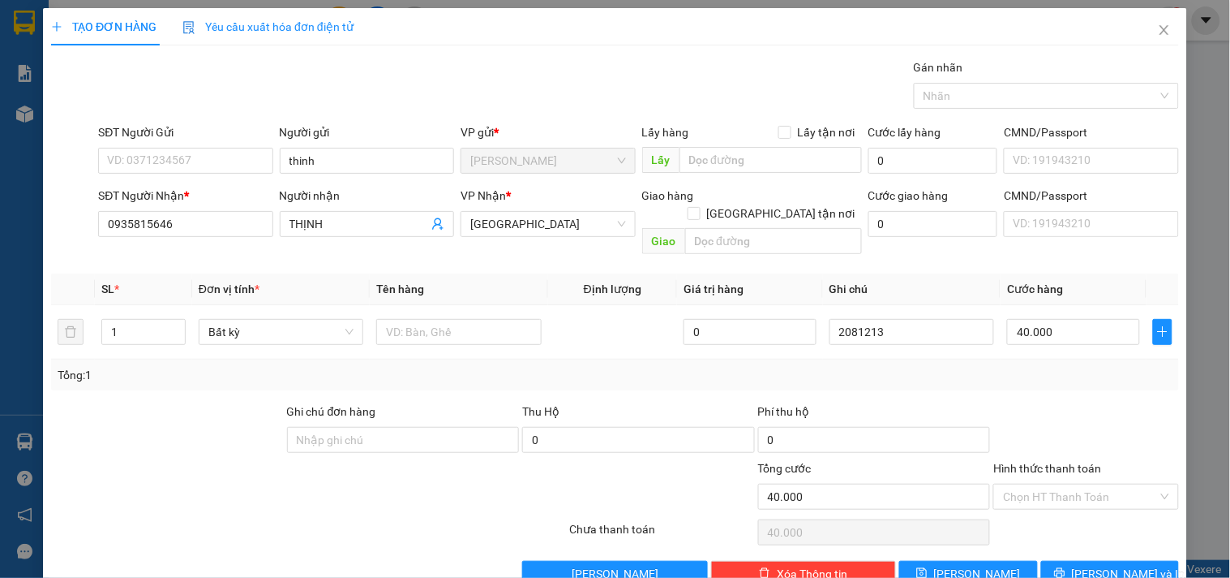
click at [1029, 366] on div "Tổng: 1" at bounding box center [615, 375] width 1115 height 18
click at [490, 319] on input "text" at bounding box center [458, 332] width 165 height 26
click at [956, 546] on button "Lưu" at bounding box center [969, 573] width 138 height 26
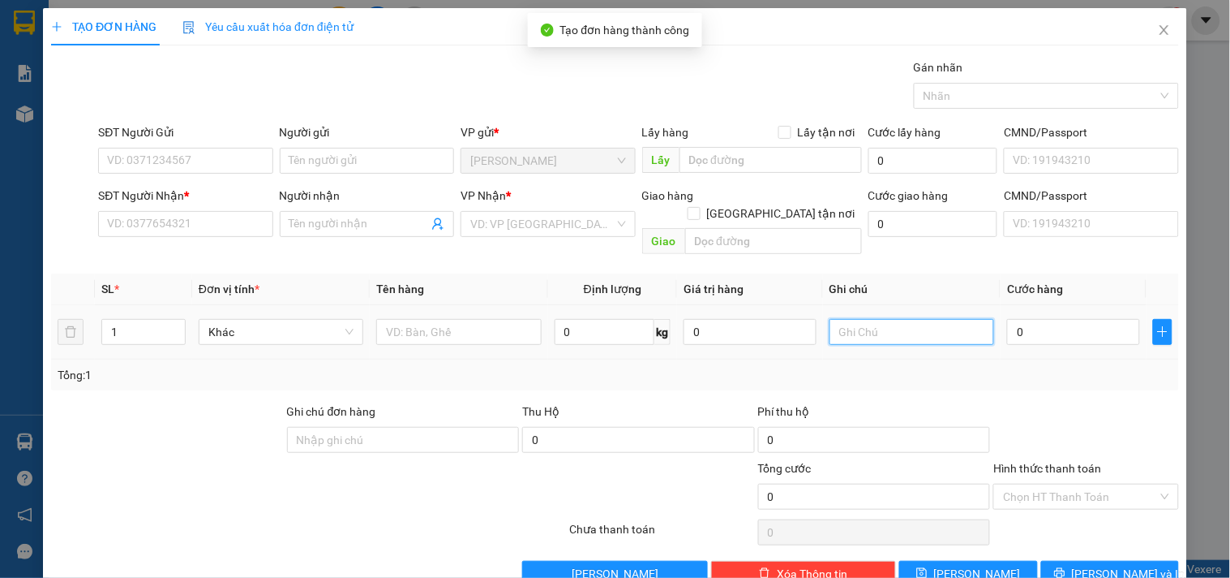
click at [906, 320] on input "text" at bounding box center [912, 332] width 165 height 26
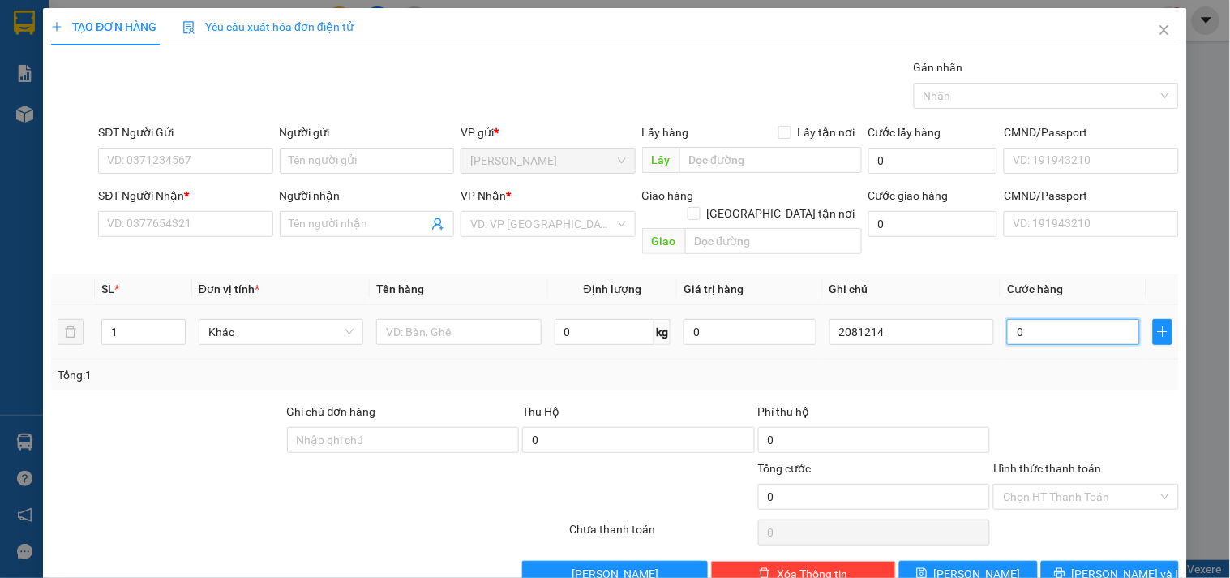
click at [1050, 319] on input "0" at bounding box center [1073, 332] width 133 height 26
click at [1015, 484] on input "Hình thức thanh toán" at bounding box center [1080, 496] width 154 height 24
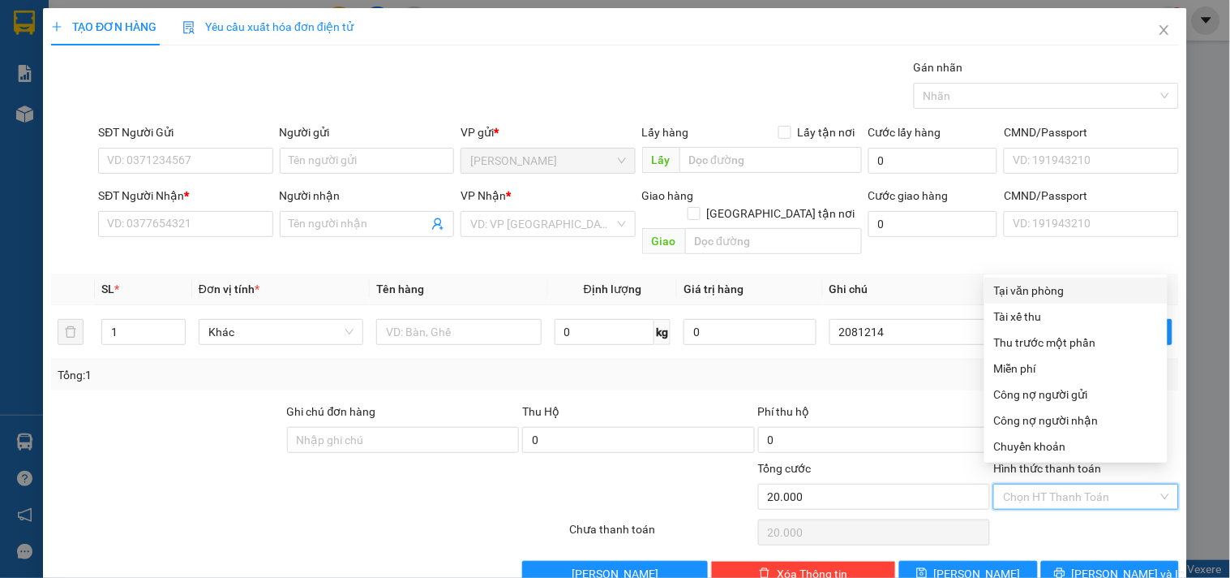
click at [1059, 288] on div "Tại văn phòng" at bounding box center [1076, 290] width 164 height 18
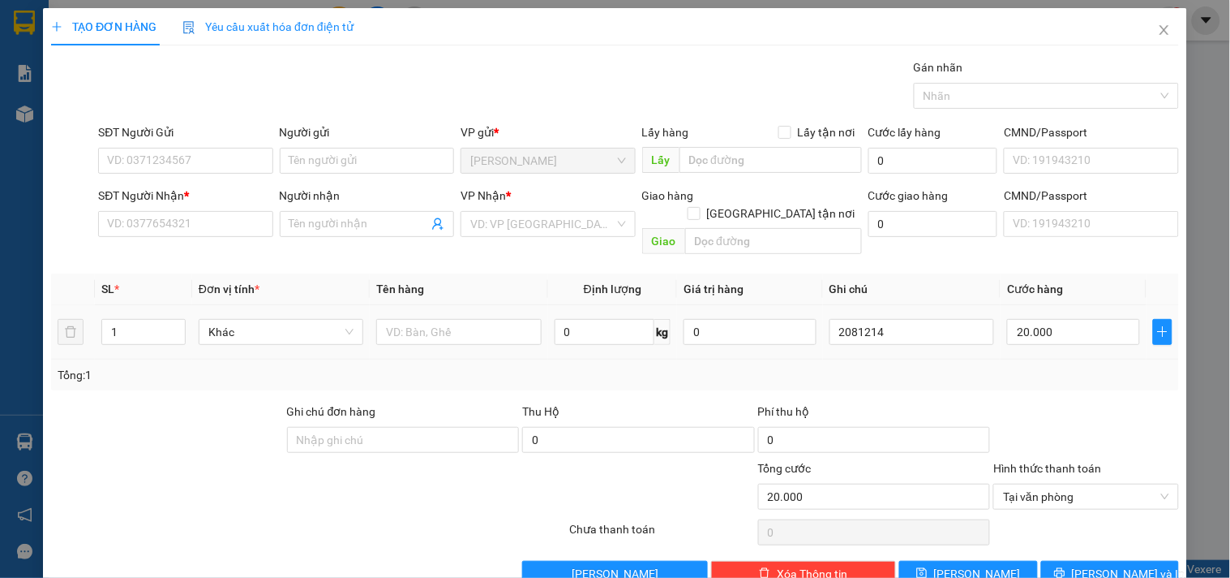
click at [481, 333] on td at bounding box center [459, 332] width 178 height 54
click at [479, 325] on input "text" at bounding box center [458, 332] width 165 height 26
click at [331, 159] on input "Người gửi" at bounding box center [367, 161] width 174 height 26
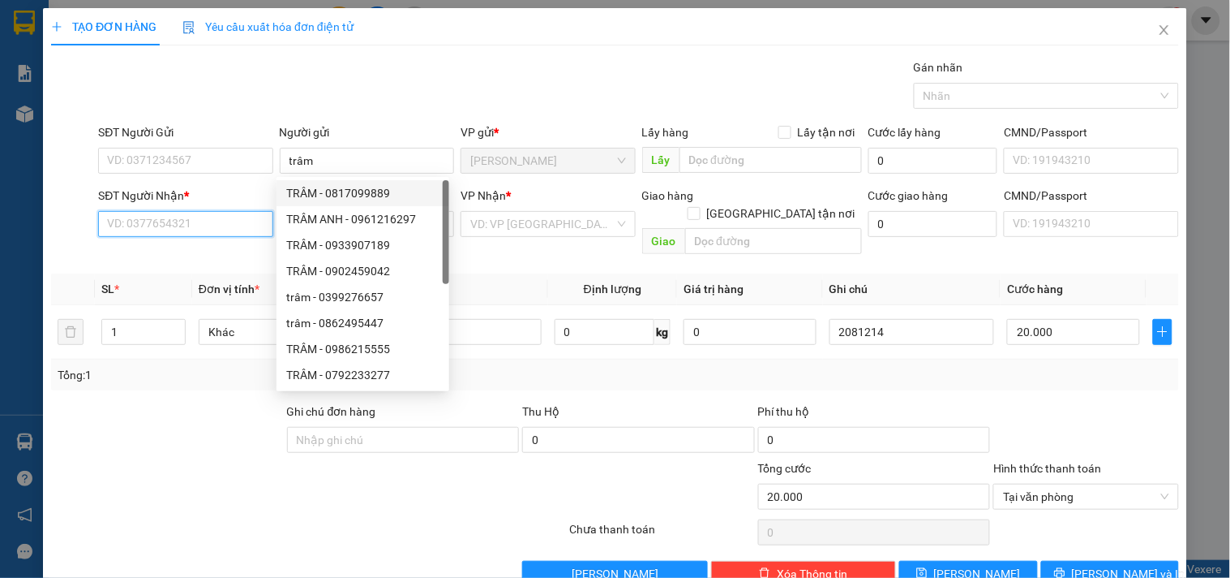
click at [204, 234] on input "SĐT Người Nhận *" at bounding box center [185, 224] width 174 height 26
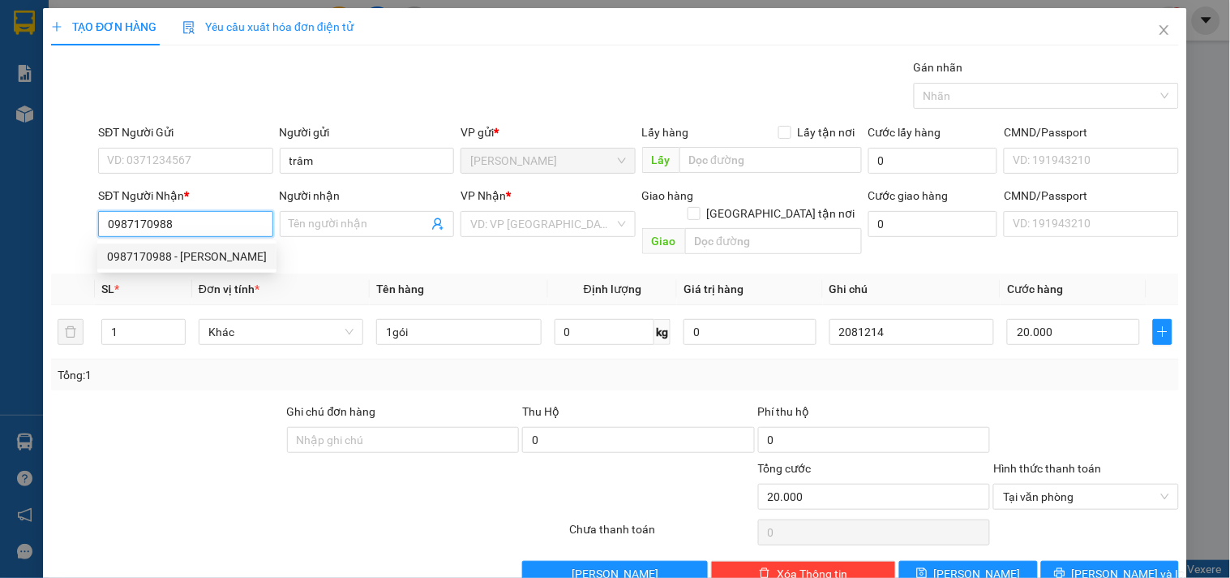
click at [157, 253] on div "0987170988 - HUY HIẾU" at bounding box center [187, 256] width 160 height 18
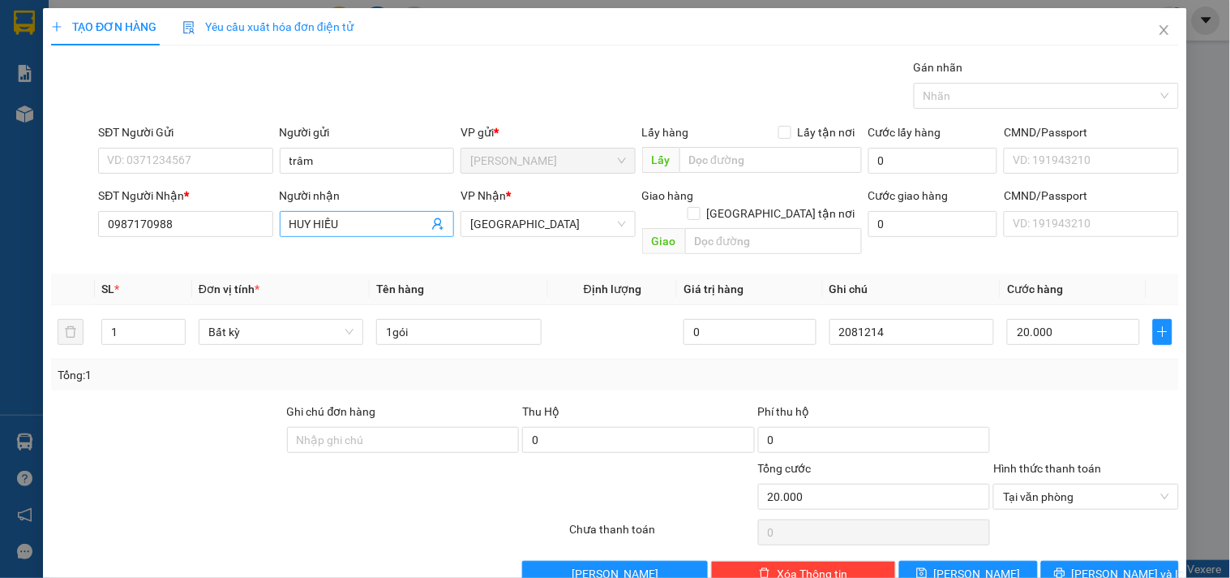
click at [376, 227] on input "HUY HIẾU" at bounding box center [359, 224] width 139 height 18
click at [929, 546] on button "Lưu" at bounding box center [969, 573] width 138 height 26
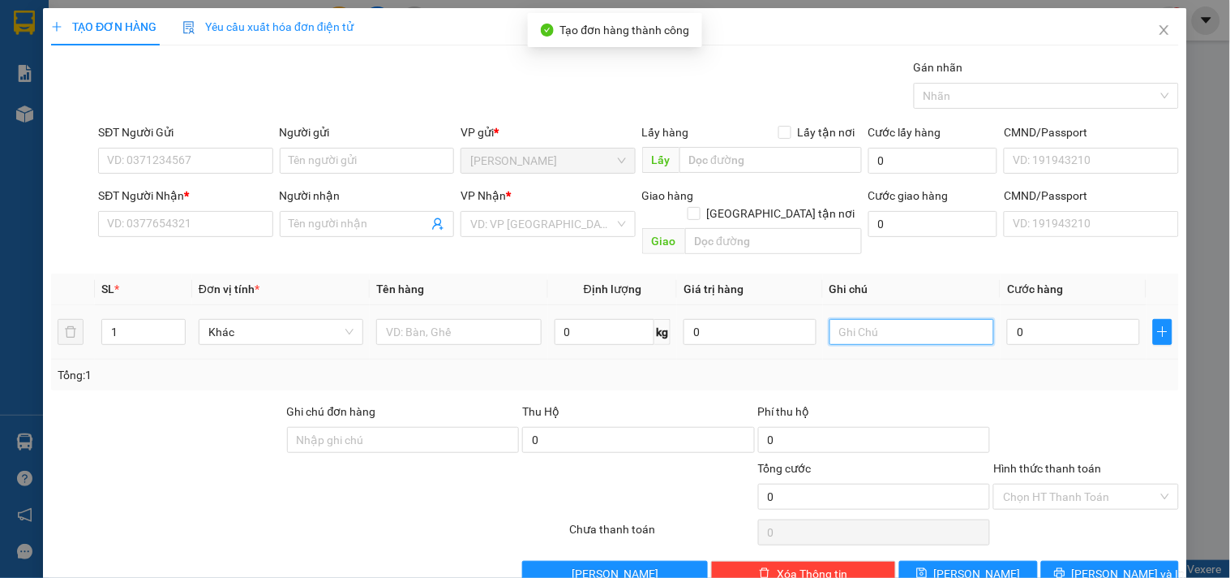
drag, startPoint x: 860, startPoint y: 311, endPoint x: 1230, endPoint y: 573, distance: 453.7
click at [861, 319] on input "text" at bounding box center [912, 332] width 165 height 26
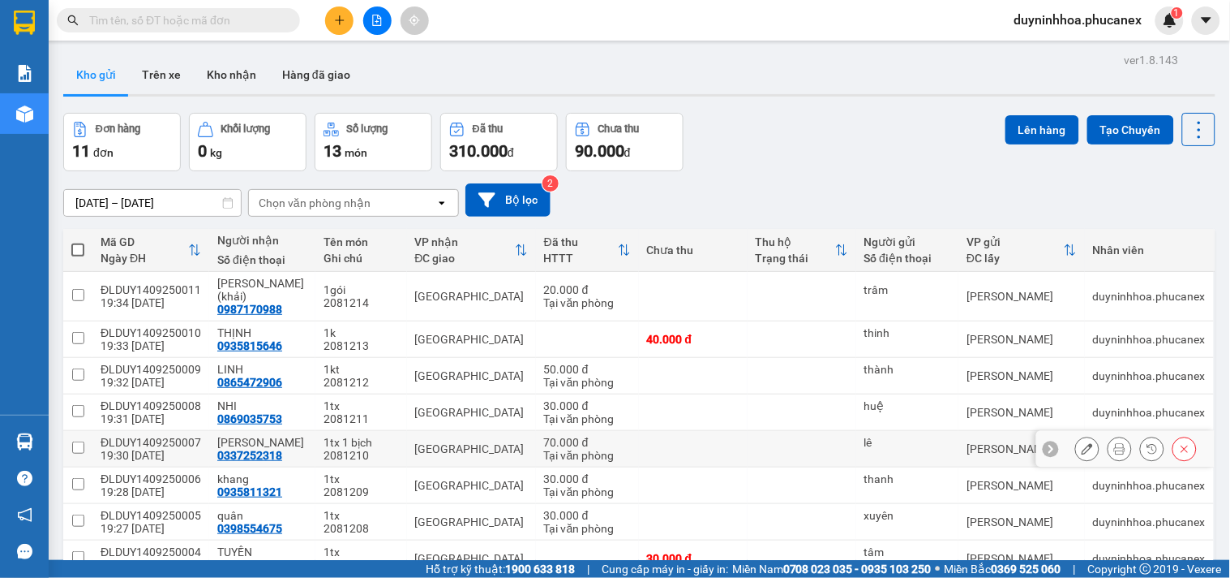
scroll to position [144, 0]
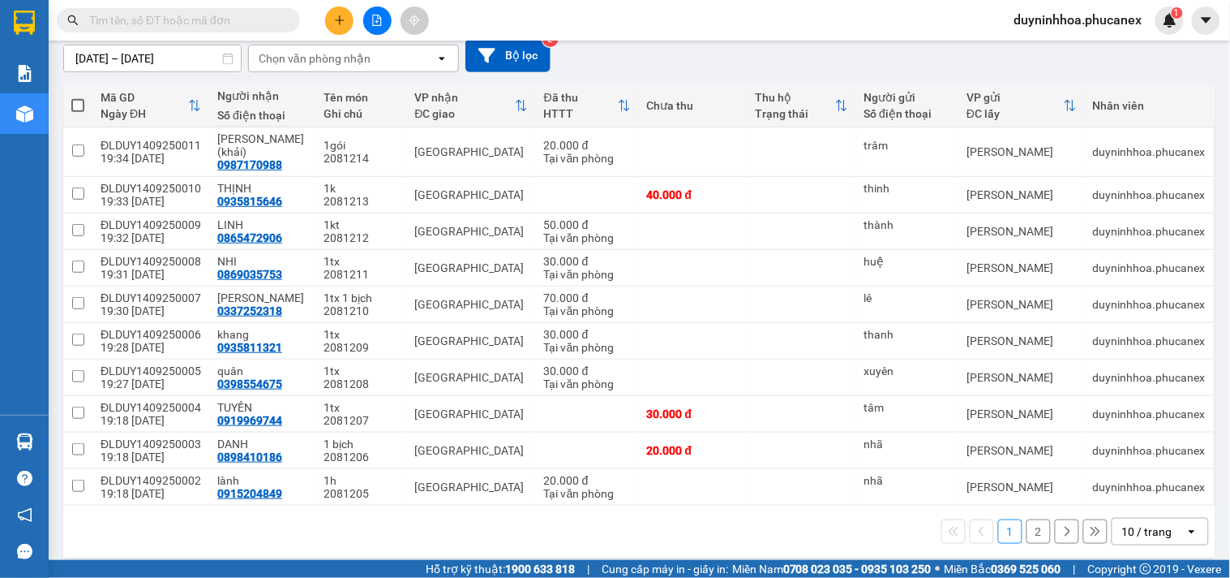
click at [1125, 525] on div "10 / trang" at bounding box center [1148, 531] width 50 height 16
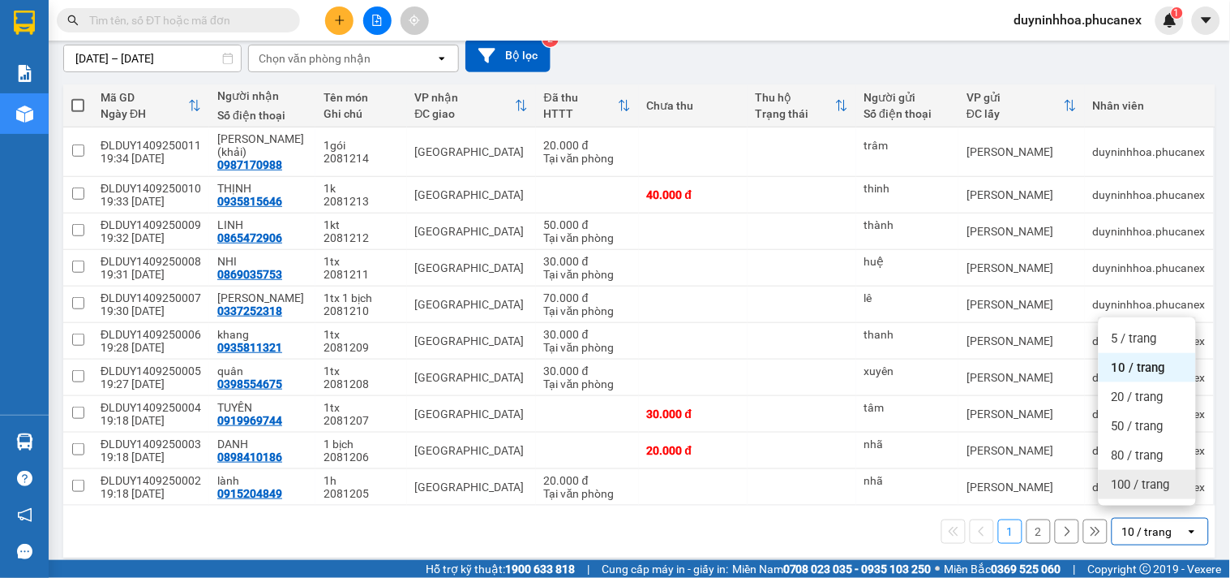
click at [1133, 481] on span "100 / trang" at bounding box center [1141, 484] width 58 height 16
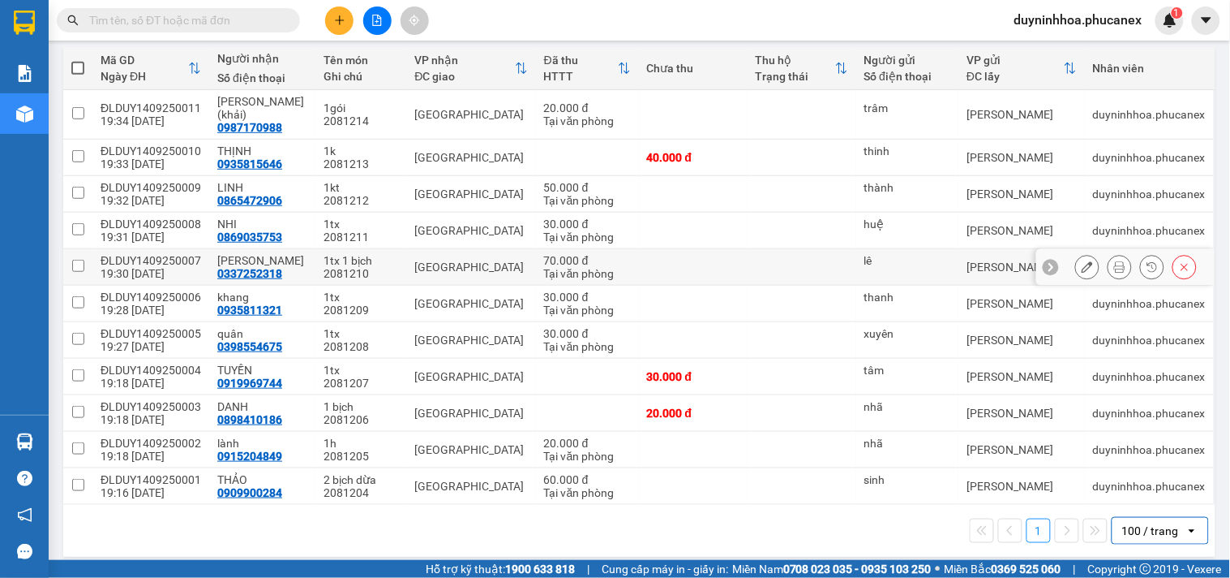
scroll to position [0, 0]
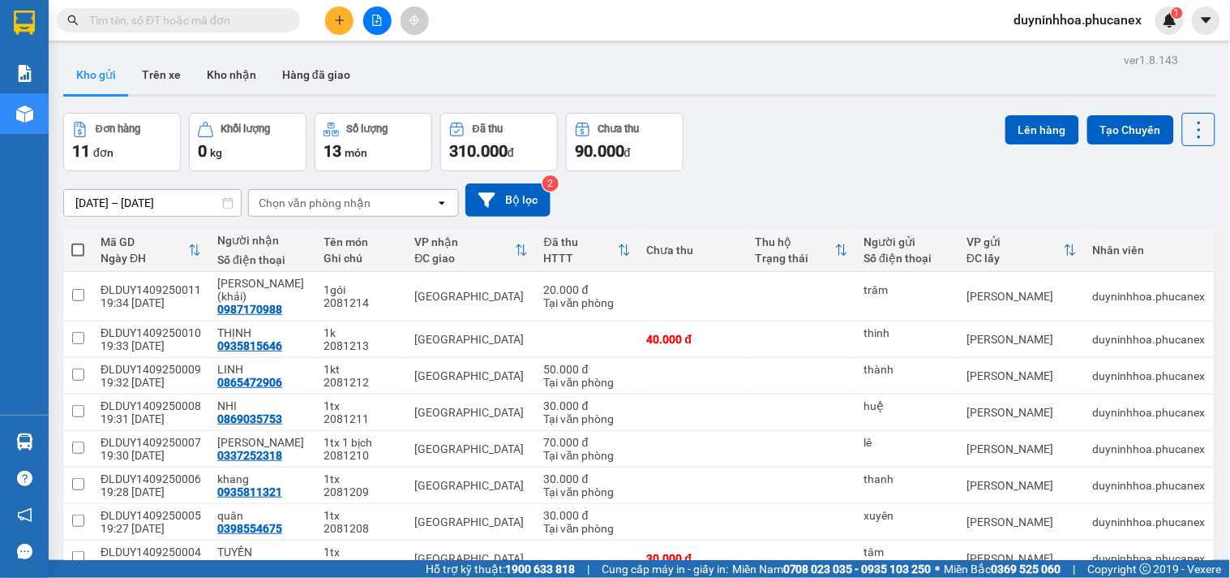
click at [74, 248] on span at bounding box center [77, 249] width 13 height 13
click at [78, 242] on input "checkbox" at bounding box center [78, 242] width 0 height 0
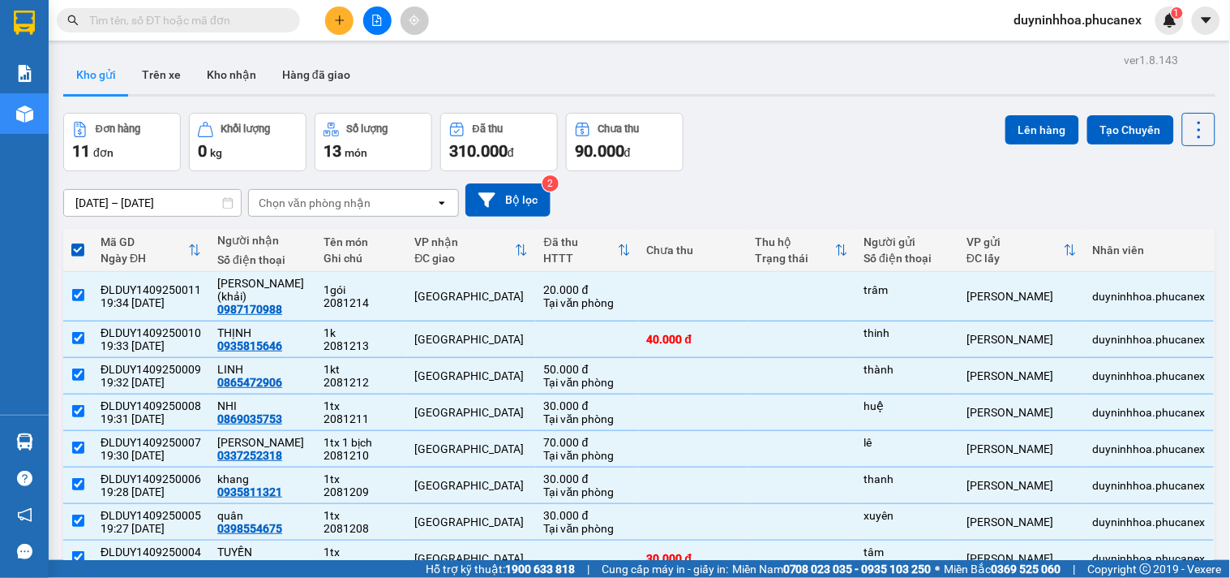
click at [1012, 110] on div "ver 1.8.143 Kho gửi Trên xe Kho nhận Hàng đã giao Đơn hàng 11 đơn Khối lượng 0 …" at bounding box center [640, 397] width 1166 height 696
click at [1008, 124] on button "Lên hàng" at bounding box center [1043, 129] width 74 height 29
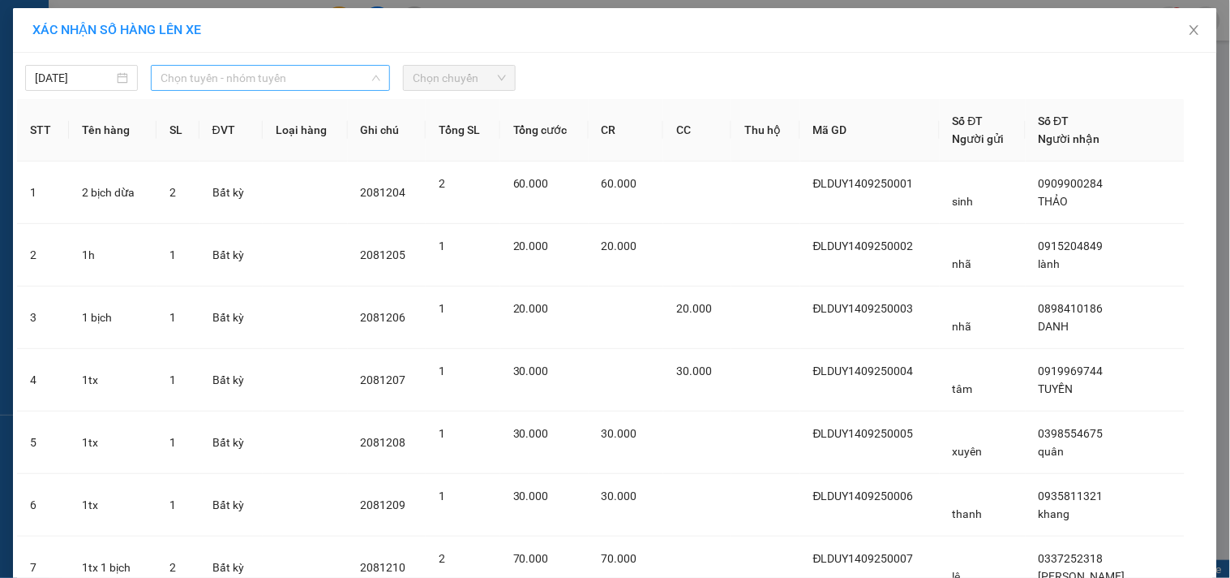
click at [216, 79] on span "Chọn tuyến - nhóm tuyến" at bounding box center [271, 78] width 220 height 24
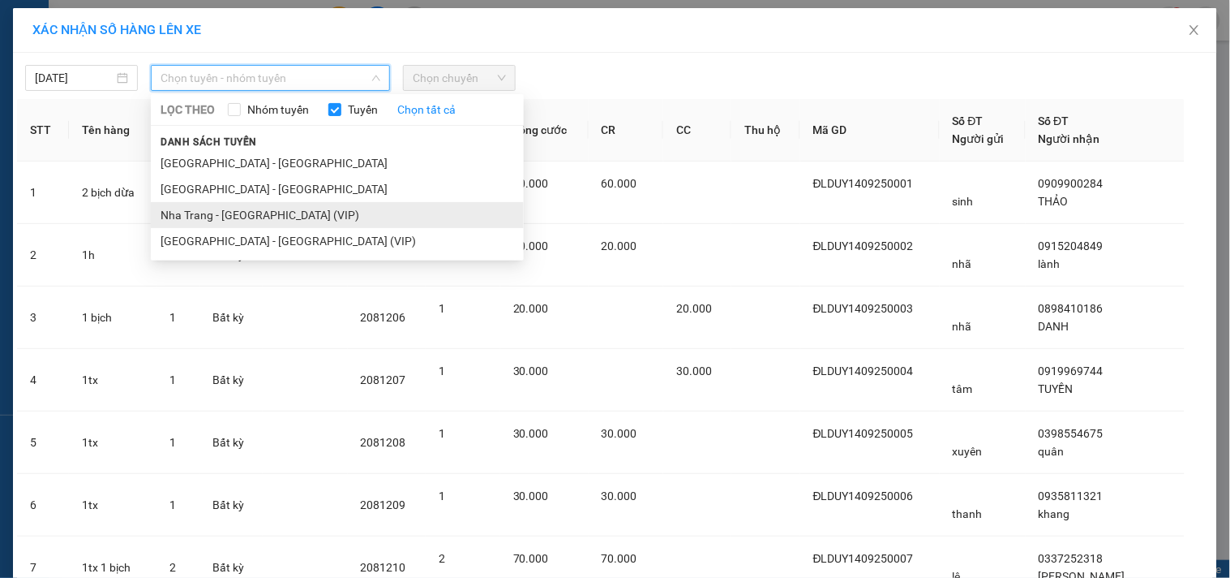
click at [188, 221] on li "Nha Trang - [GEOGRAPHIC_DATA] (VIP)" at bounding box center [337, 215] width 373 height 26
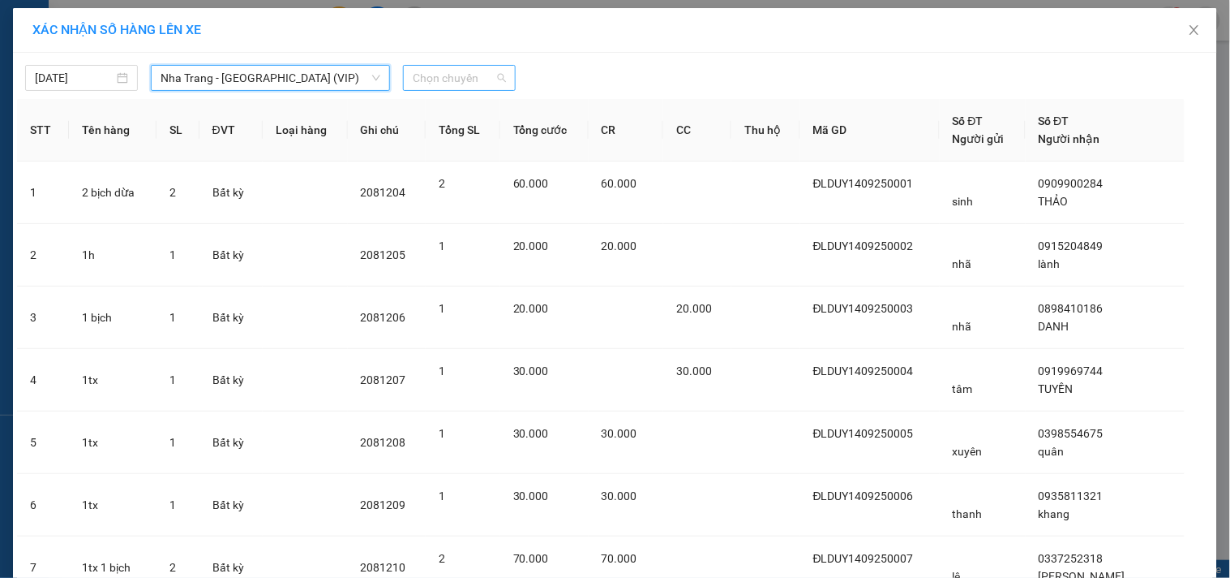
click at [446, 83] on span "Chọn chuyến" at bounding box center [459, 78] width 93 height 24
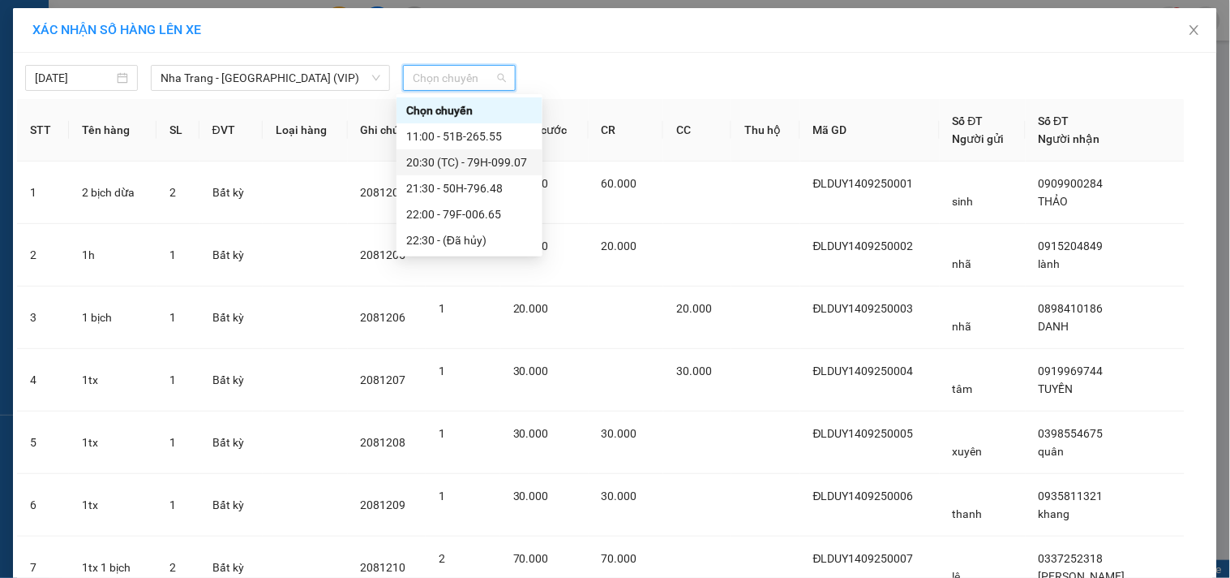
click at [436, 165] on div "20:30 (TC) - 79H-099.07" at bounding box center [469, 162] width 127 height 18
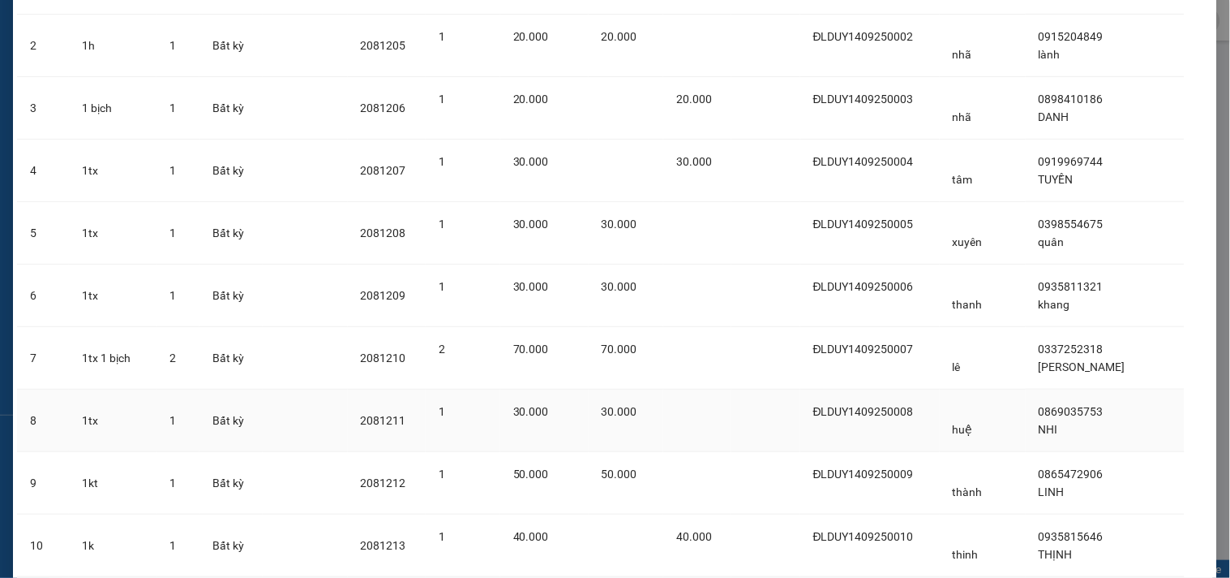
scroll to position [399, 0]
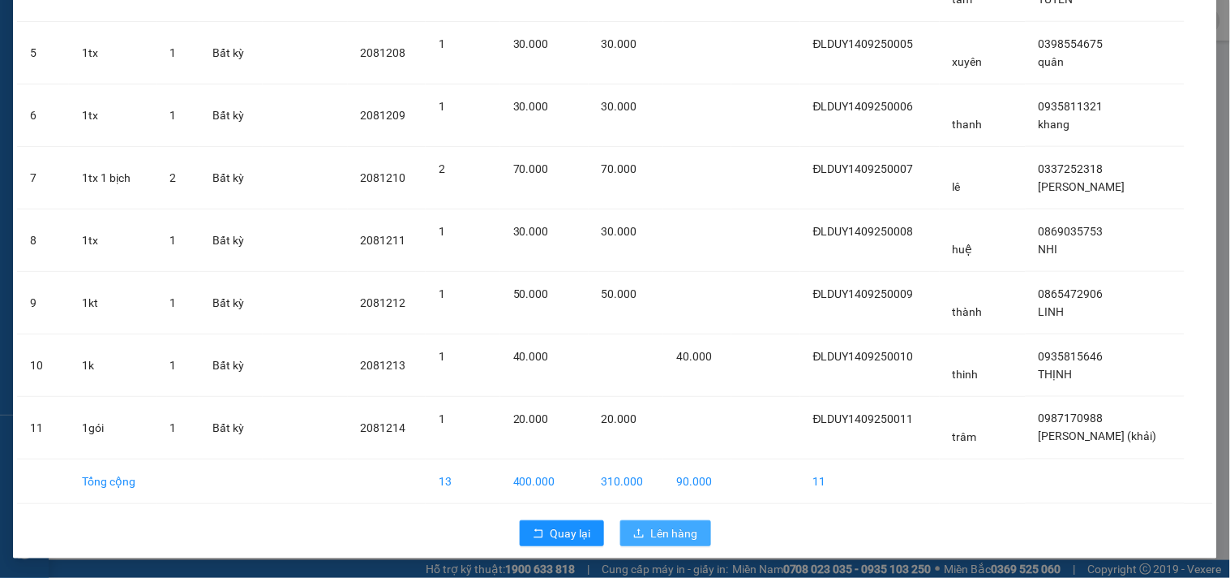
click at [672, 528] on span "Lên hàng" at bounding box center [674, 533] width 47 height 18
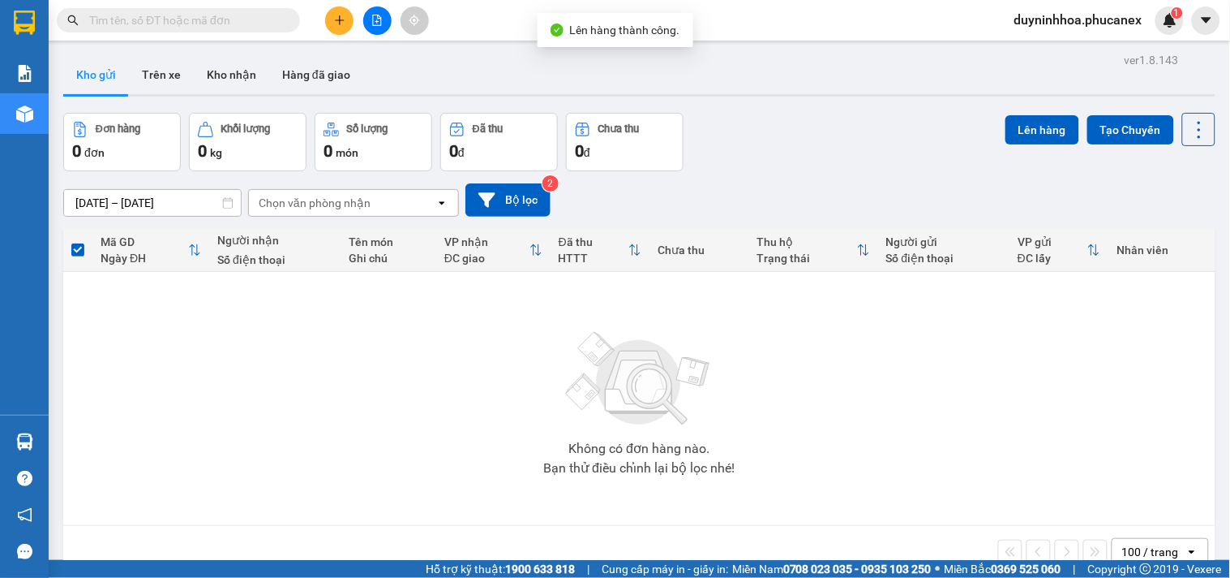
click at [1041, 23] on span "duyninhhoa.phucanex" at bounding box center [1079, 20] width 154 height 20
click at [1048, 47] on span "Đăng xuất" at bounding box center [1087, 50] width 120 height 18
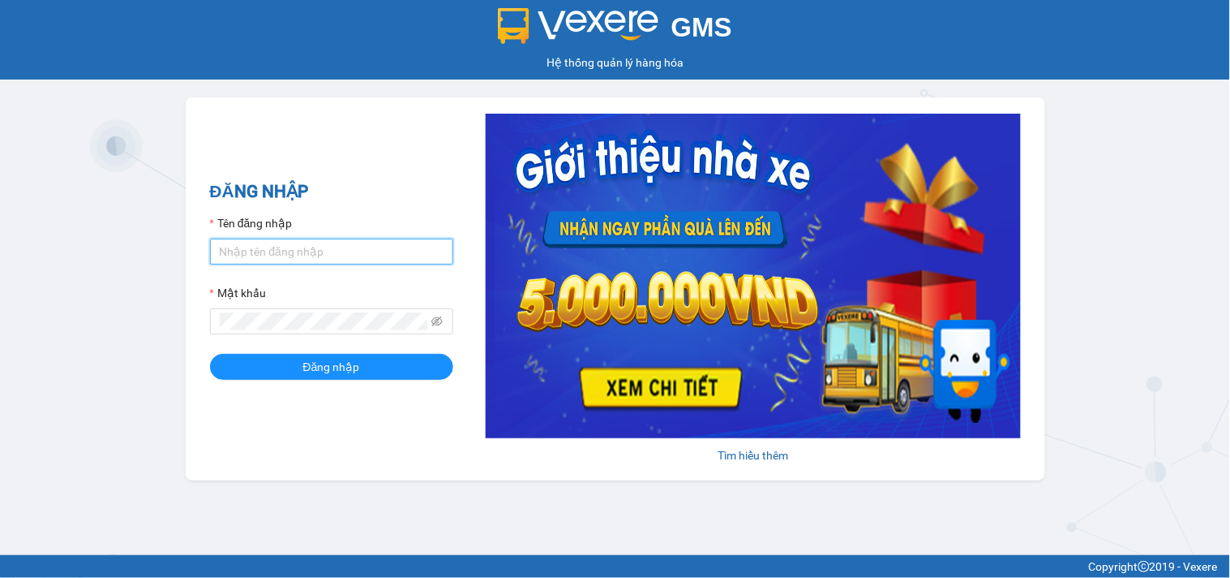
click at [343, 249] on input "Tên đăng nhập" at bounding box center [331, 251] width 243 height 26
type input "dienkhanh.phucanex"
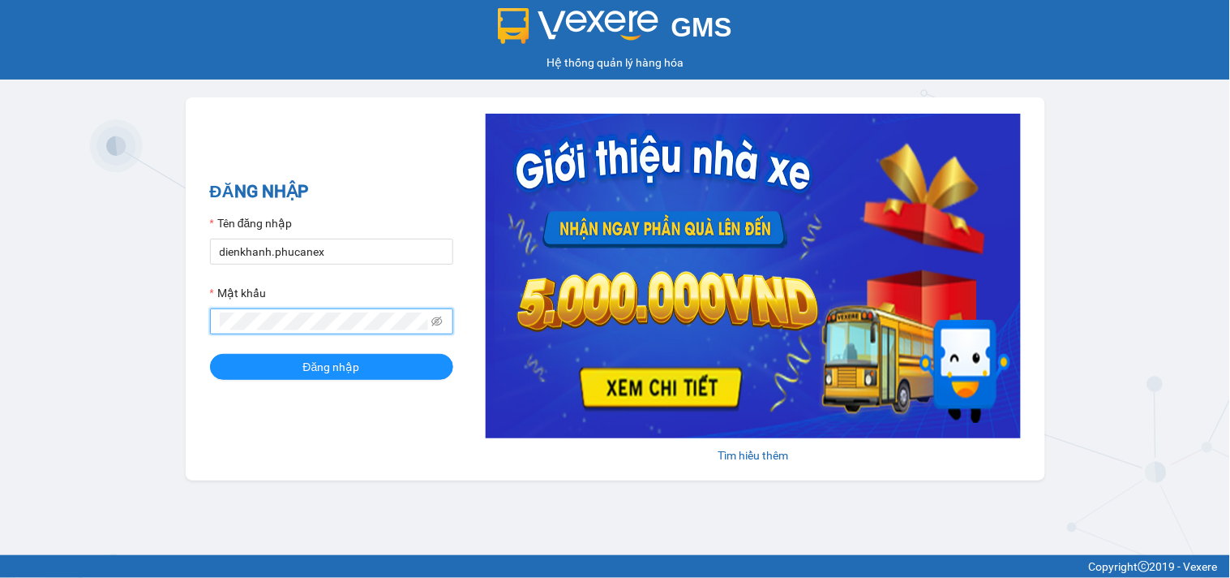
click at [210, 354] on button "Đăng nhập" at bounding box center [331, 367] width 243 height 26
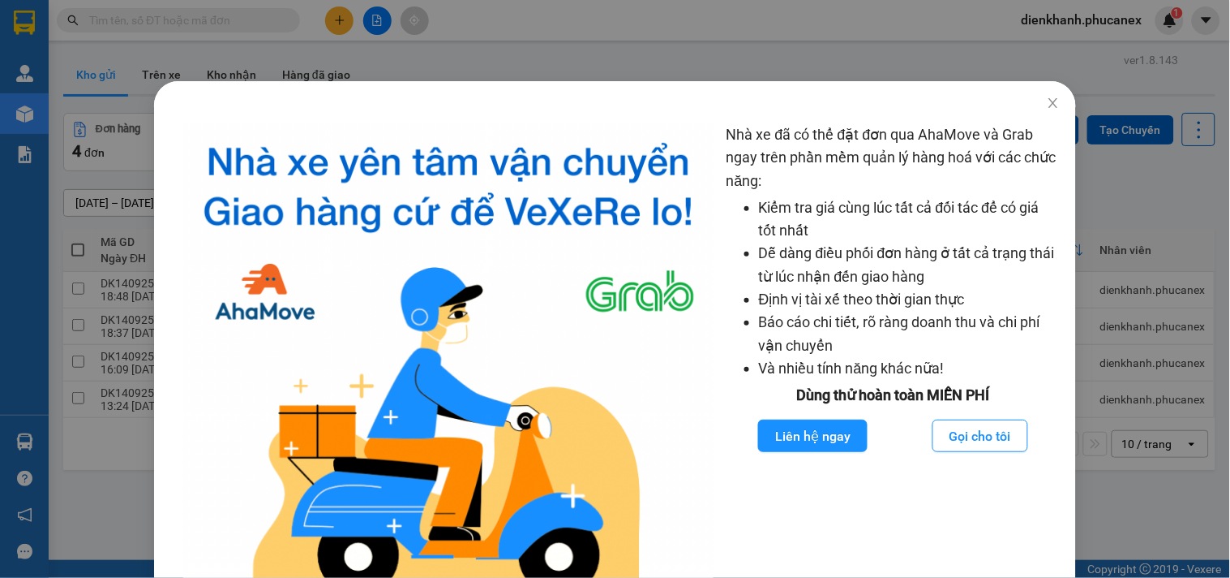
click at [49, 370] on div "Nhà xe đã có thể đặt đơn qua AhaMove và Grab ngay trên phần mềm quản lý hàng ho…" at bounding box center [615, 289] width 1230 height 578
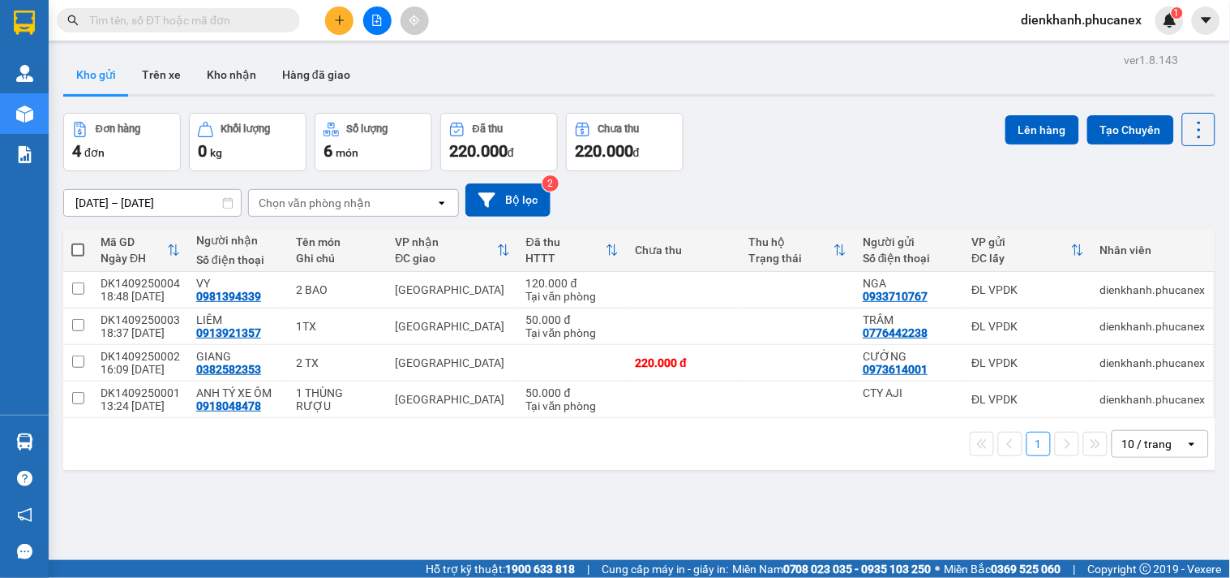
click at [71, 246] on span at bounding box center [77, 249] width 13 height 13
click at [78, 242] on input "checkbox" at bounding box center [78, 242] width 0 height 0
checkbox input "true"
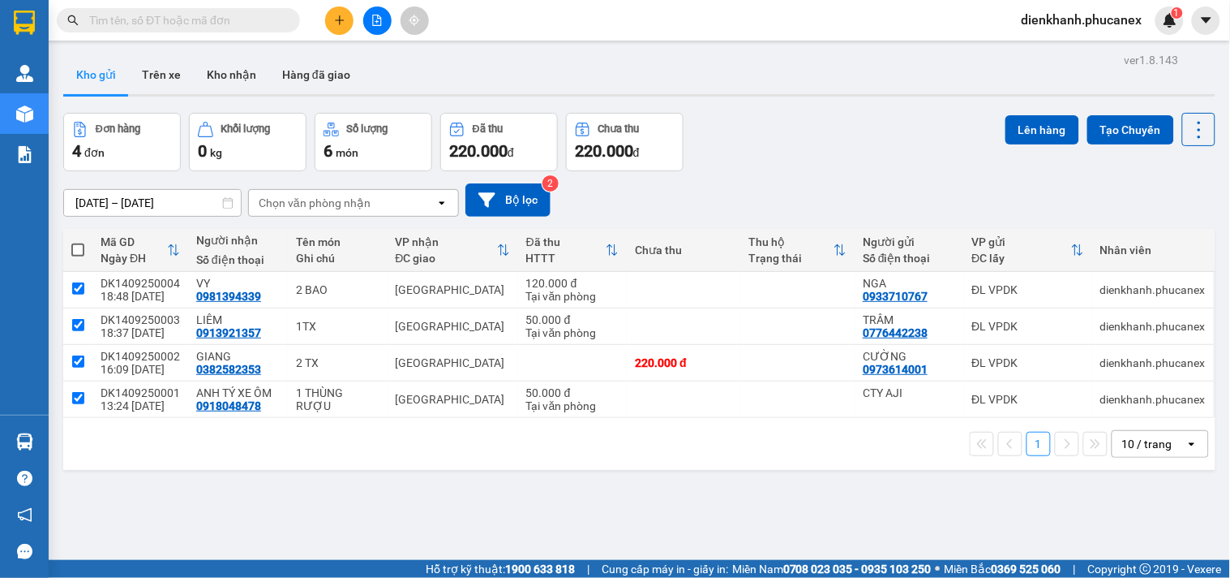
checkbox input "true"
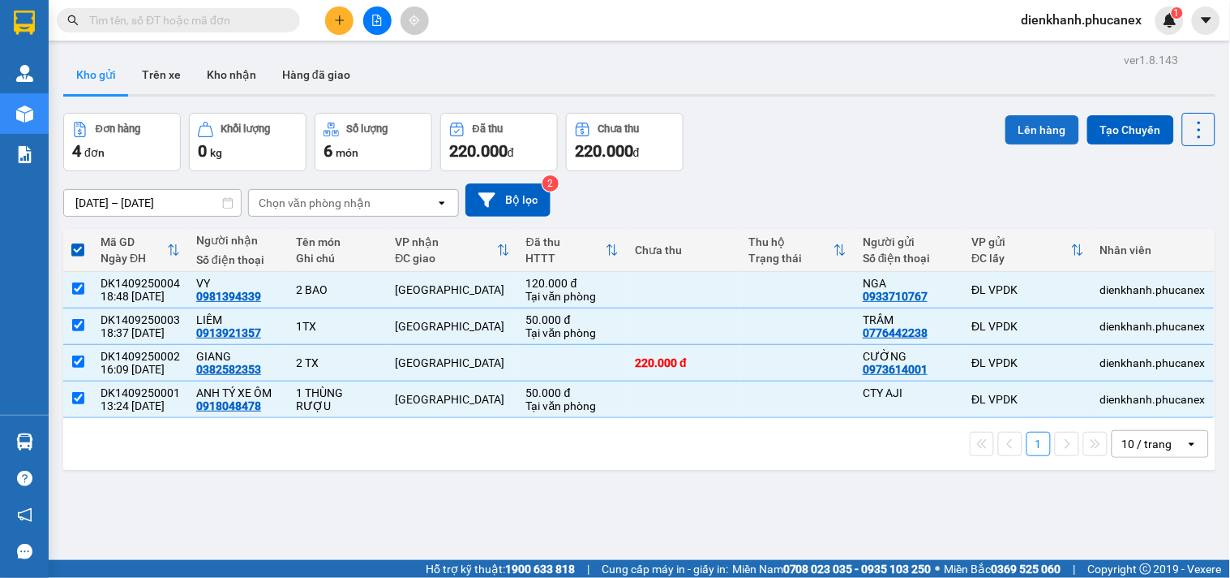
click at [1006, 127] on button "Lên hàng" at bounding box center [1043, 129] width 74 height 29
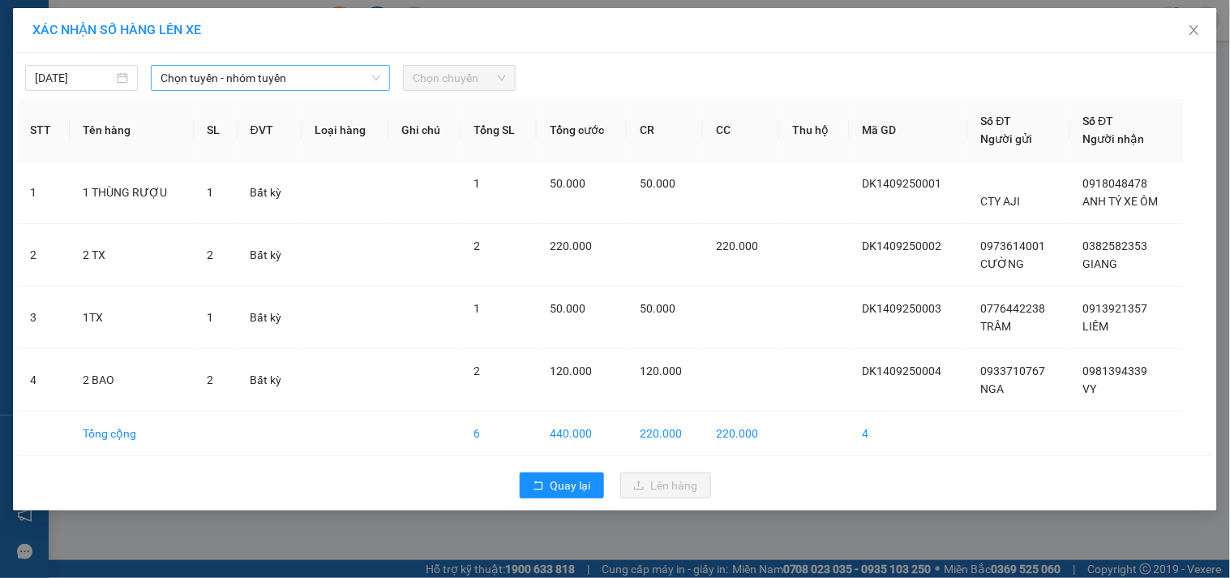
click at [243, 78] on span "Chọn tuyến - nhóm tuyến" at bounding box center [271, 78] width 220 height 24
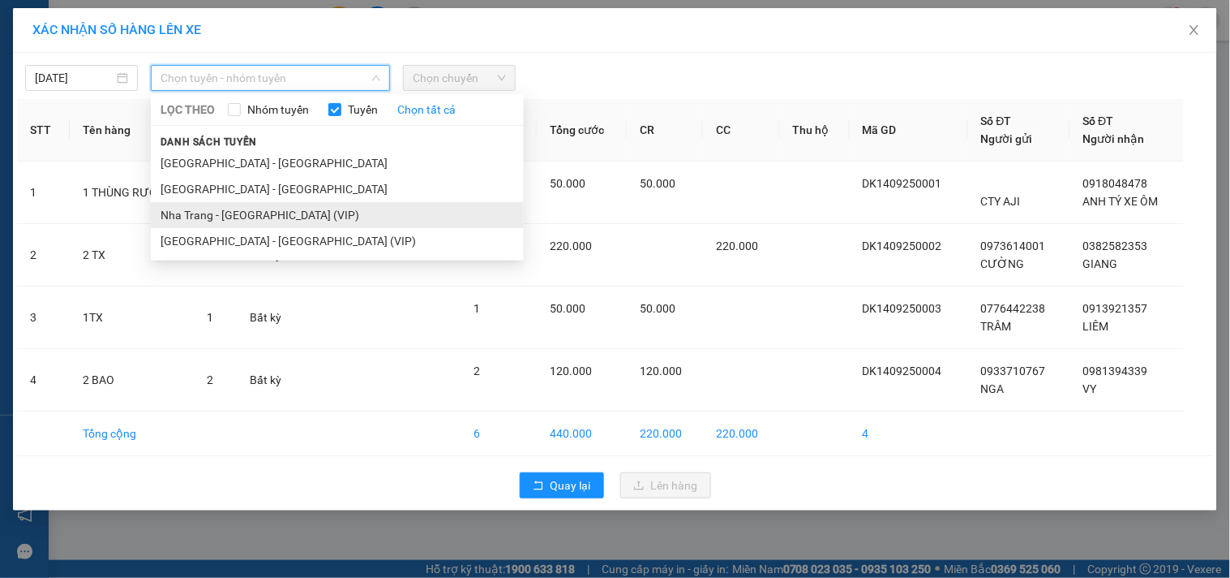
click at [195, 212] on li "Nha Trang - [GEOGRAPHIC_DATA] (VIP)" at bounding box center [337, 215] width 373 height 26
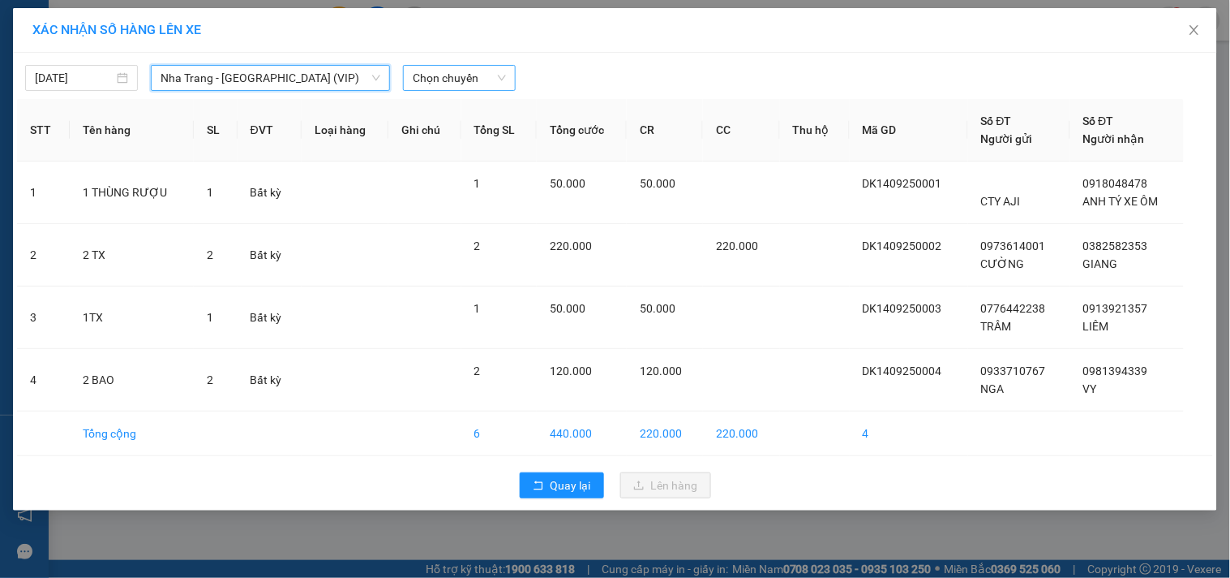
click at [492, 79] on span "Chọn chuyến" at bounding box center [459, 78] width 93 height 24
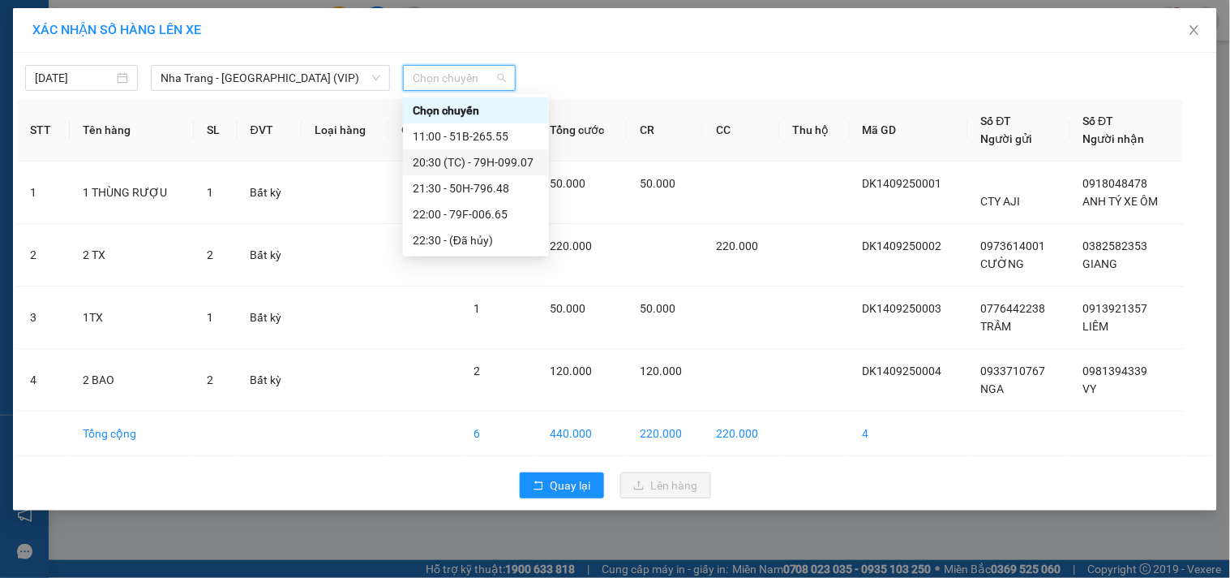
click at [438, 158] on div "20:30 (TC) - 79H-099.07" at bounding box center [476, 162] width 127 height 18
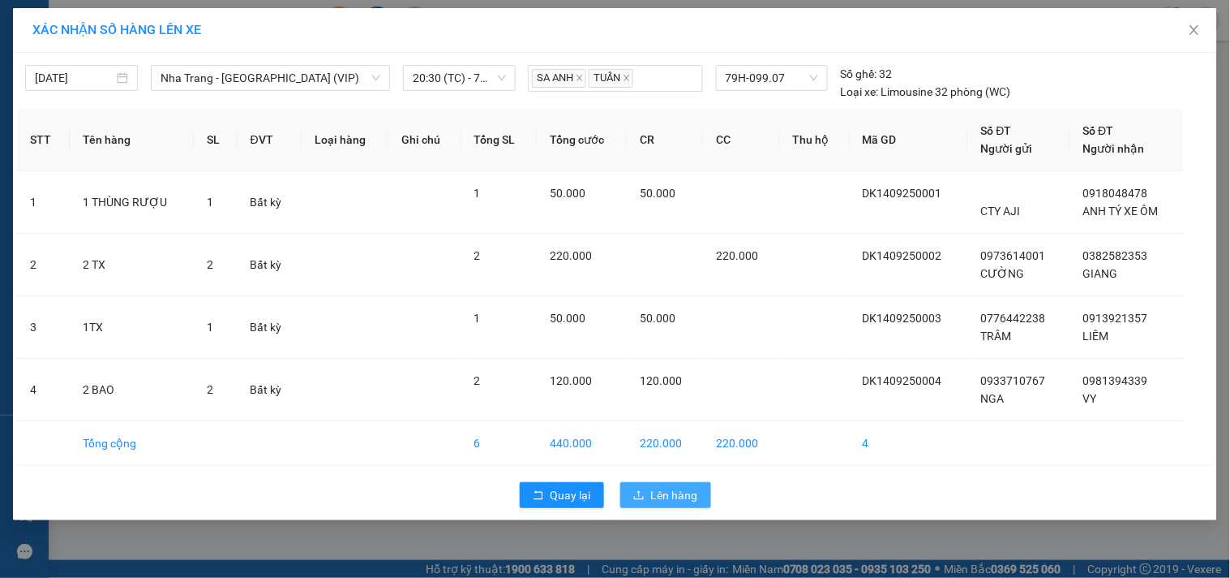
click at [658, 492] on span "Lên hàng" at bounding box center [674, 495] width 47 height 18
